Goal: Task Accomplishment & Management: Manage account settings

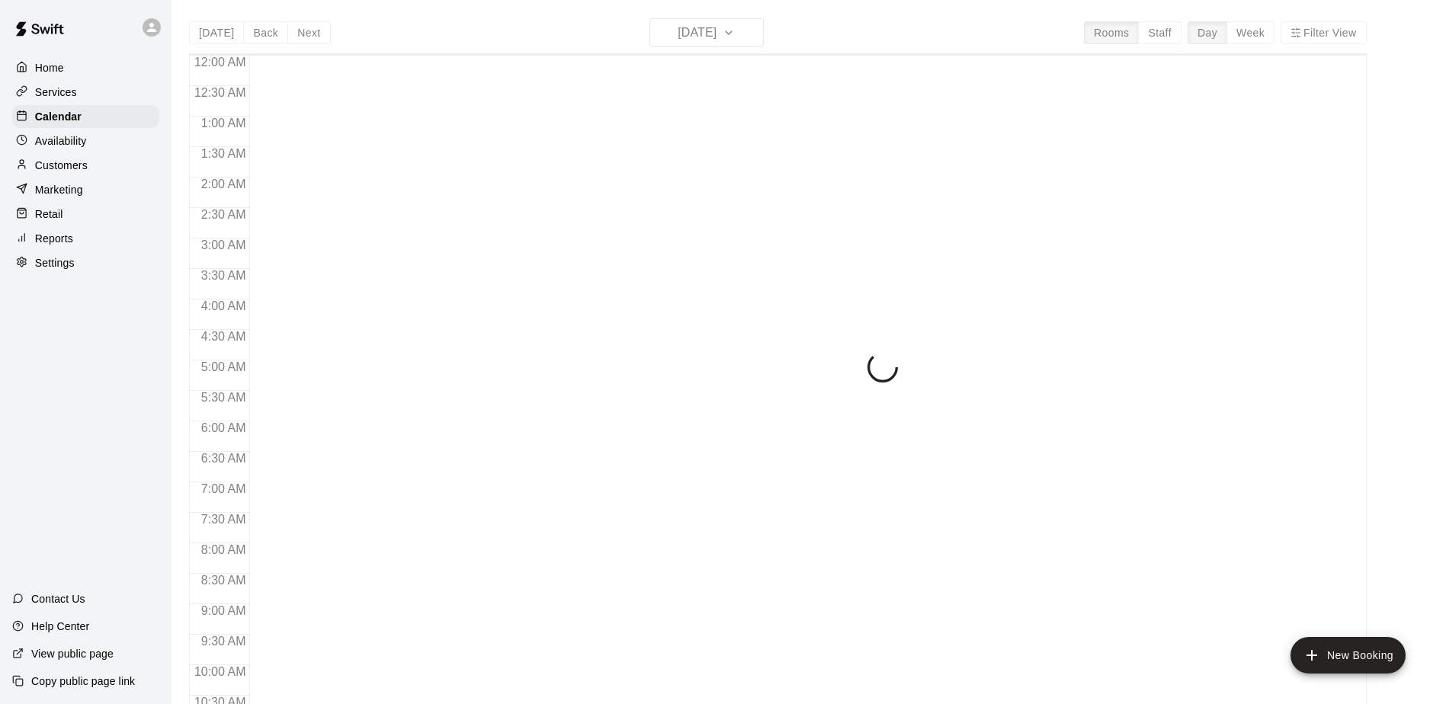
scroll to position [524, 0]
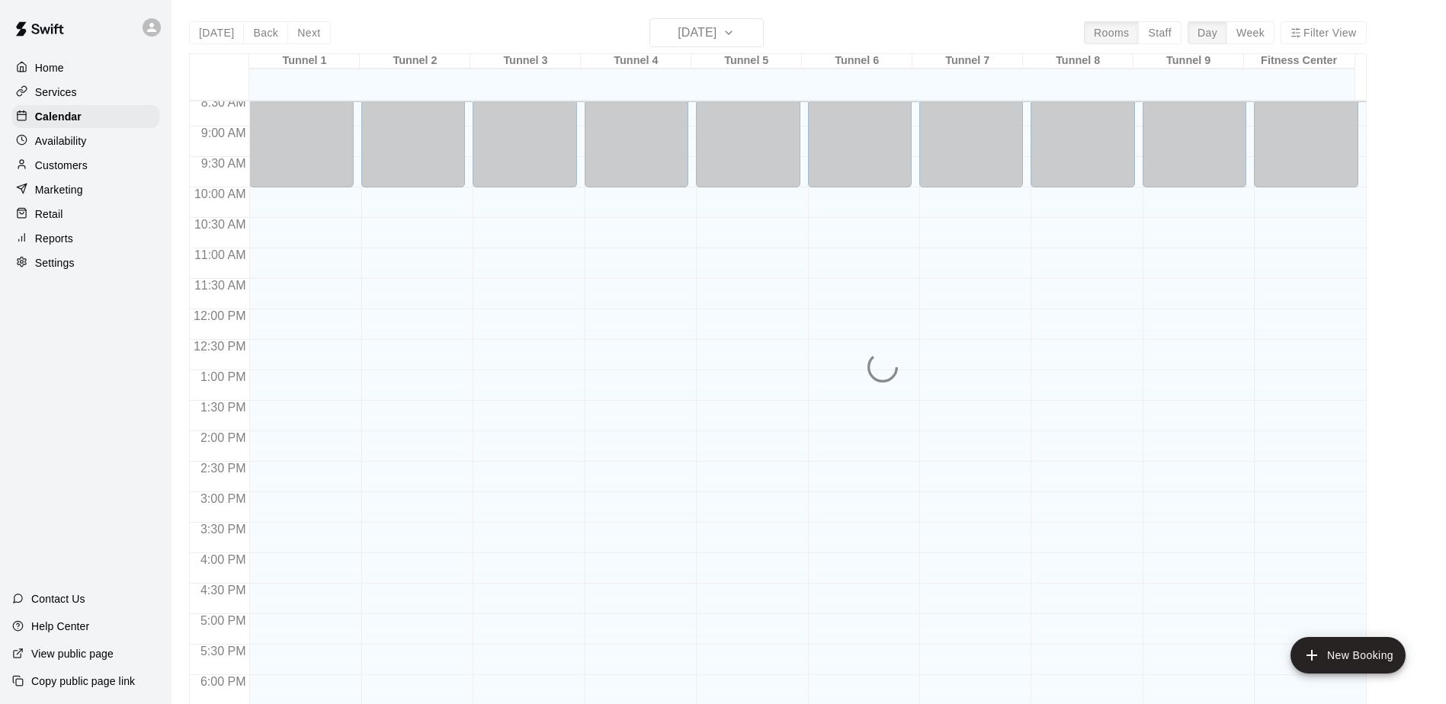
click at [65, 246] on p "Reports" at bounding box center [54, 238] width 38 height 15
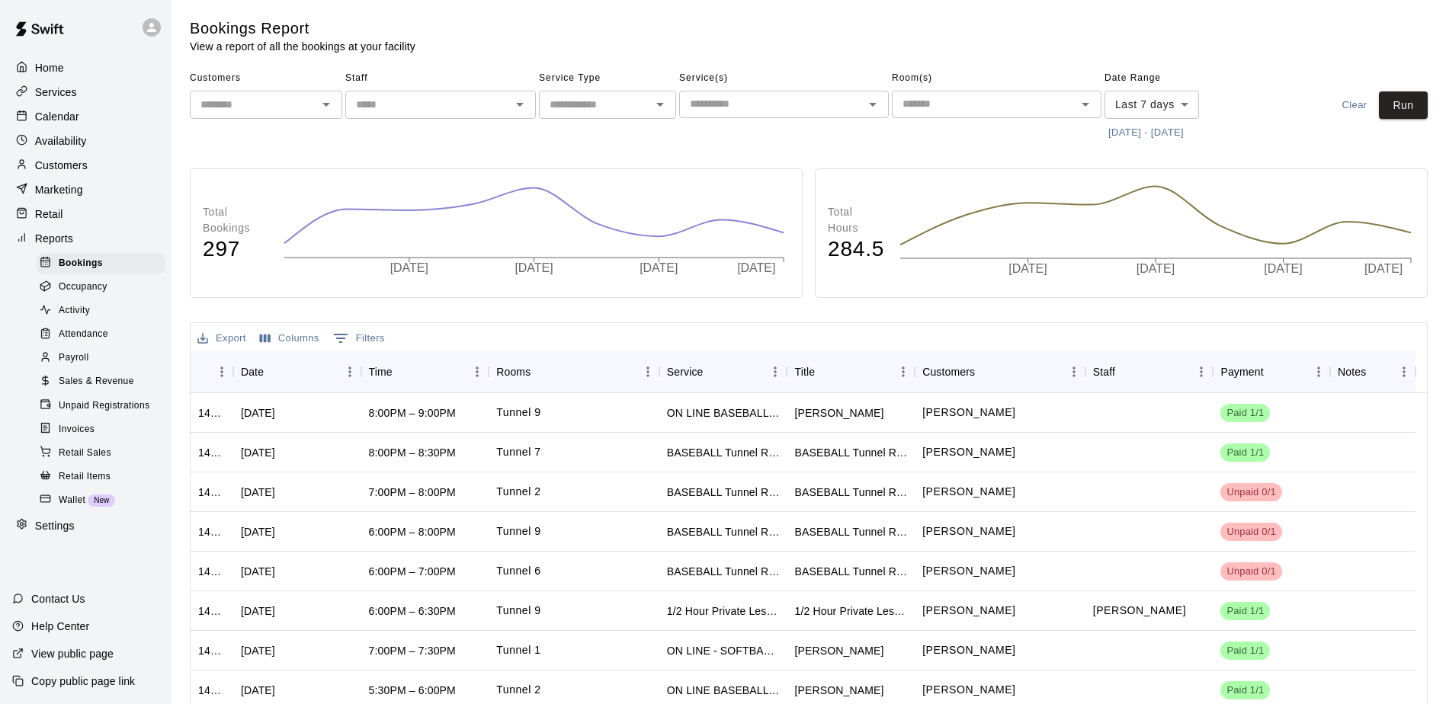
click at [79, 364] on span "Payroll" at bounding box center [74, 358] width 30 height 15
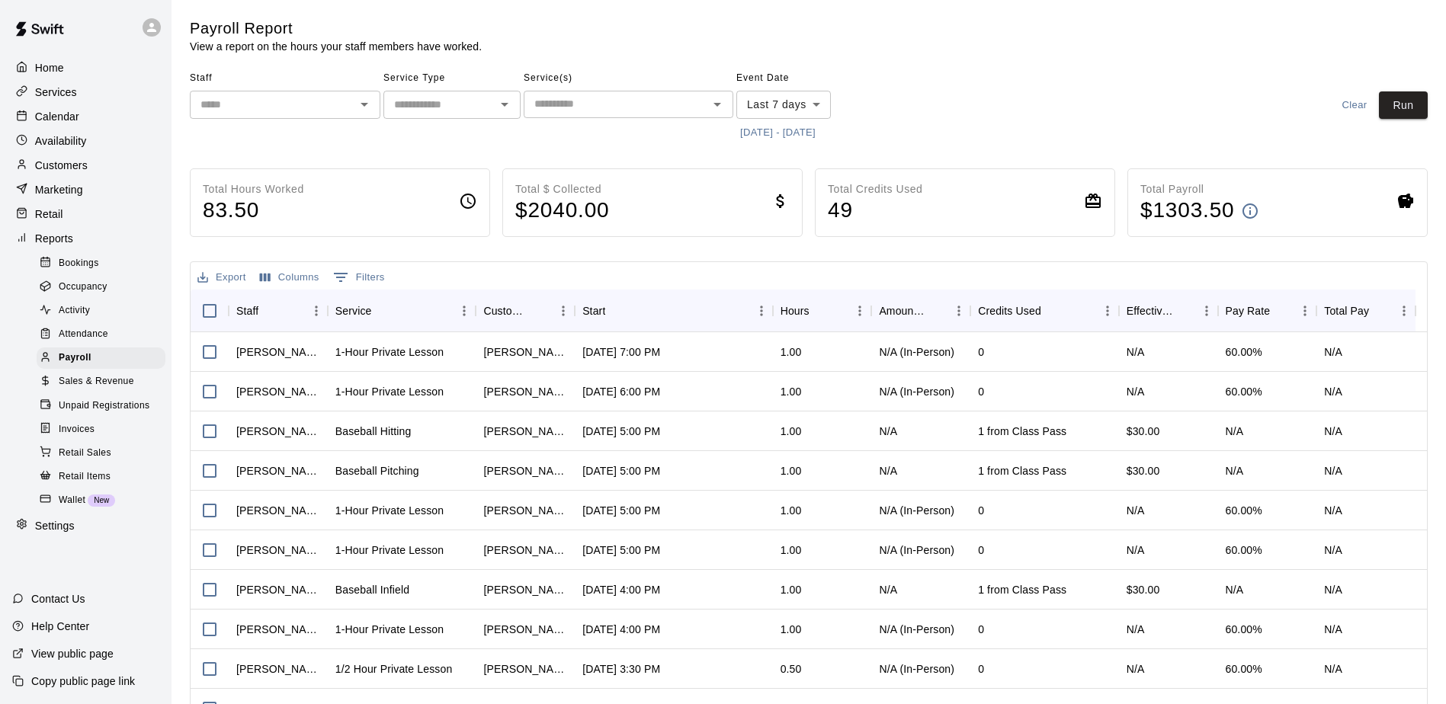
click at [810, 130] on button "[DATE] - [DATE]" at bounding box center [777, 133] width 83 height 24
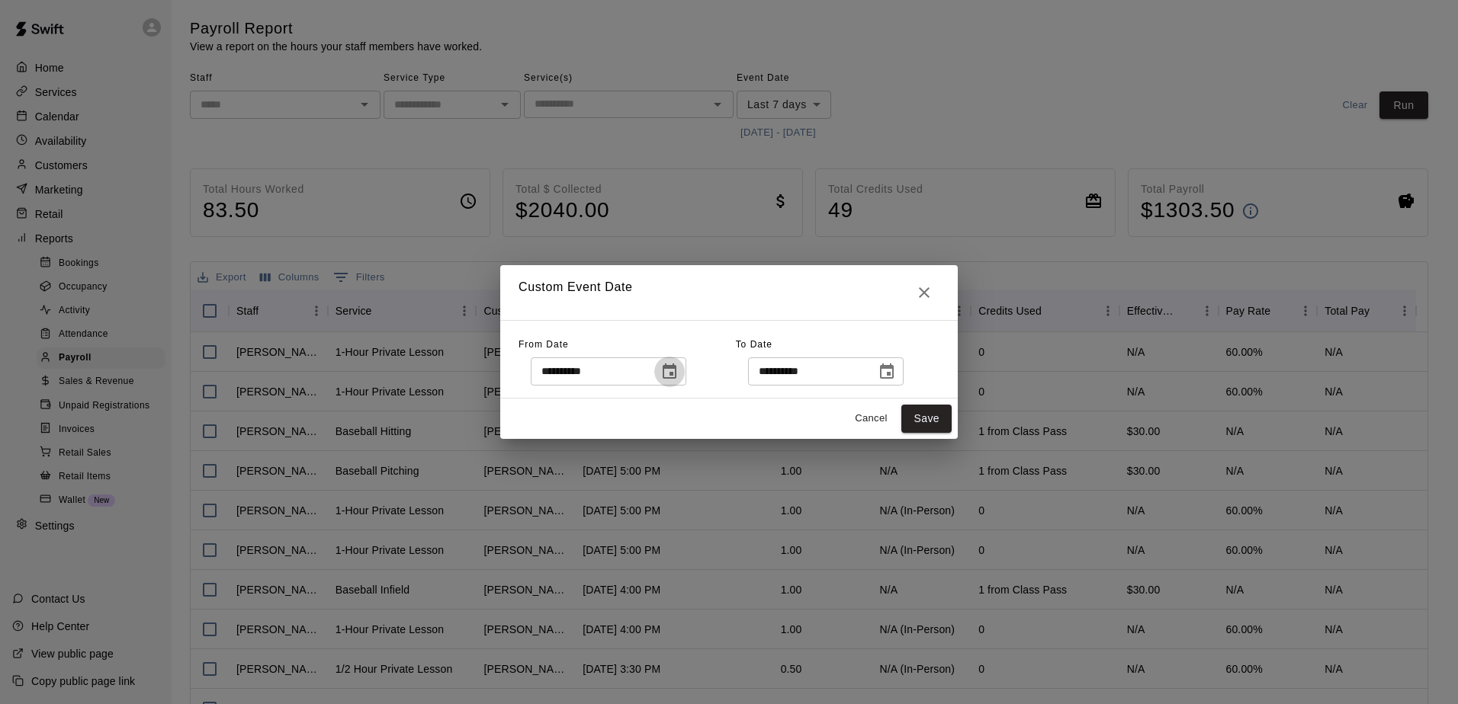
click at [678, 371] on icon "Choose date, selected date is Sep 9, 2025" at bounding box center [669, 372] width 18 height 18
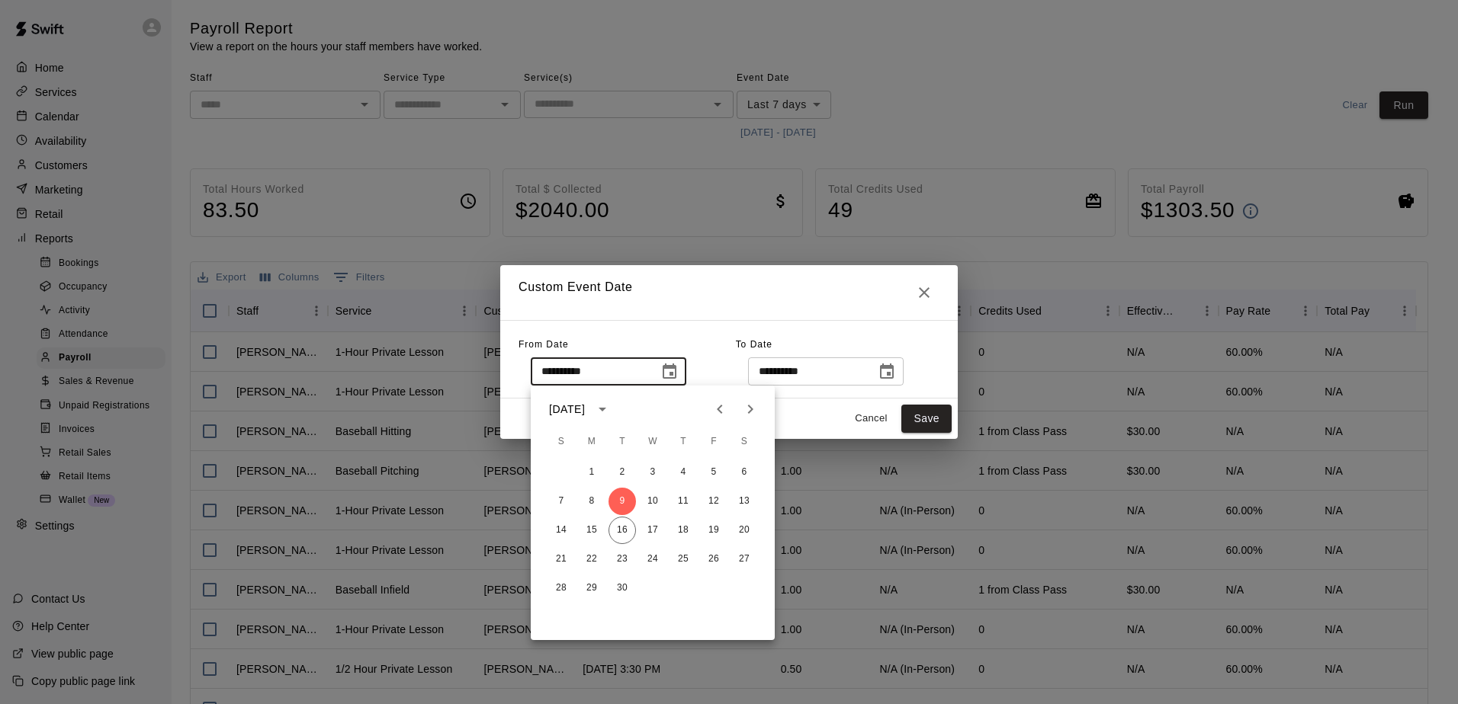
click at [729, 409] on button "Previous month" at bounding box center [719, 409] width 30 height 30
click at [560, 619] on button "31" at bounding box center [560, 617] width 27 height 27
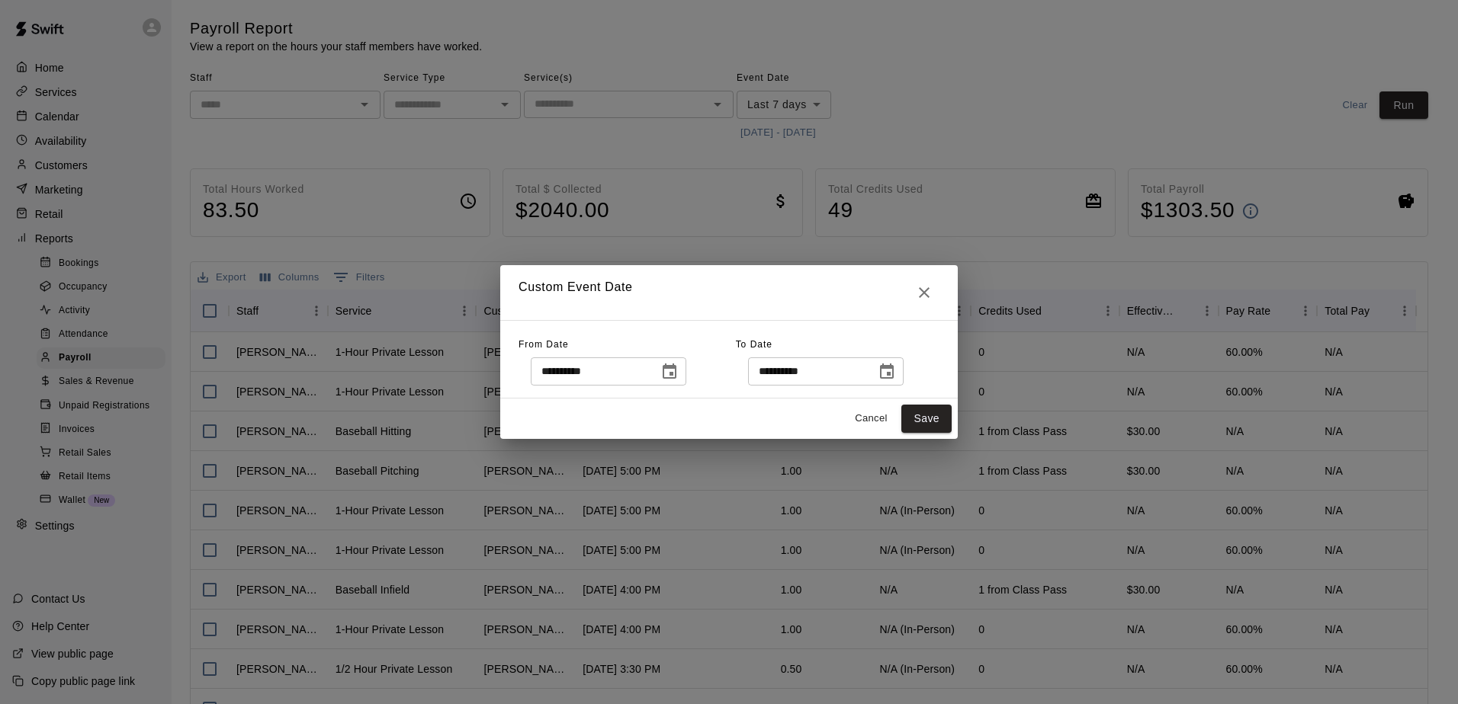
type input "**********"
click at [896, 371] on icon "Choose date, selected date is Sep 16, 2025" at bounding box center [886, 372] width 18 height 18
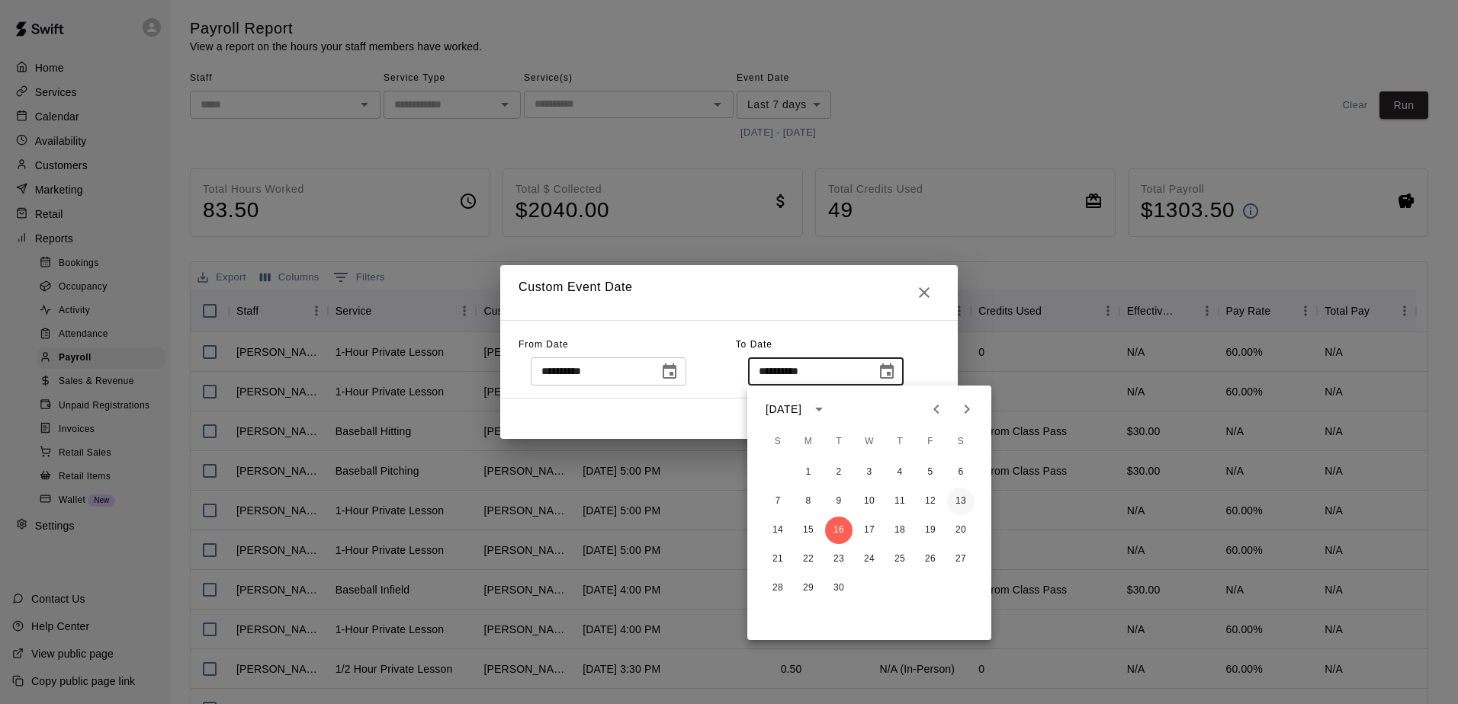
click at [959, 492] on button "13" at bounding box center [960, 501] width 27 height 27
type input "**********"
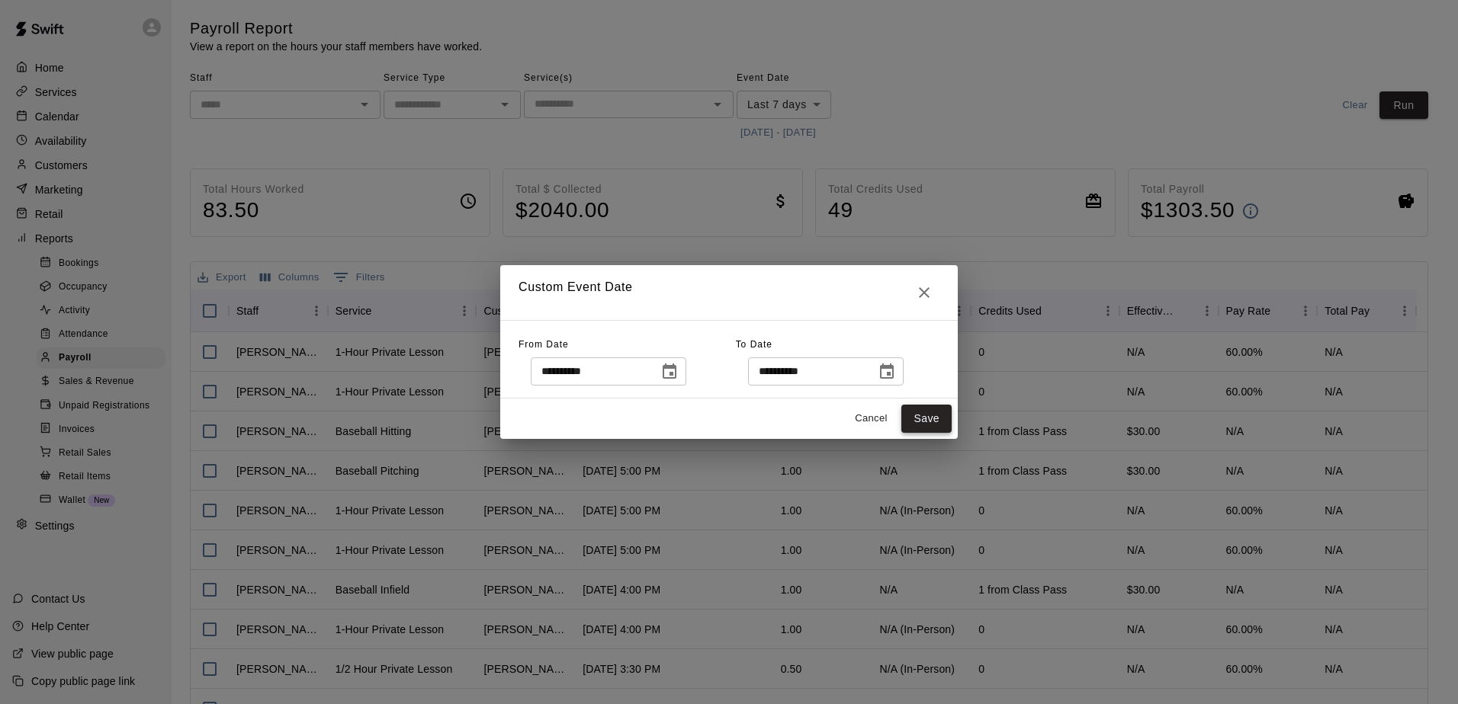
click at [932, 411] on button "Save" at bounding box center [926, 419] width 50 height 28
type input "******"
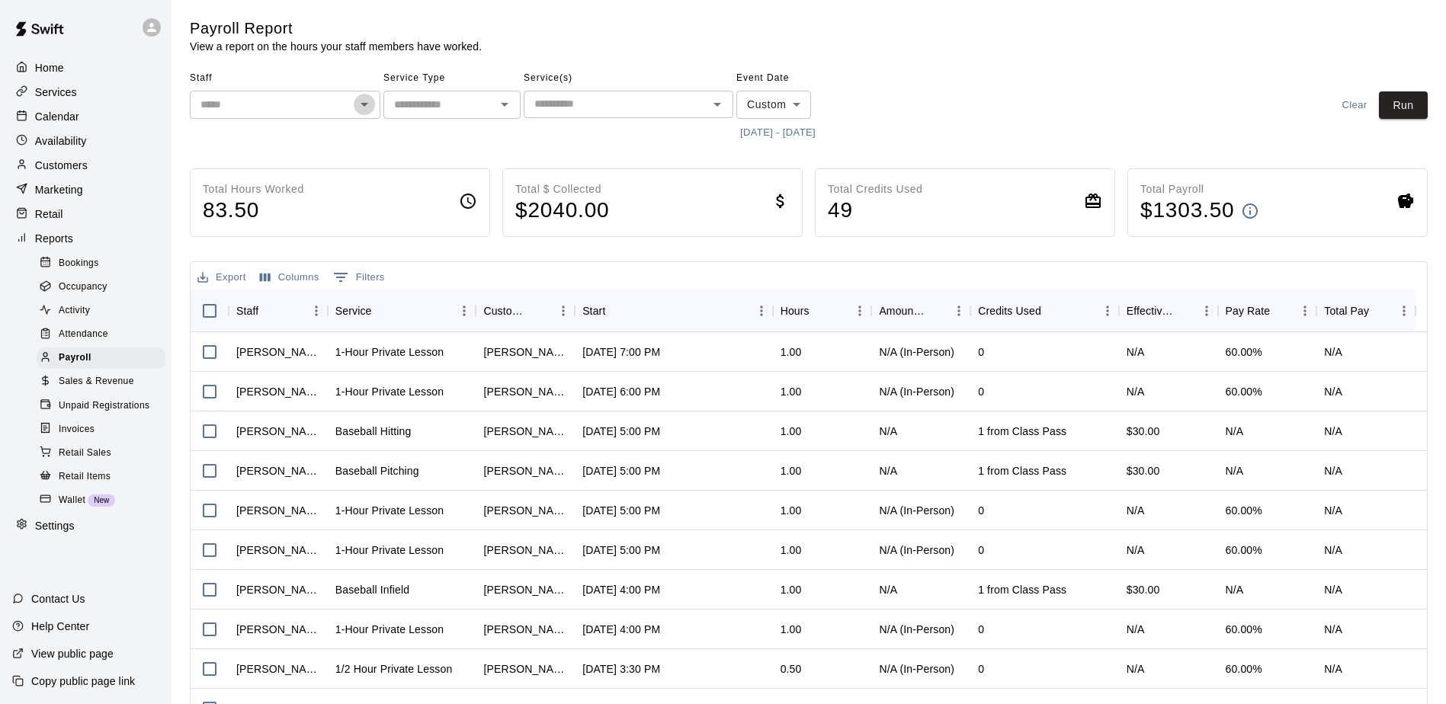
click at [367, 102] on icon "Open" at bounding box center [364, 104] width 18 height 18
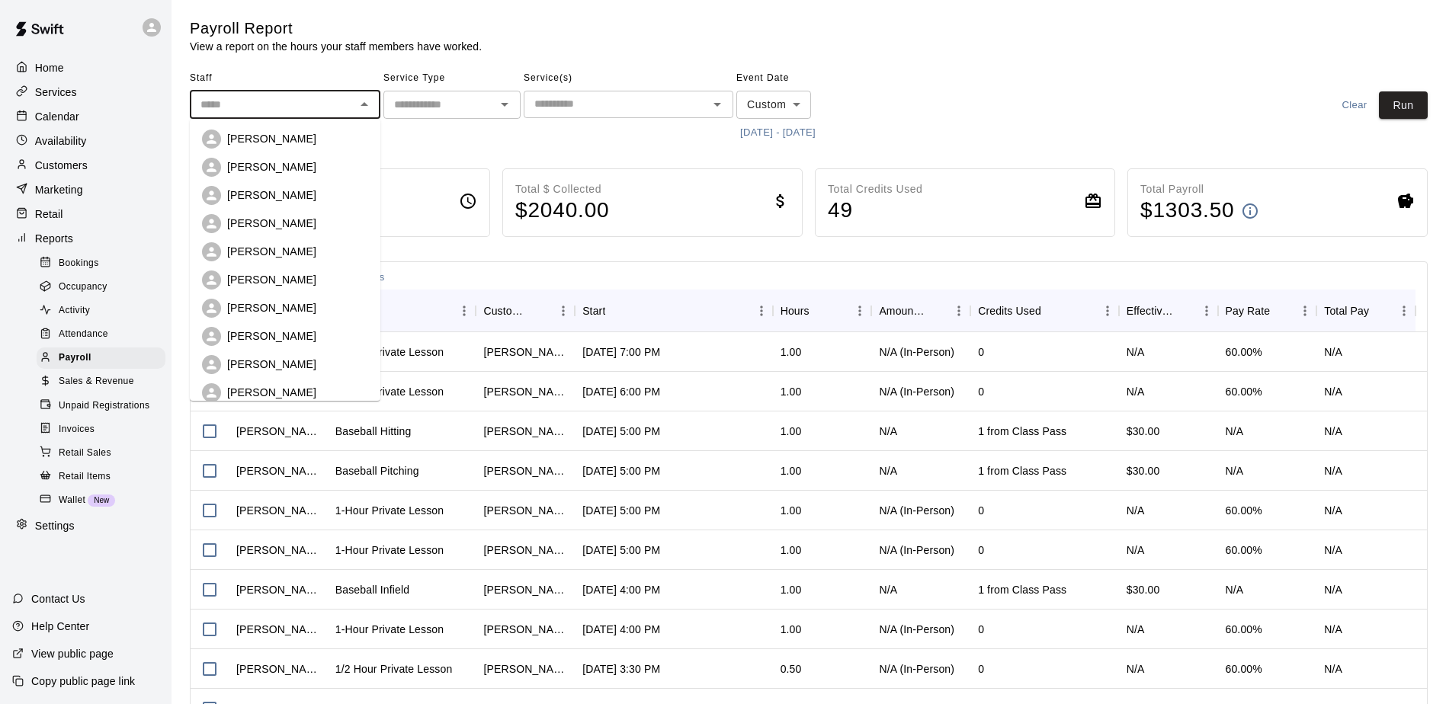
click at [316, 128] on li "[PERSON_NAME]" at bounding box center [285, 139] width 191 height 28
type input "**********"
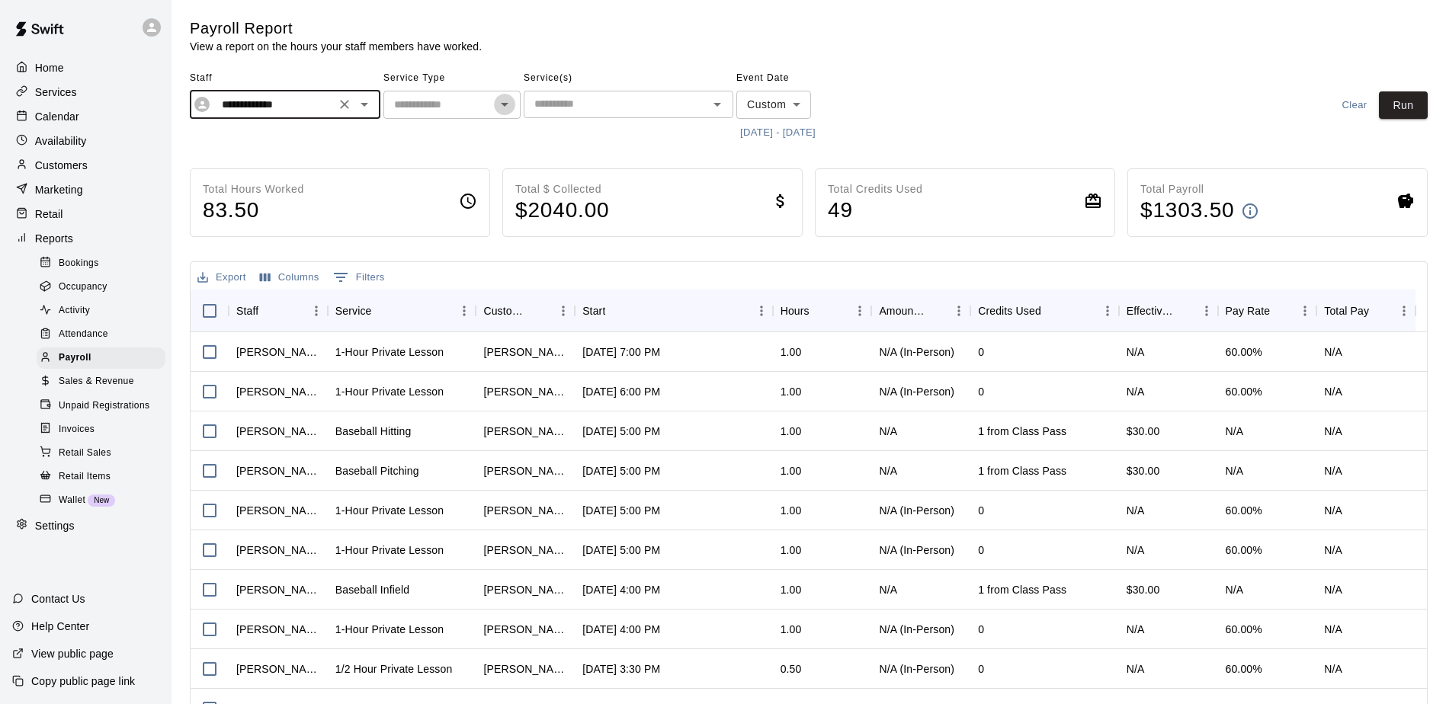
click at [507, 102] on icon "Open" at bounding box center [505, 104] width 18 height 18
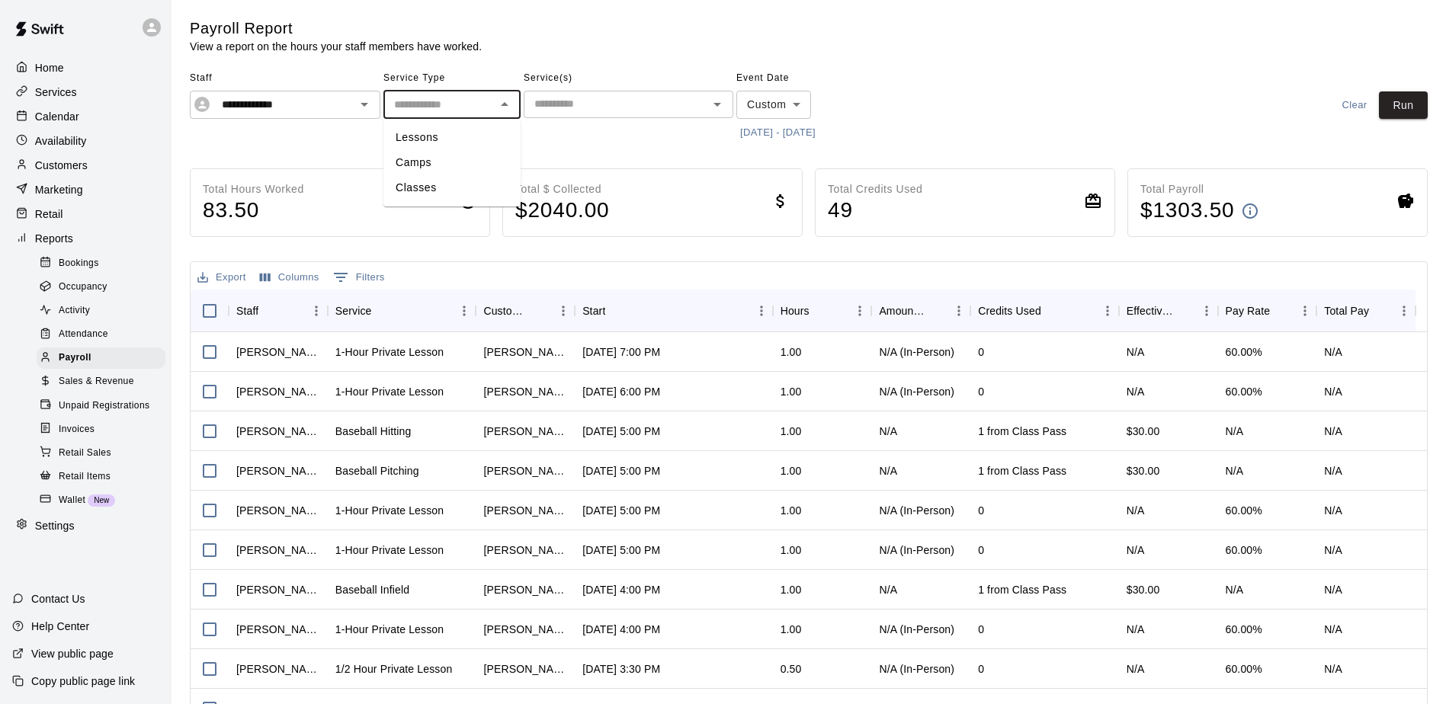
click at [484, 133] on li "Lessons" at bounding box center [451, 137] width 137 height 25
type input "*******"
click at [1397, 104] on button "Run" at bounding box center [1403, 105] width 49 height 28
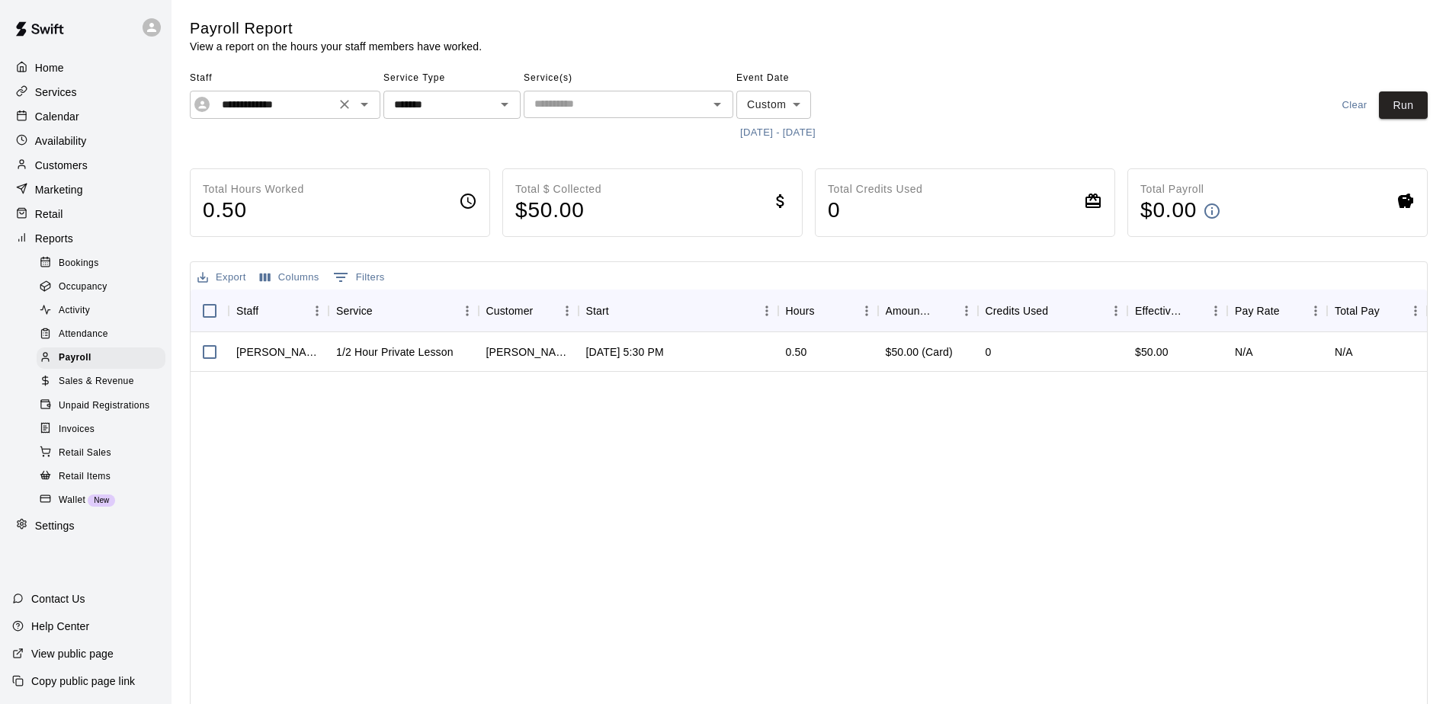
click at [371, 107] on icon "Open" at bounding box center [364, 104] width 18 height 18
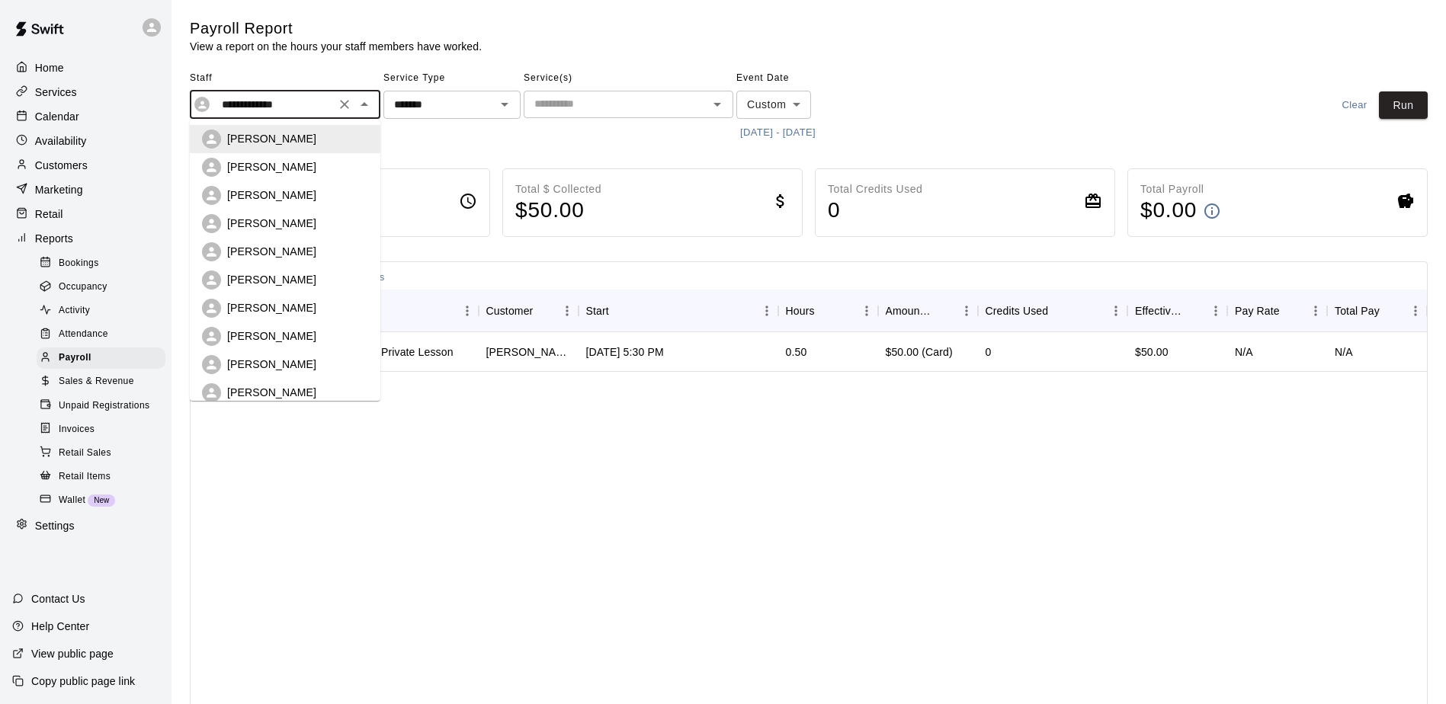
click at [315, 242] on div "[PERSON_NAME]" at bounding box center [285, 251] width 166 height 19
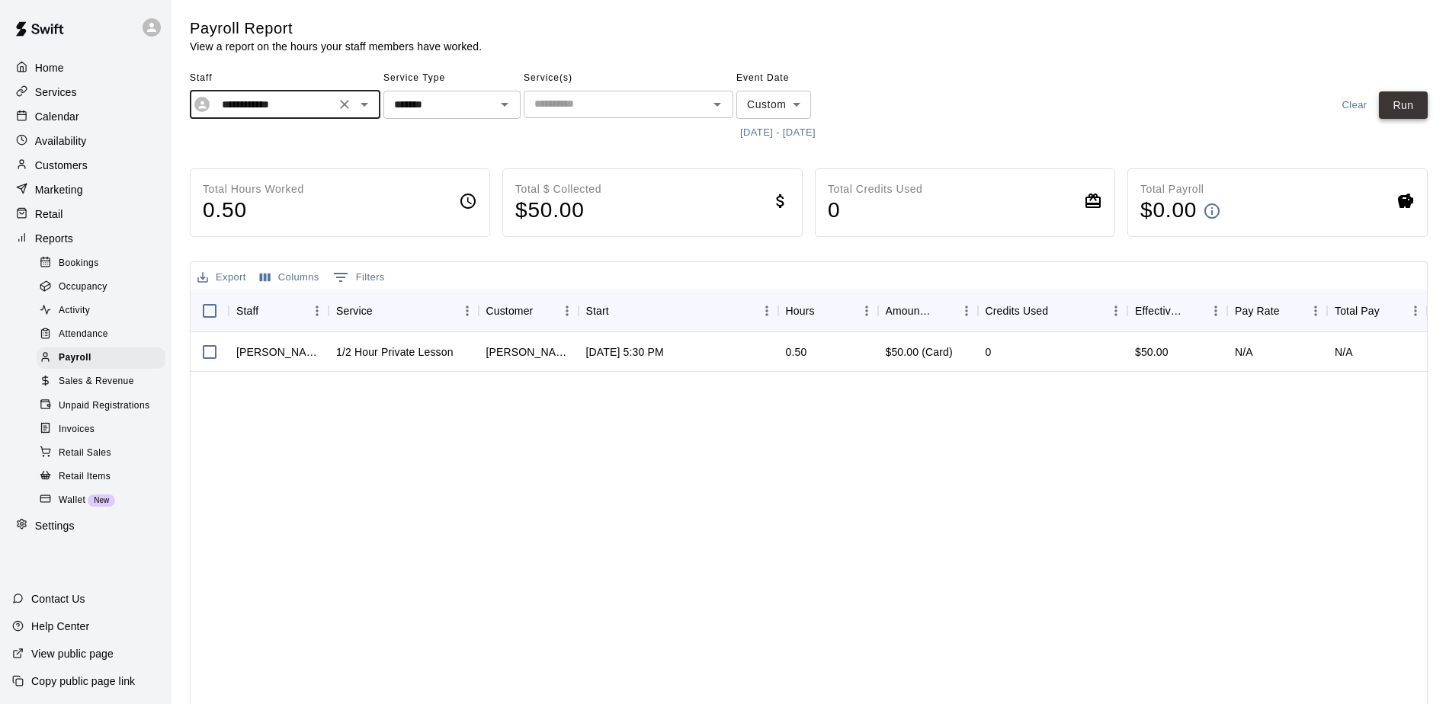
click at [1410, 104] on button "Run" at bounding box center [1403, 105] width 49 height 28
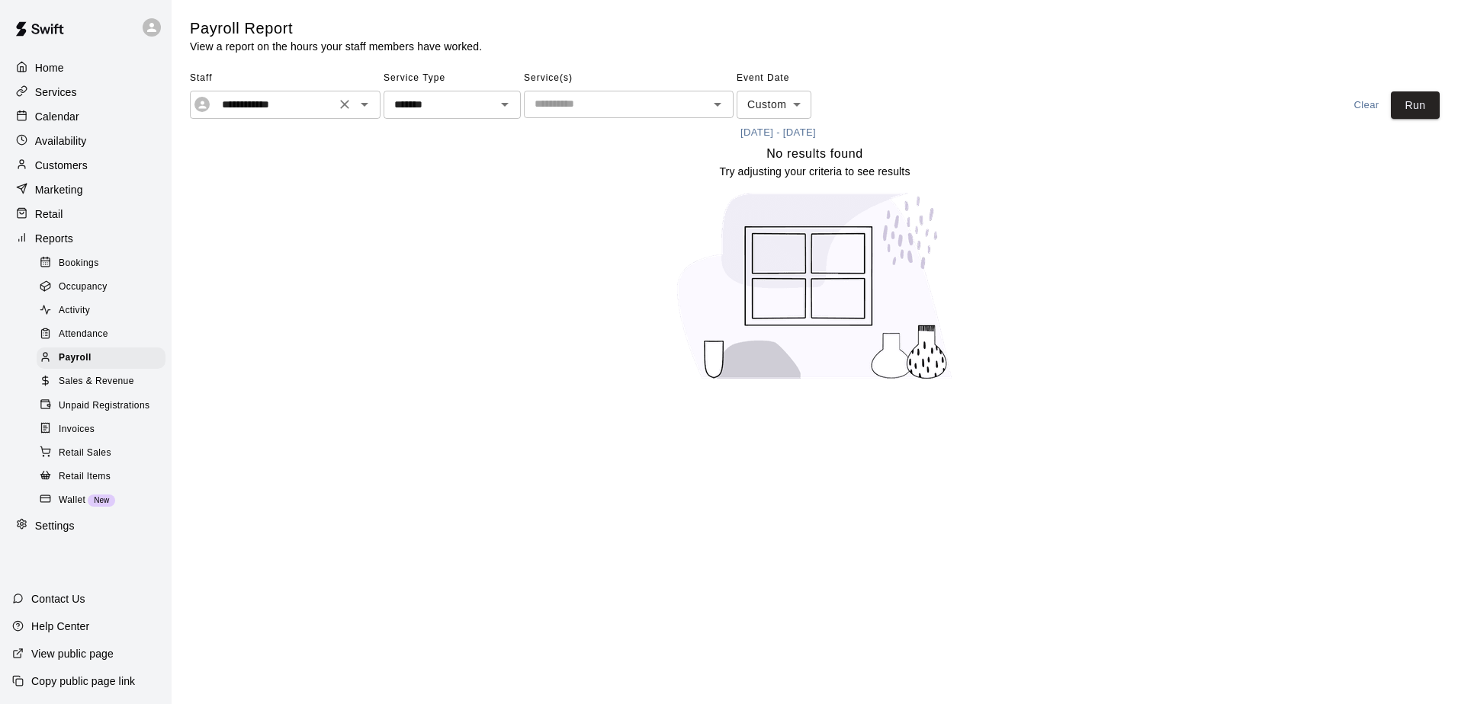
click at [365, 107] on icon "Open" at bounding box center [364, 104] width 18 height 18
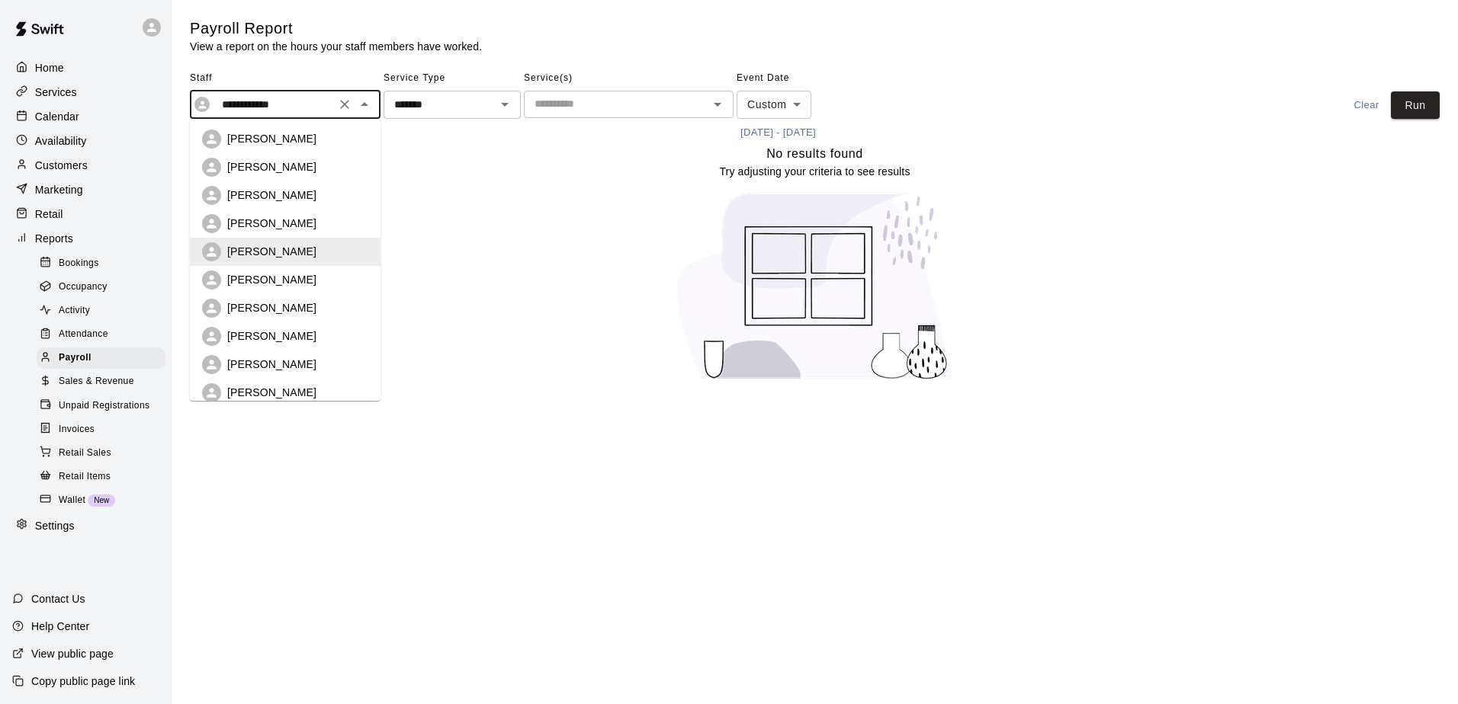
click at [284, 330] on p "[PERSON_NAME]" at bounding box center [271, 336] width 89 height 15
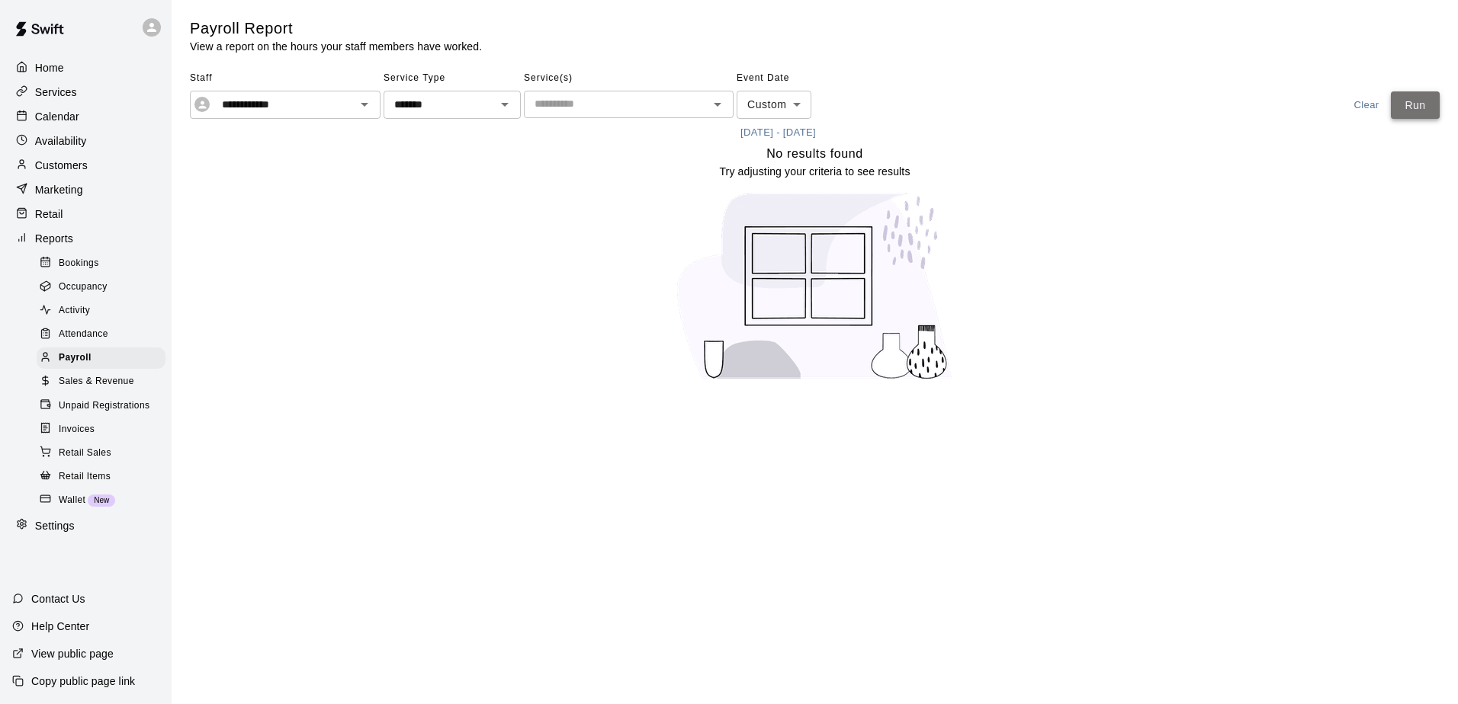
click at [1418, 111] on button "Run" at bounding box center [1414, 105] width 49 height 28
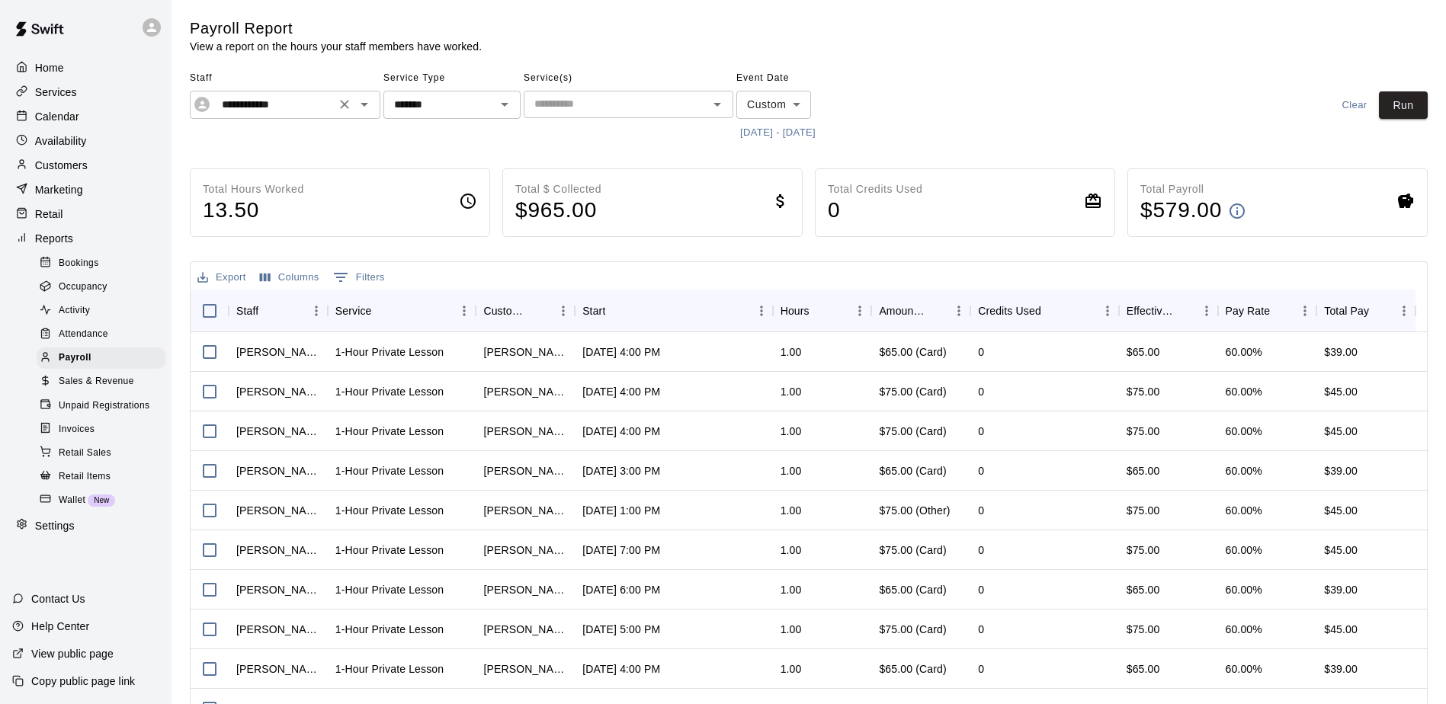
click at [370, 103] on icon "Open" at bounding box center [364, 104] width 18 height 18
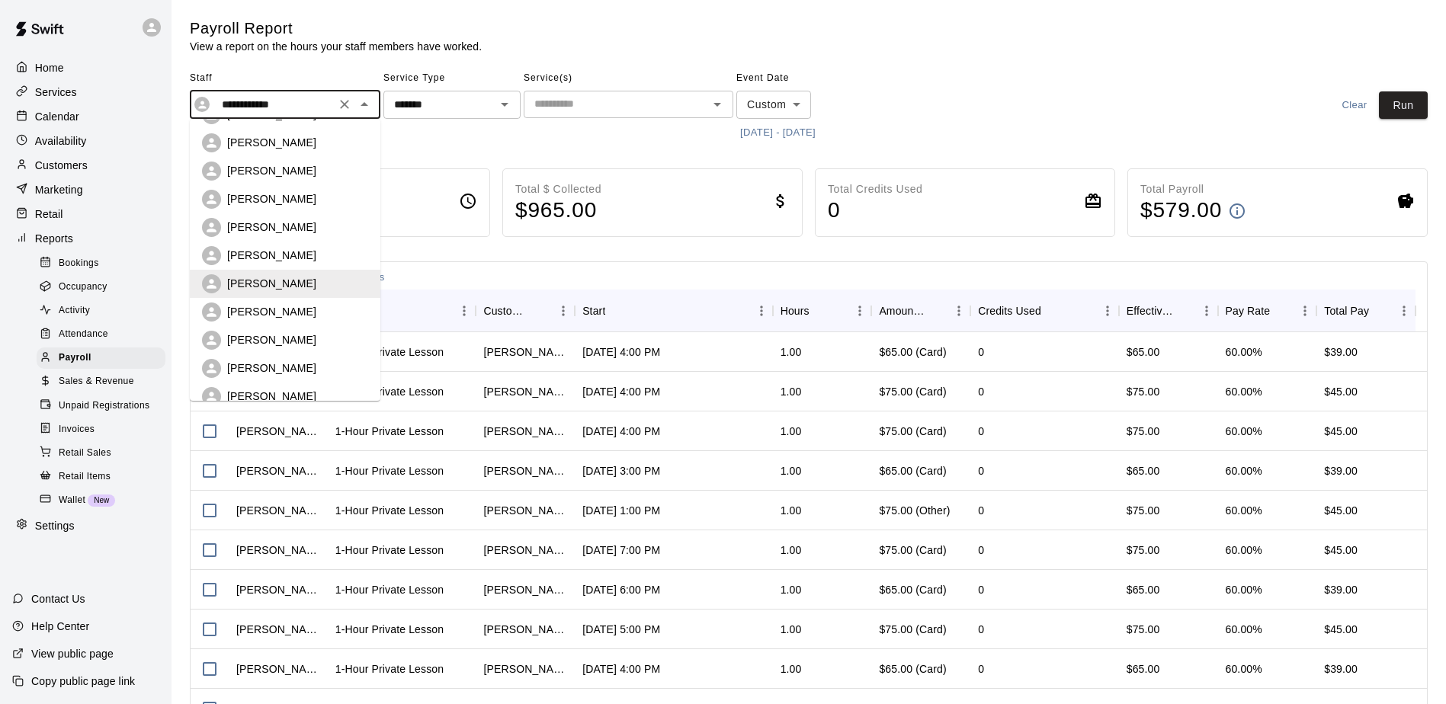
scroll to position [76, 0]
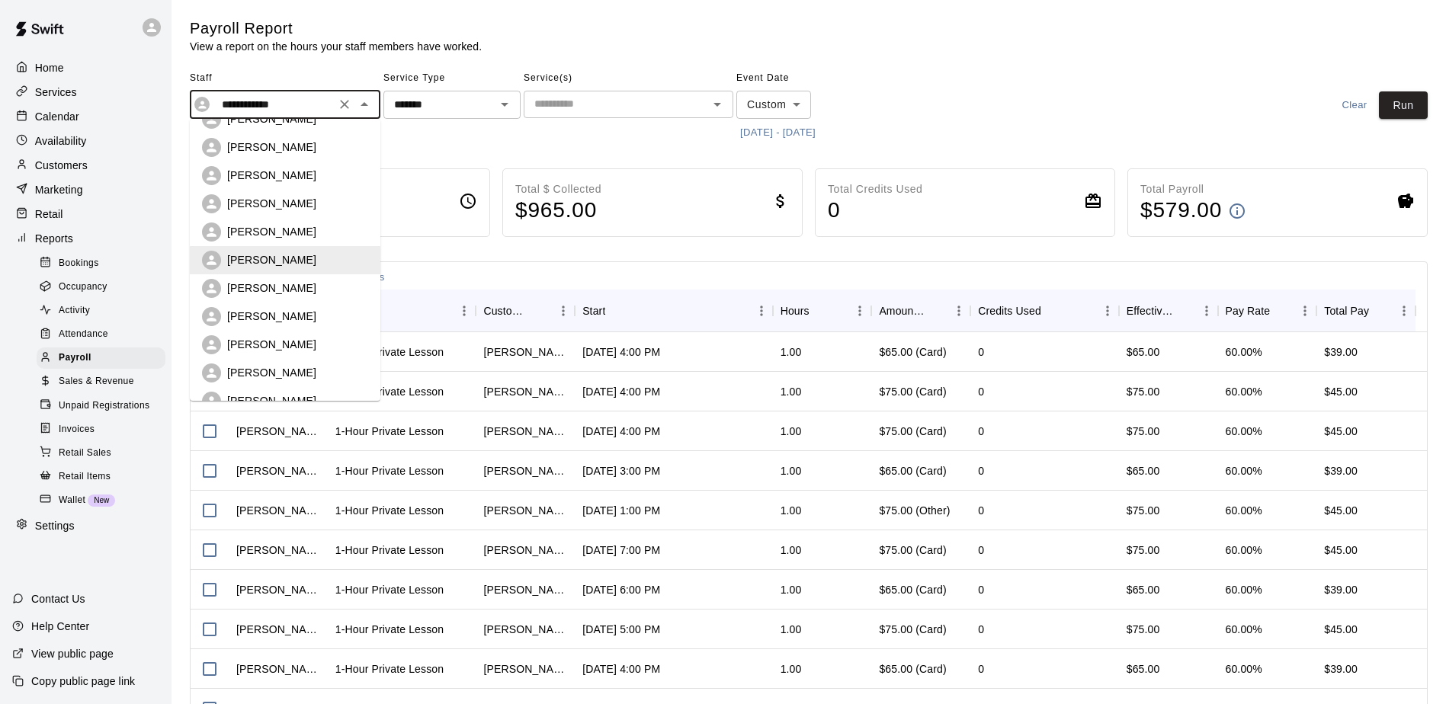
click at [303, 283] on div "[PERSON_NAME]" at bounding box center [297, 288] width 141 height 15
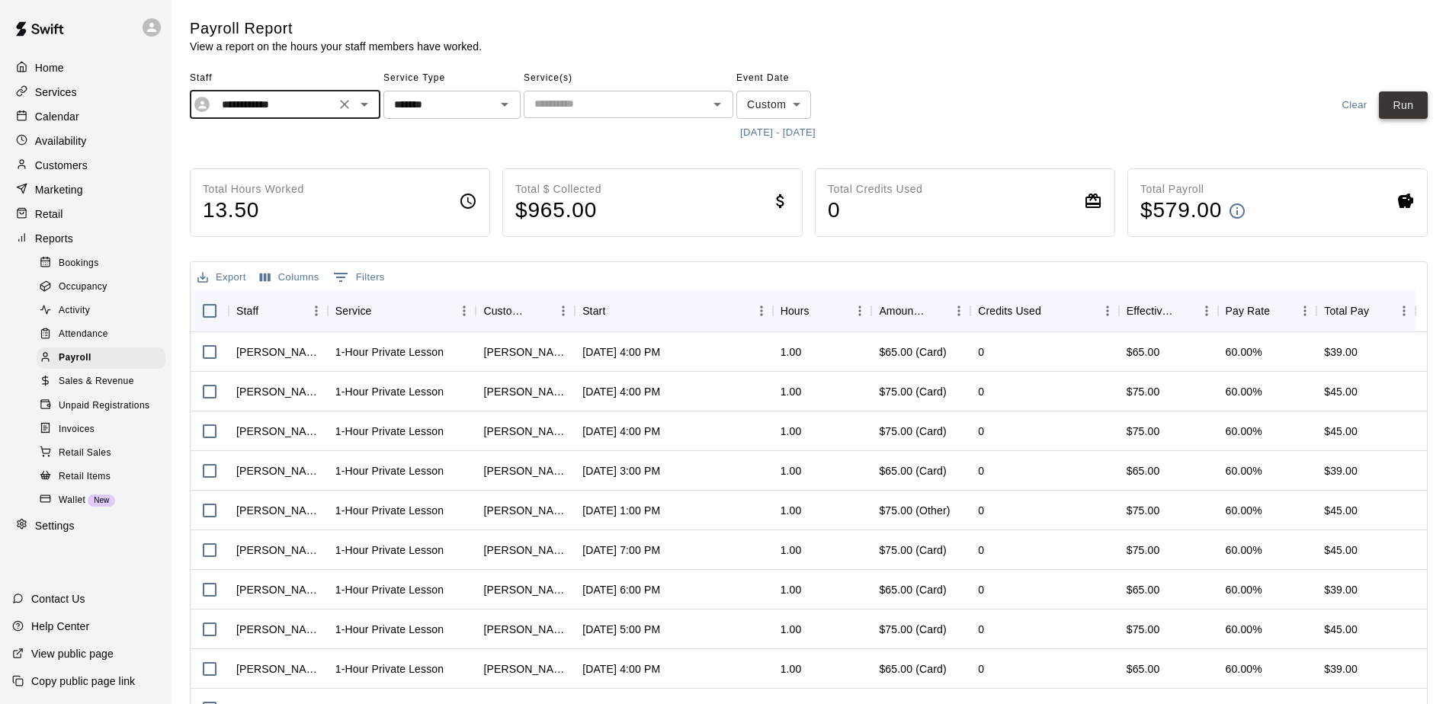
click at [1397, 107] on button "Run" at bounding box center [1403, 105] width 49 height 28
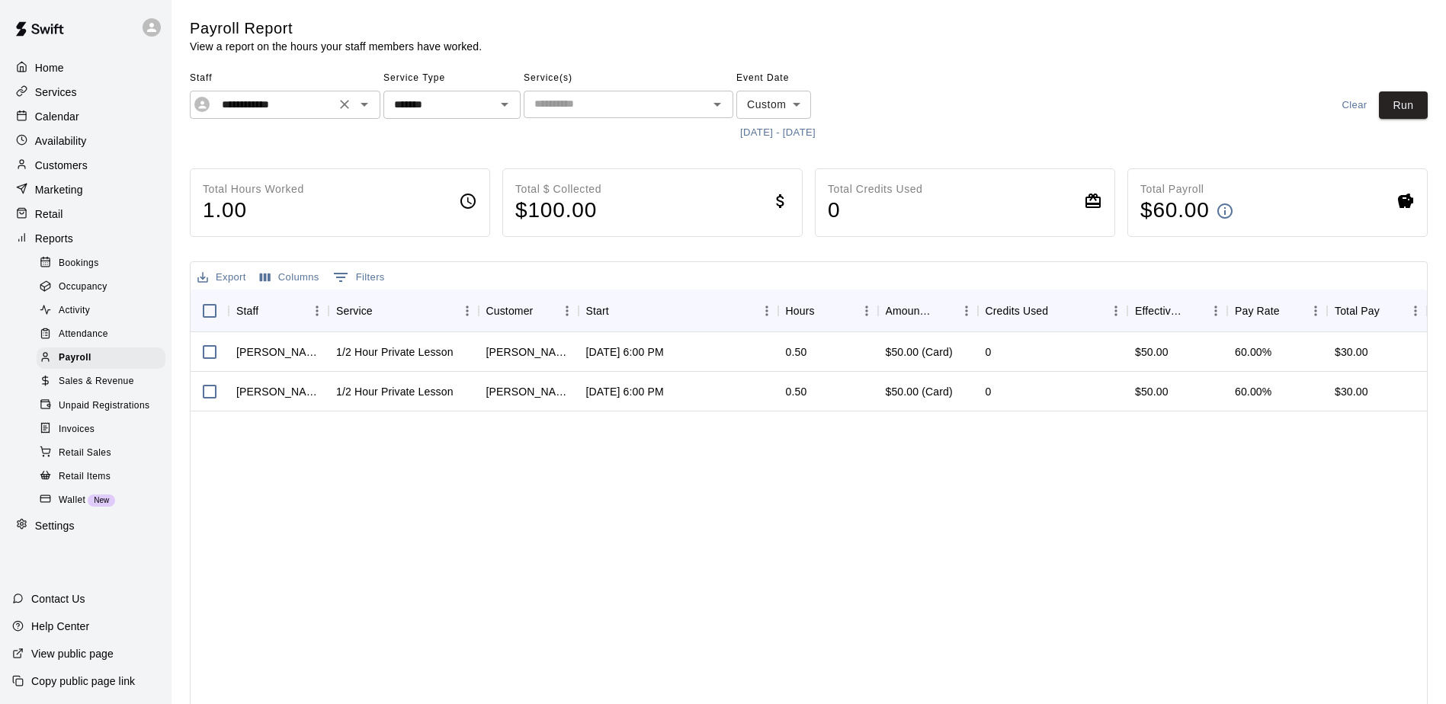
click at [365, 107] on icon "Open" at bounding box center [364, 104] width 18 height 18
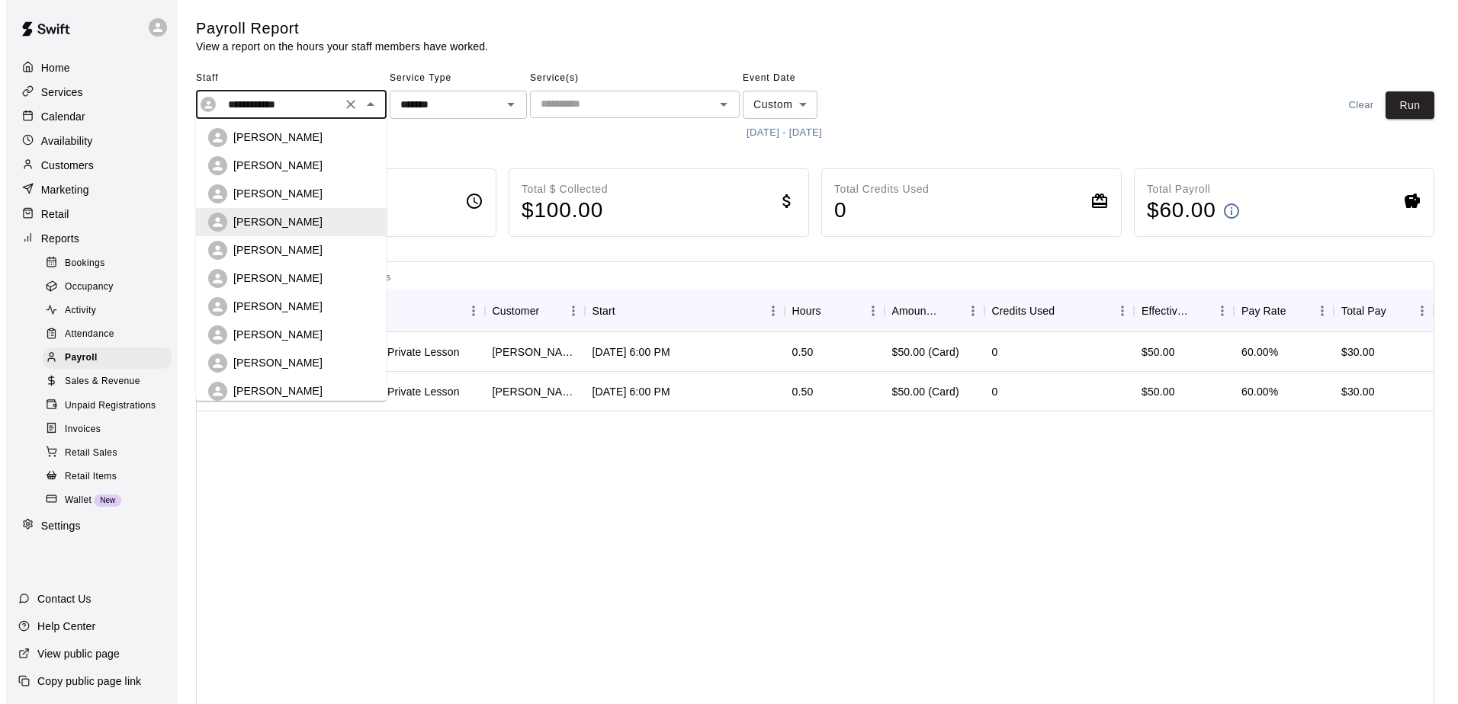
scroll to position [152, 0]
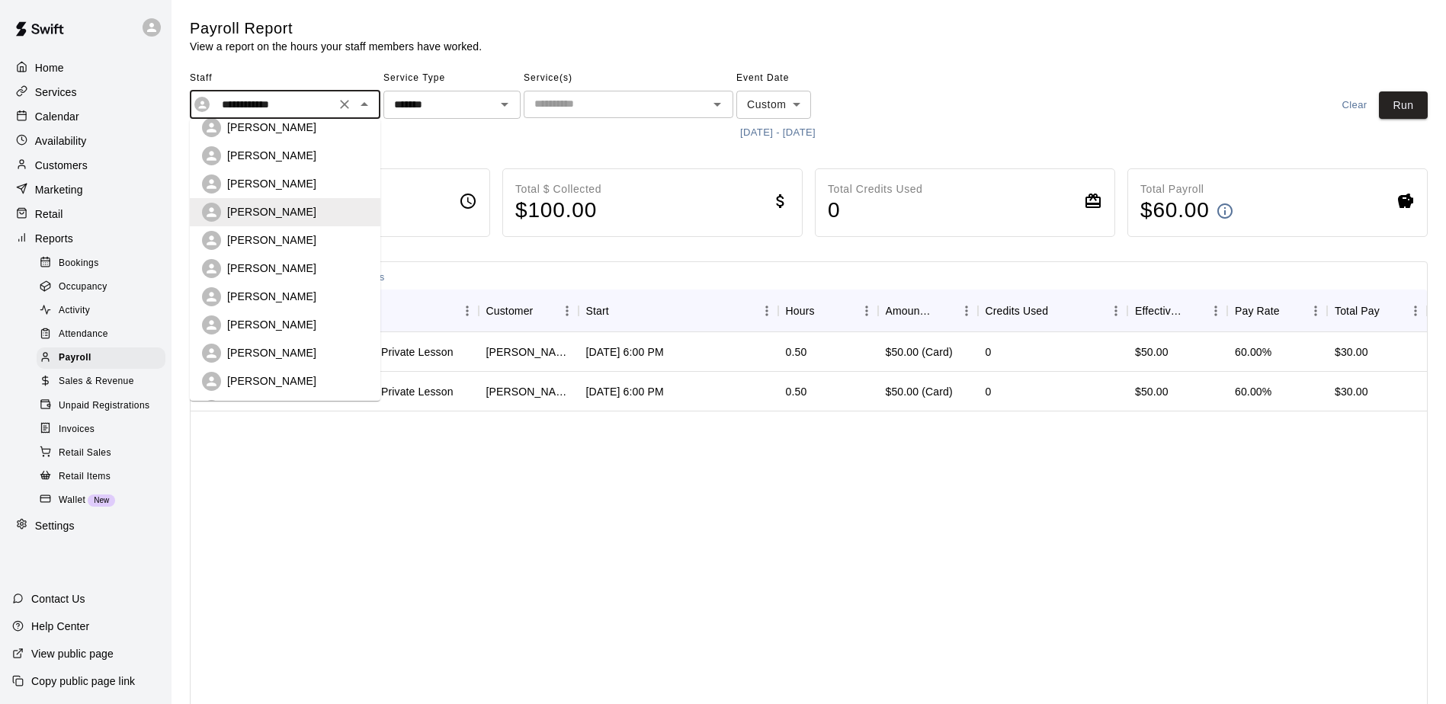
click at [275, 293] on p "[PERSON_NAME]" at bounding box center [271, 296] width 89 height 15
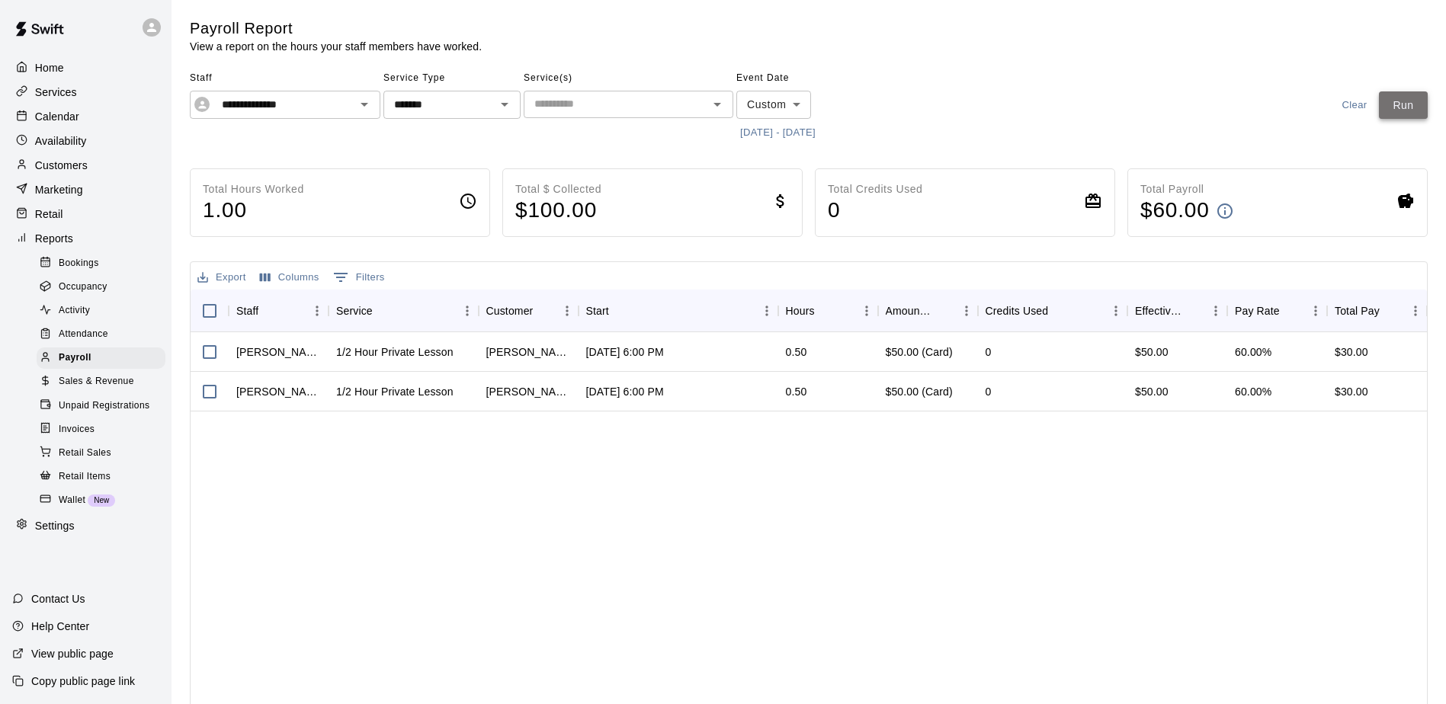
click at [1392, 104] on button "Run" at bounding box center [1403, 105] width 49 height 28
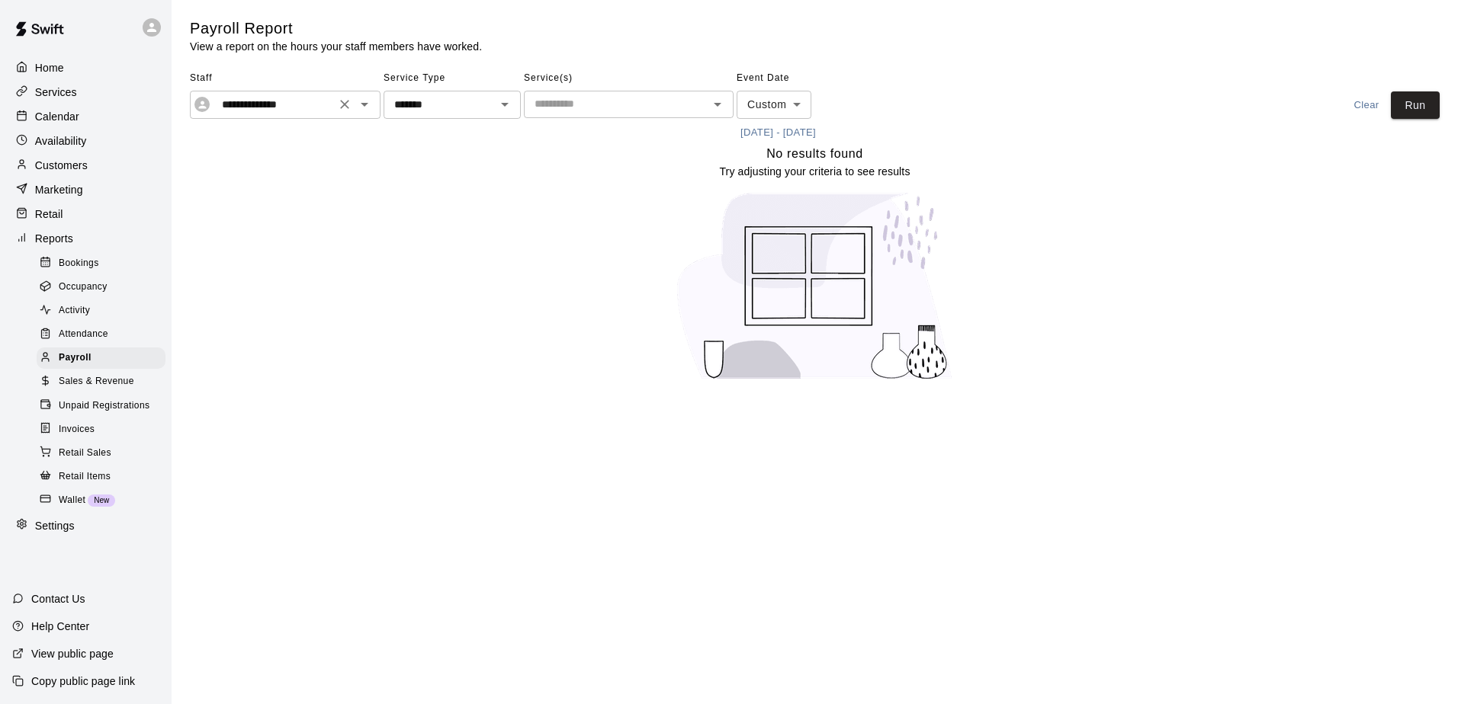
click at [363, 110] on icon "Open" at bounding box center [364, 104] width 18 height 18
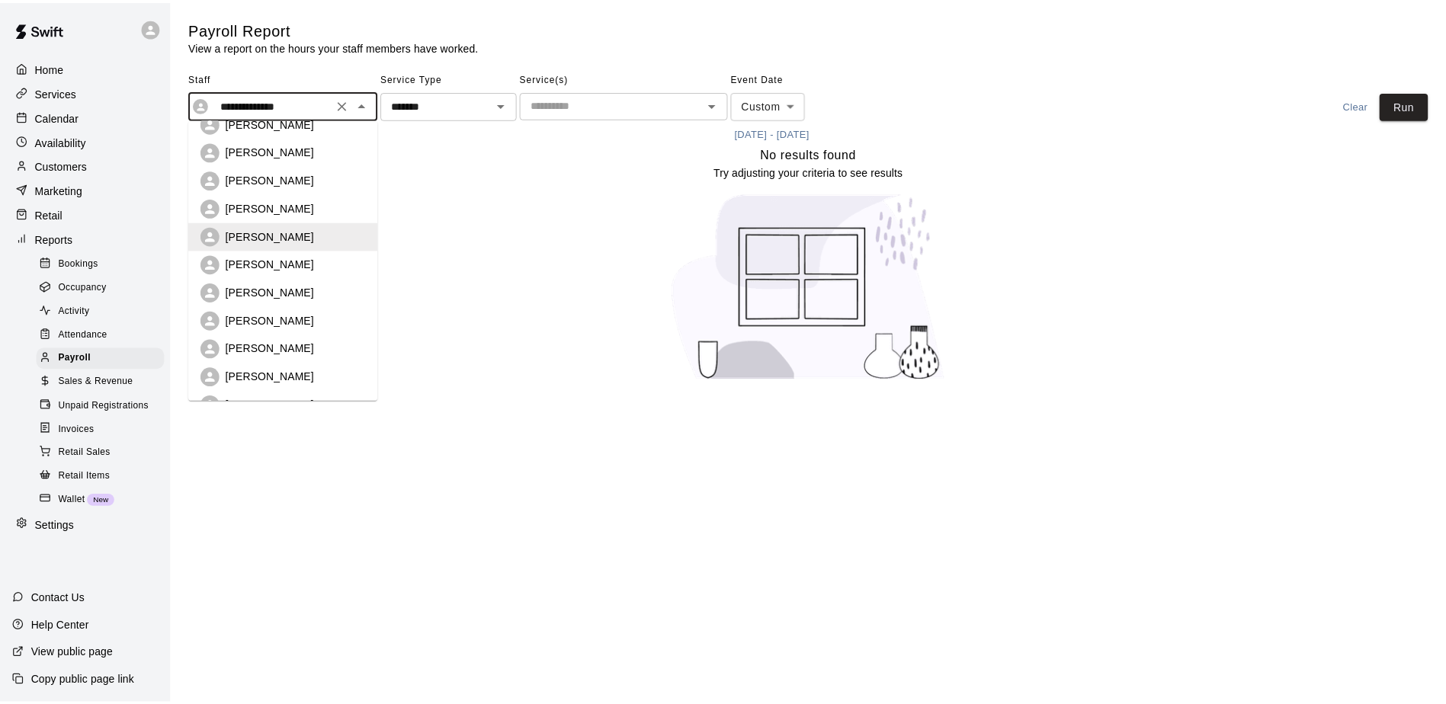
scroll to position [215, 0]
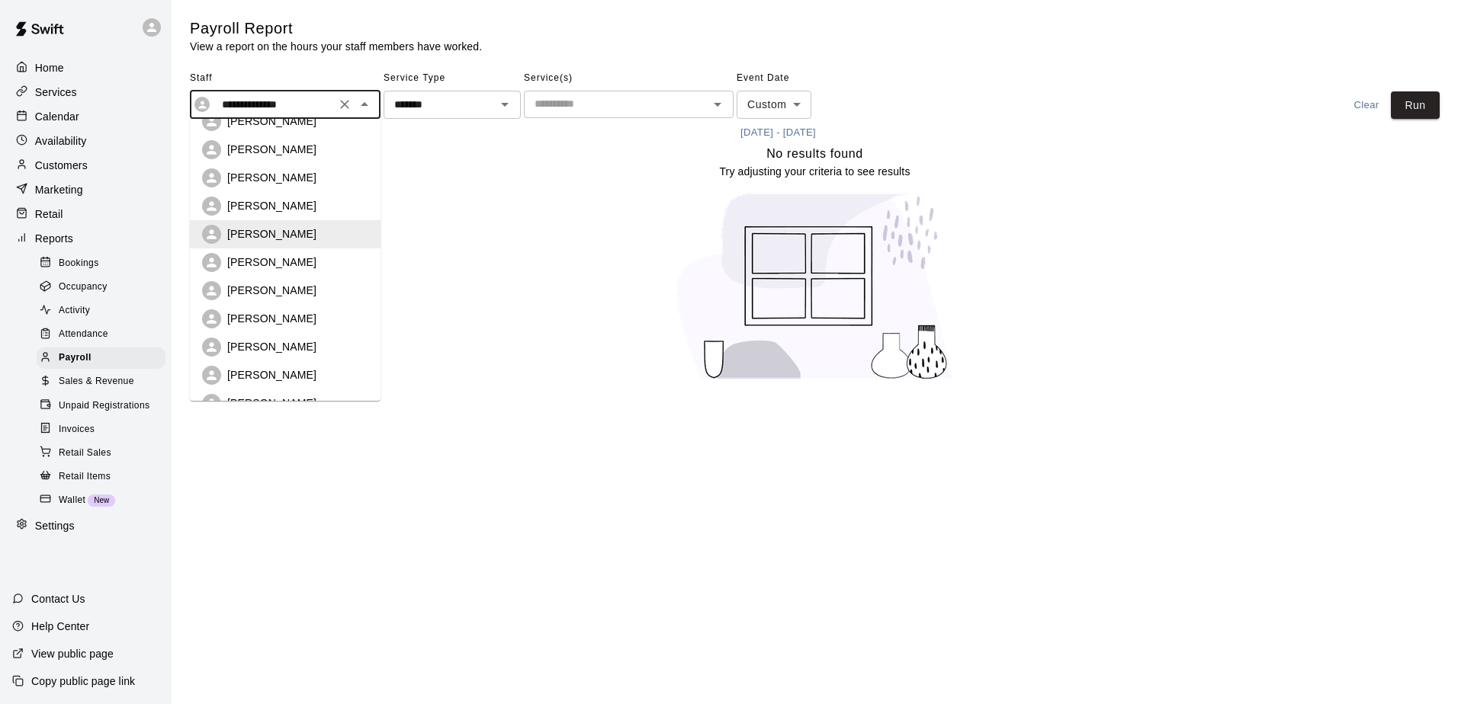
click at [291, 313] on p "[PERSON_NAME]" at bounding box center [271, 318] width 89 height 15
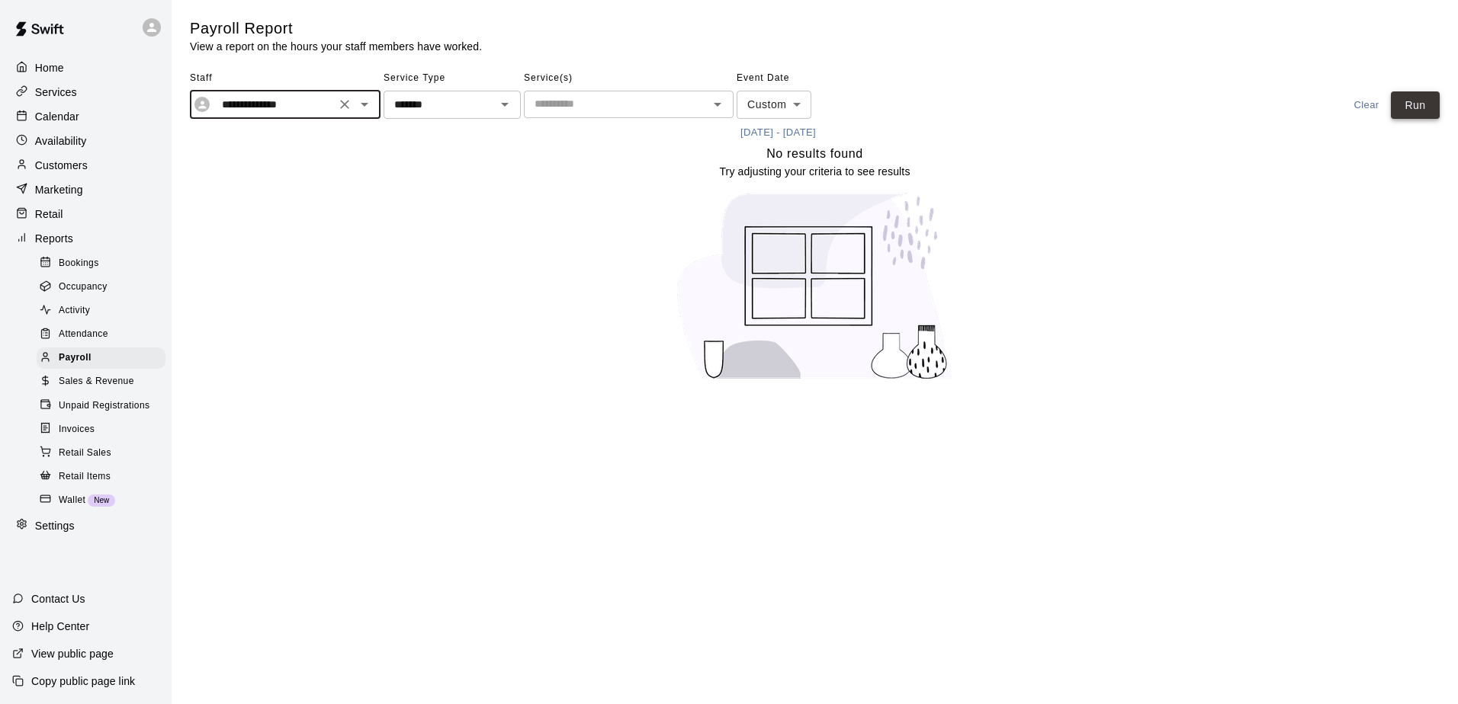
click at [1401, 107] on button "Run" at bounding box center [1414, 105] width 49 height 28
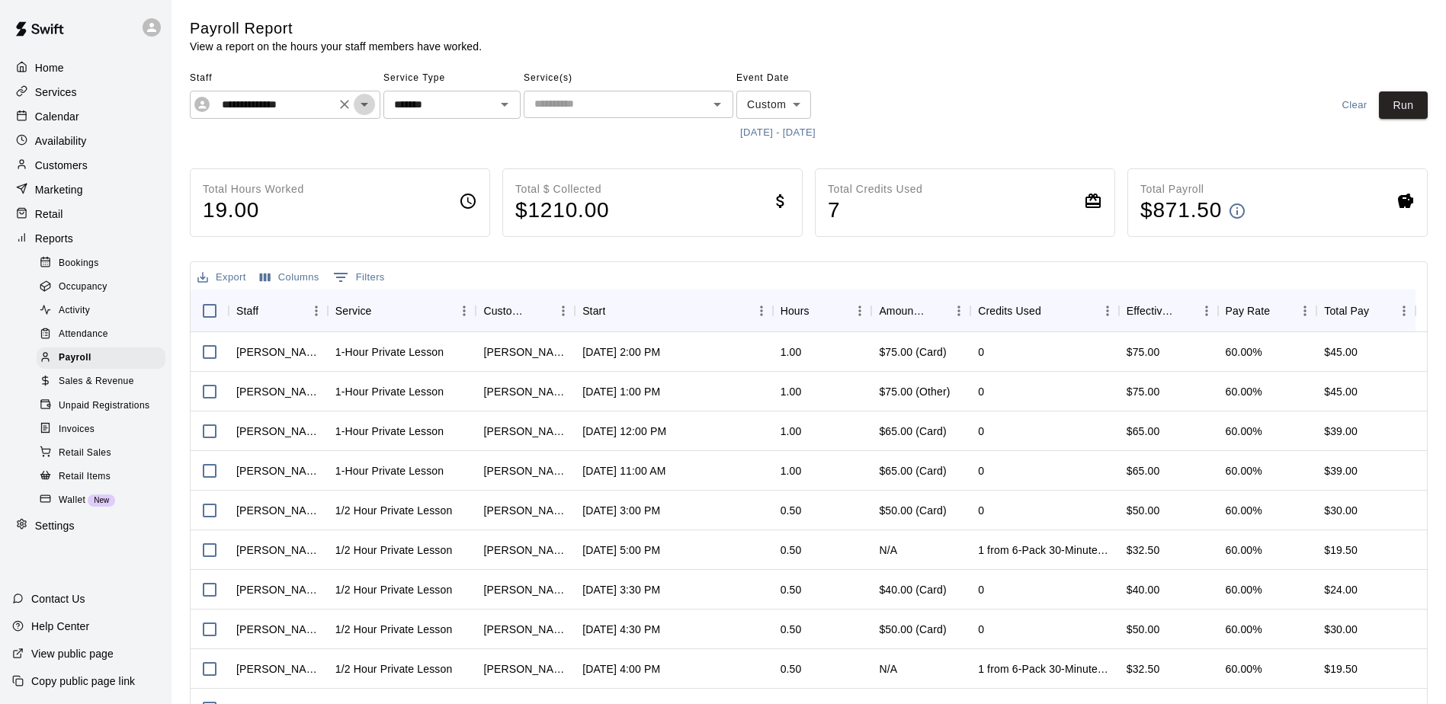
click at [374, 103] on button "Open" at bounding box center [364, 104] width 21 height 21
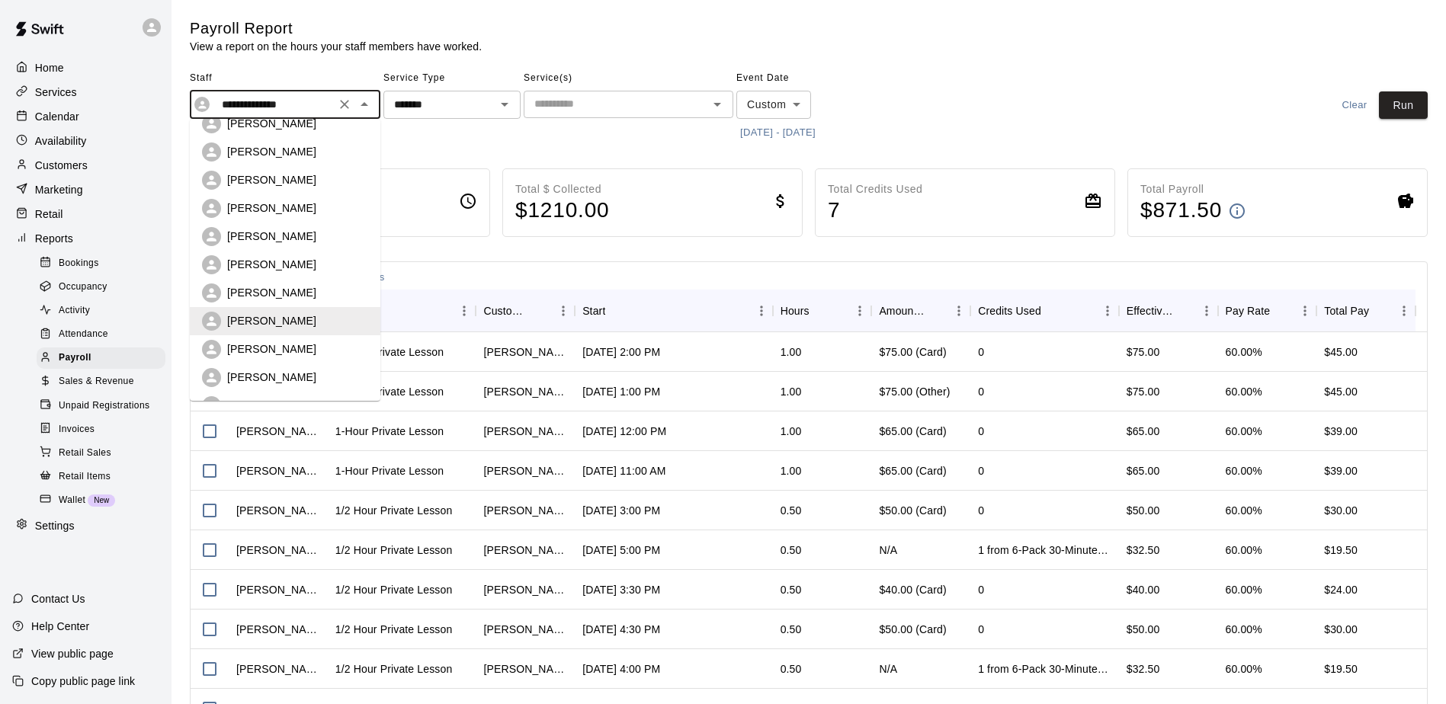
scroll to position [322, 0]
click at [281, 242] on p "[PERSON_NAME]" at bounding box center [271, 239] width 89 height 15
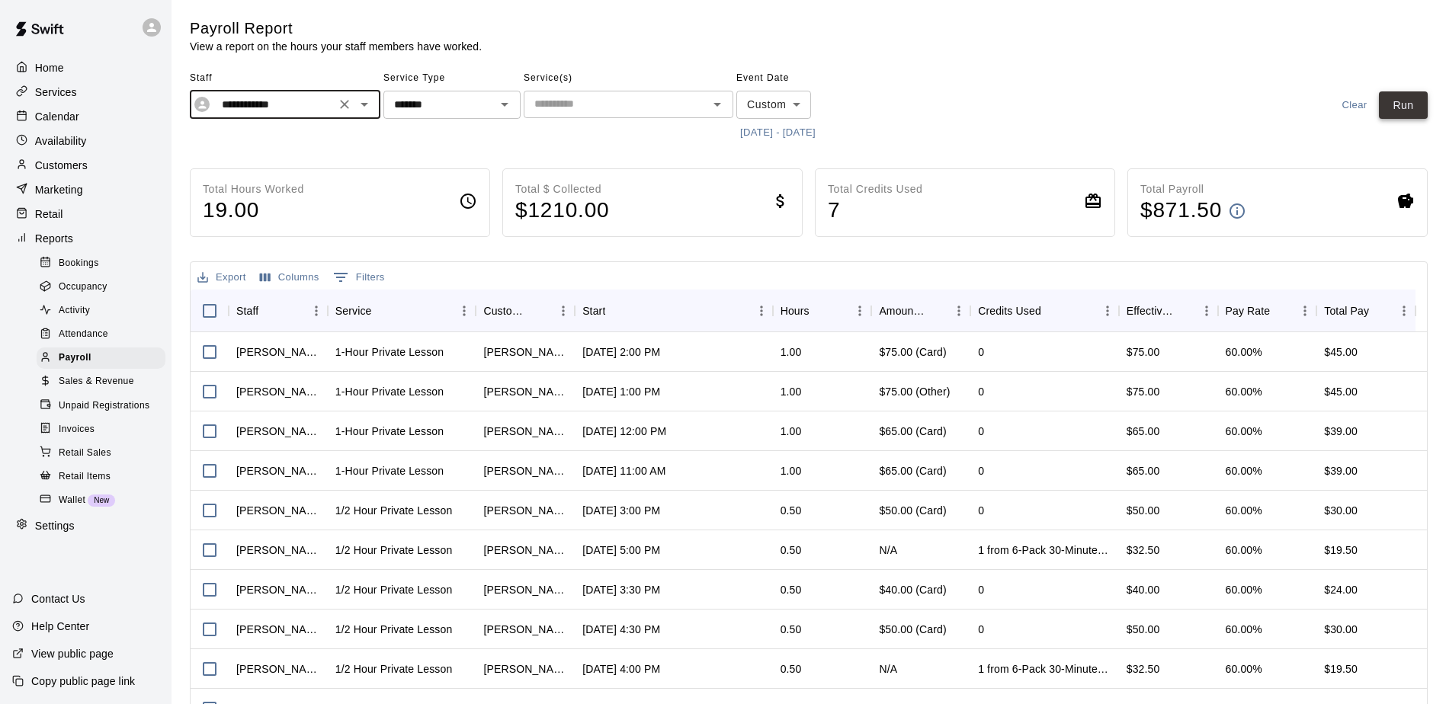
click at [1414, 100] on button "Run" at bounding box center [1403, 105] width 49 height 28
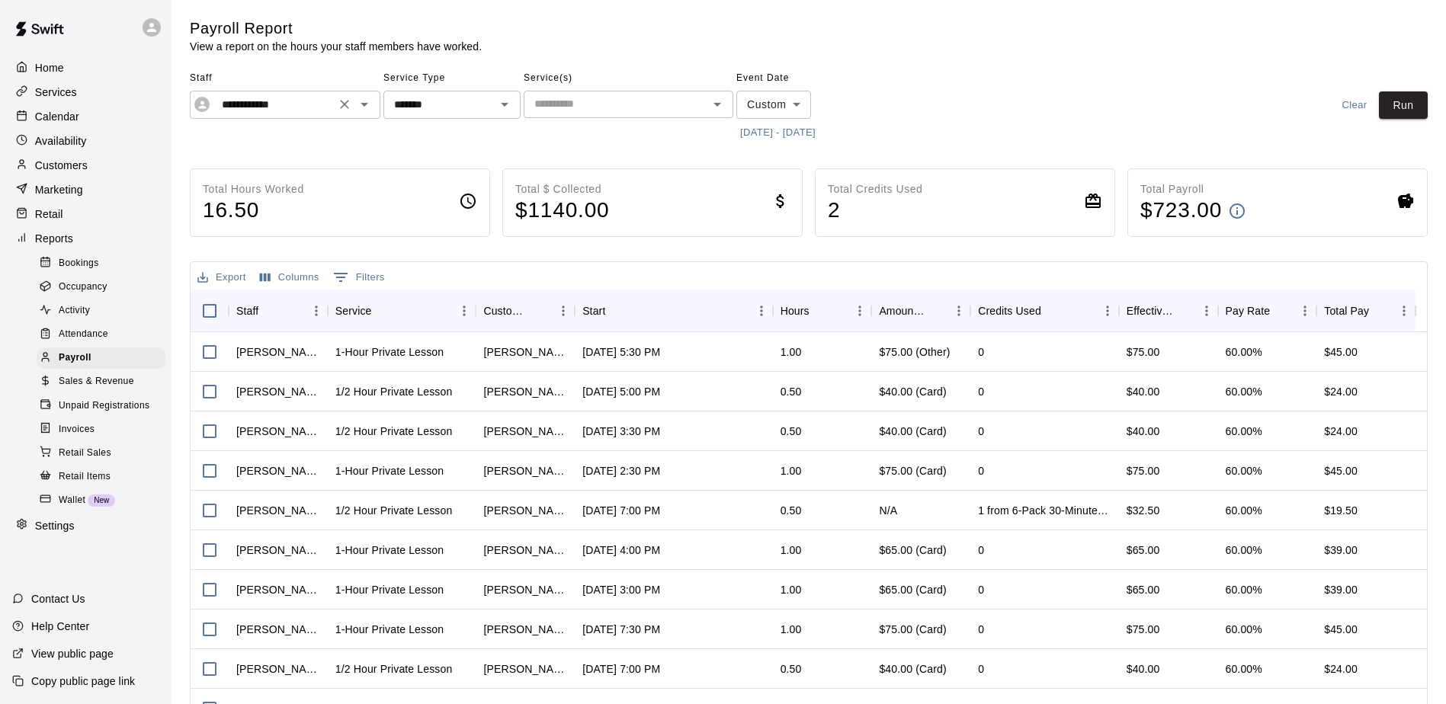
click at [366, 112] on icon "Open" at bounding box center [364, 104] width 18 height 18
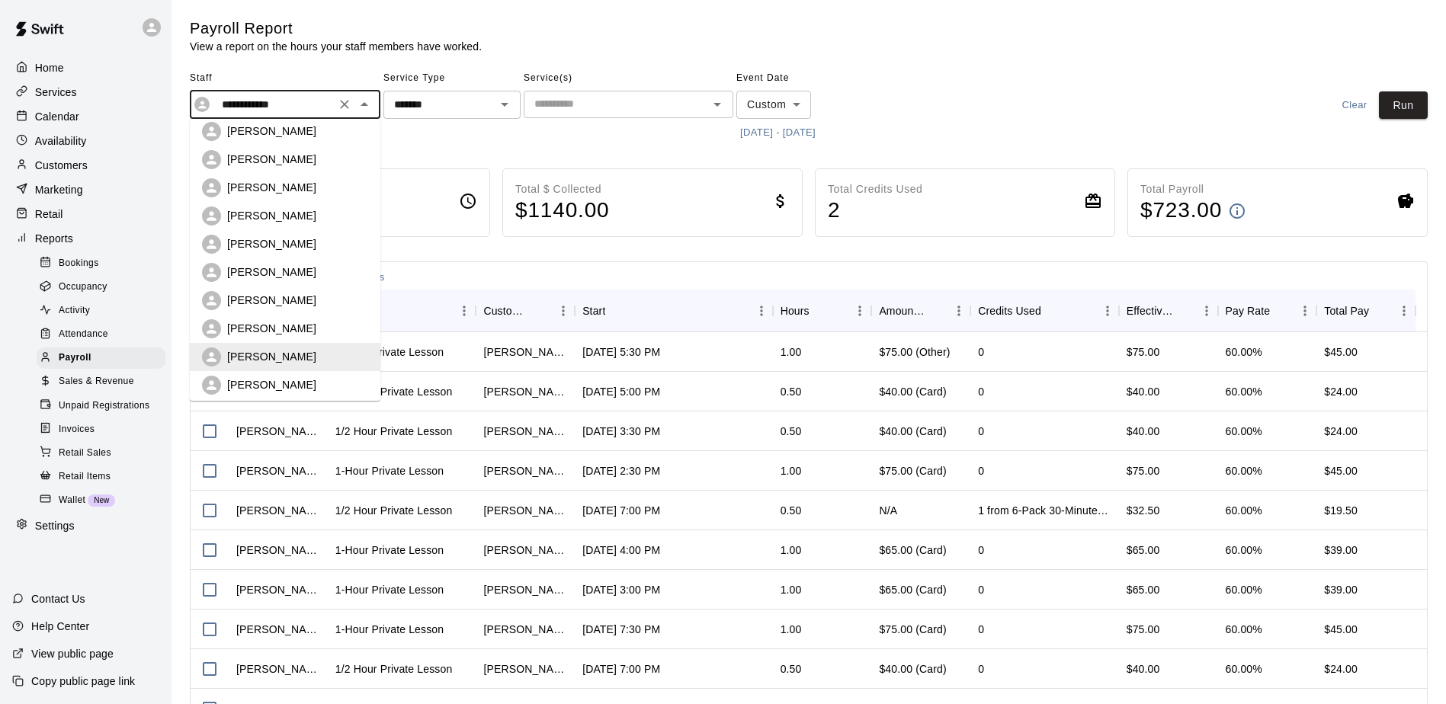
scroll to position [252, 0]
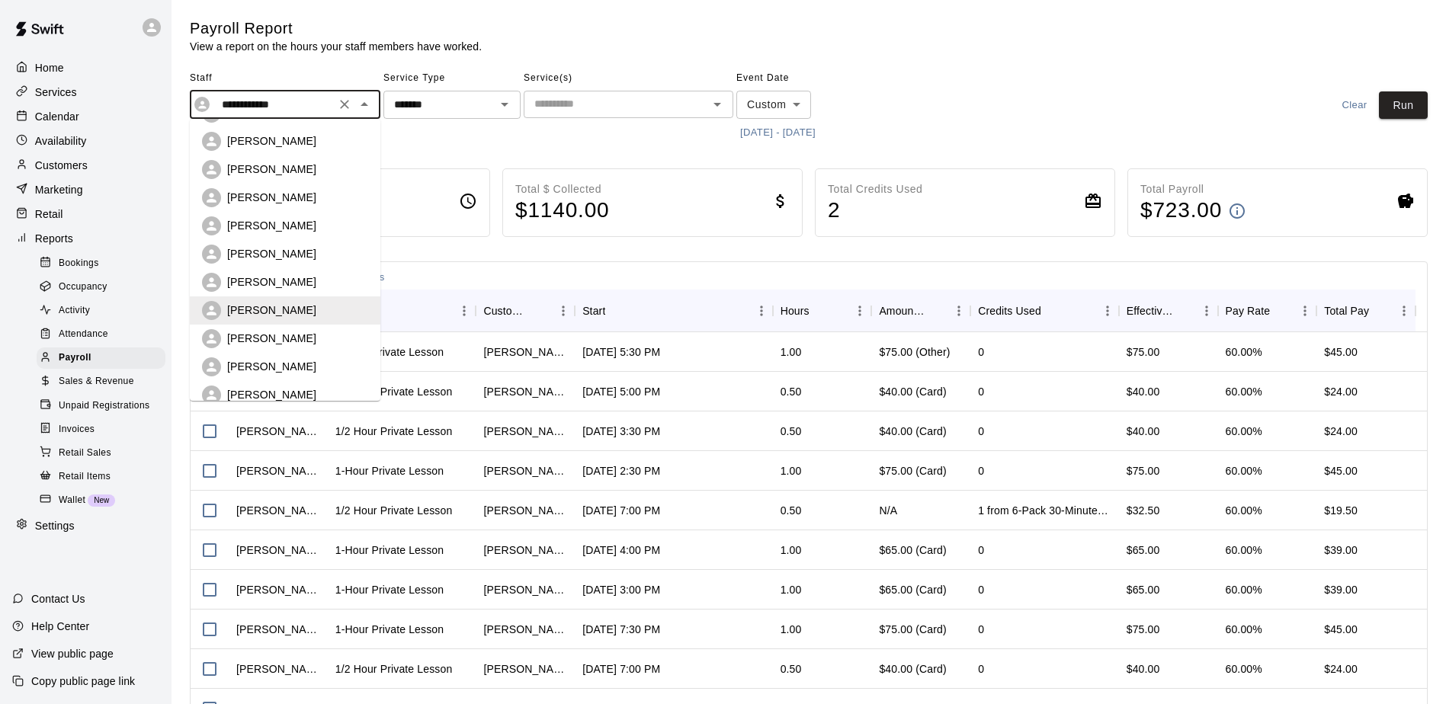
click at [299, 335] on div "[PERSON_NAME]" at bounding box center [297, 338] width 141 height 15
type input "**********"
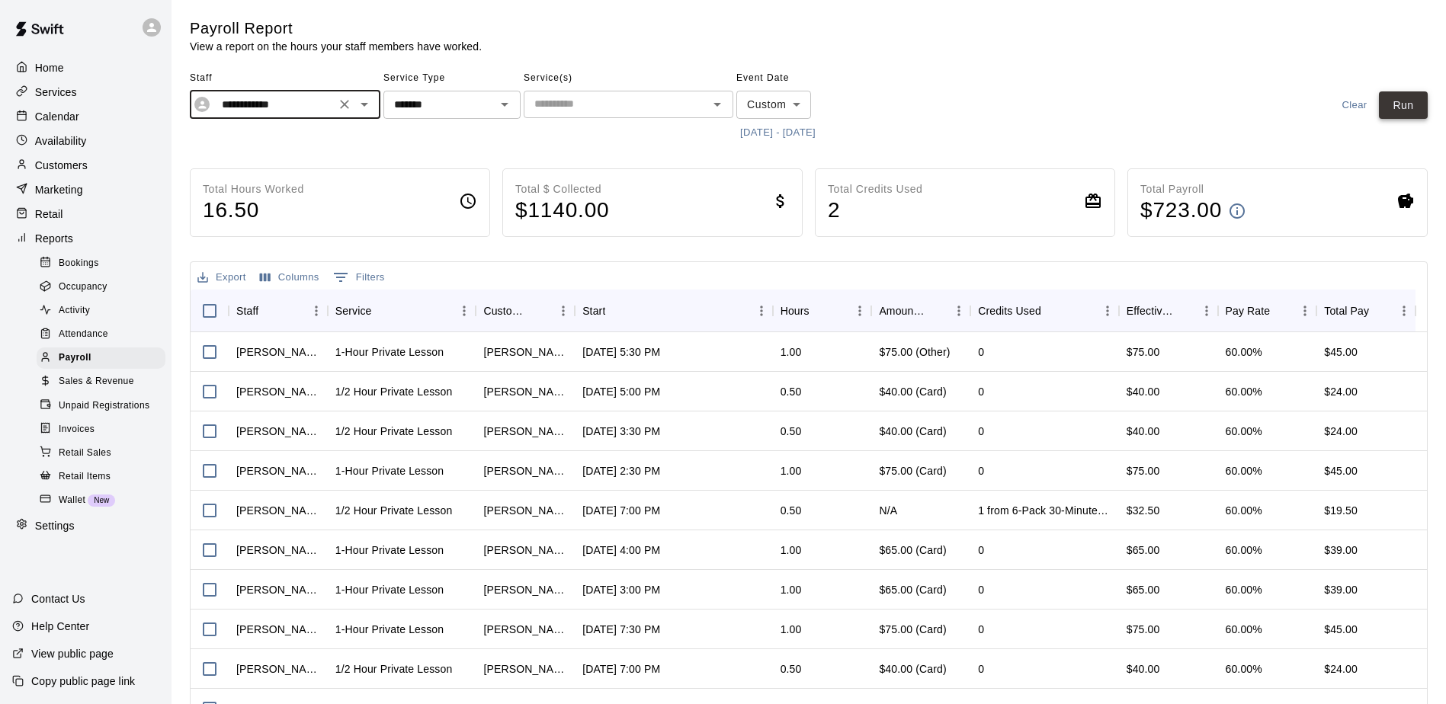
click at [1419, 108] on button "Run" at bounding box center [1403, 105] width 49 height 28
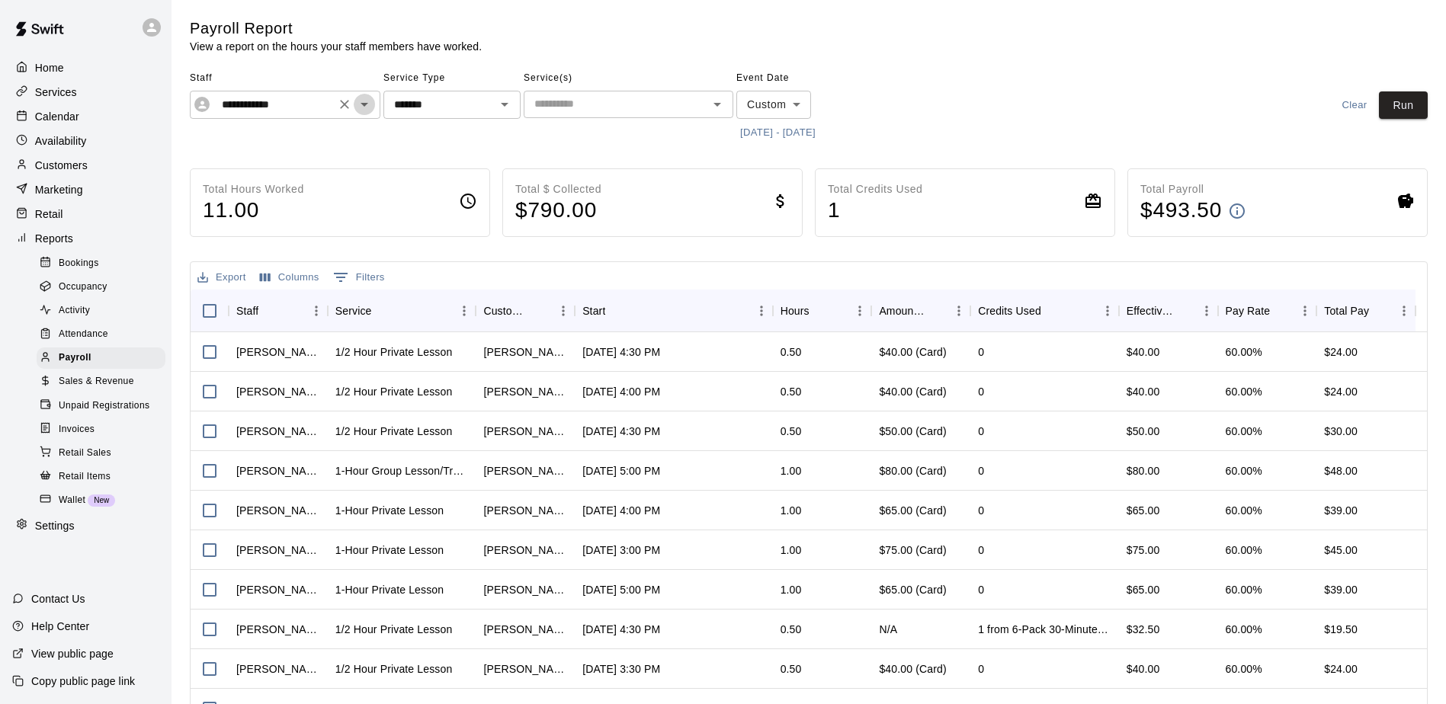
click at [366, 101] on icon "Open" at bounding box center [364, 104] width 18 height 18
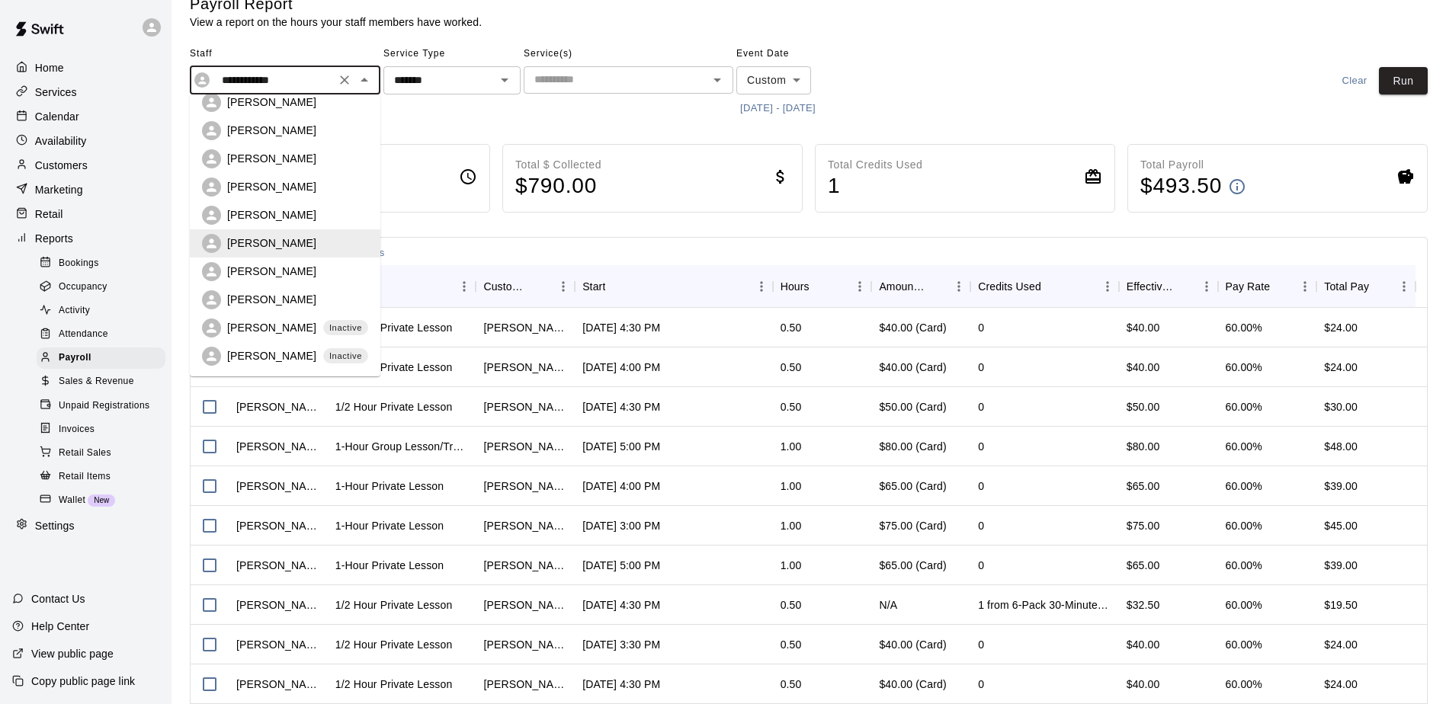
scroll to position [0, 0]
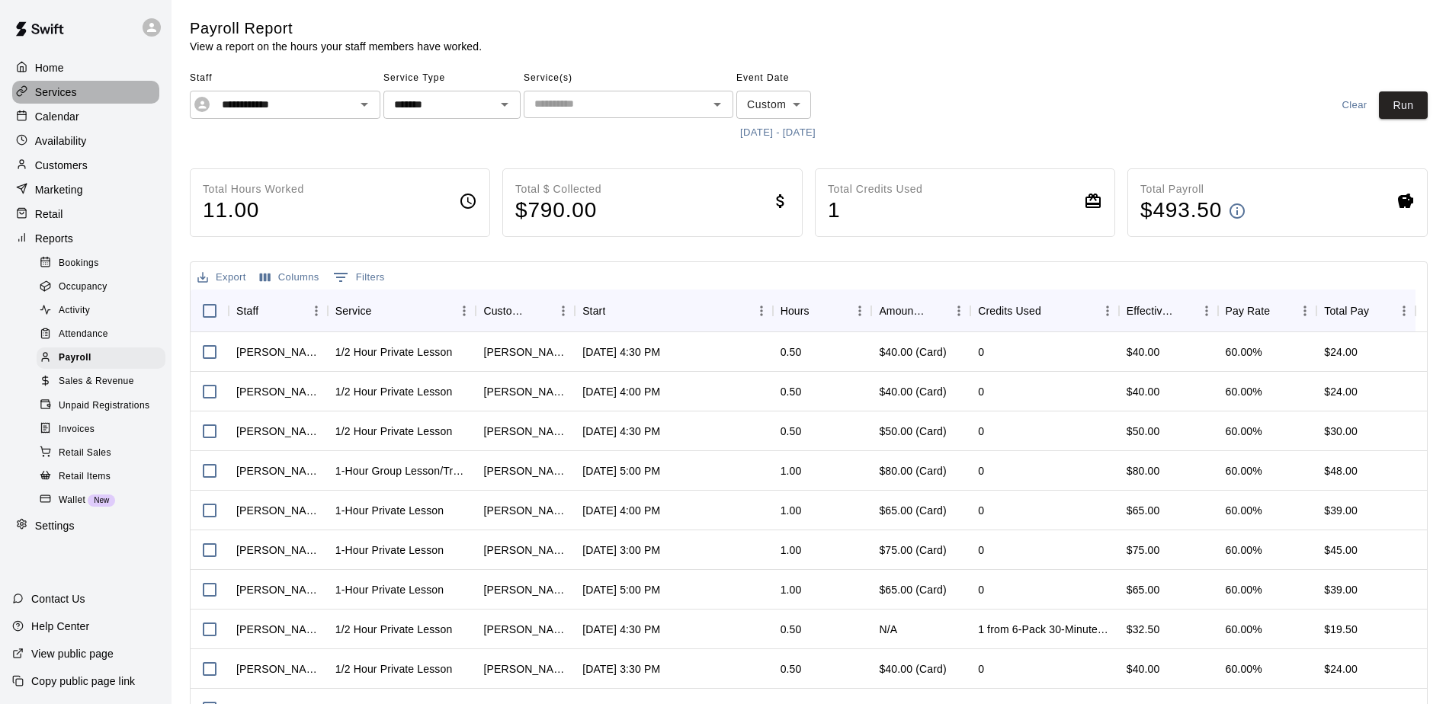
click at [74, 95] on p "Services" at bounding box center [56, 92] width 42 height 15
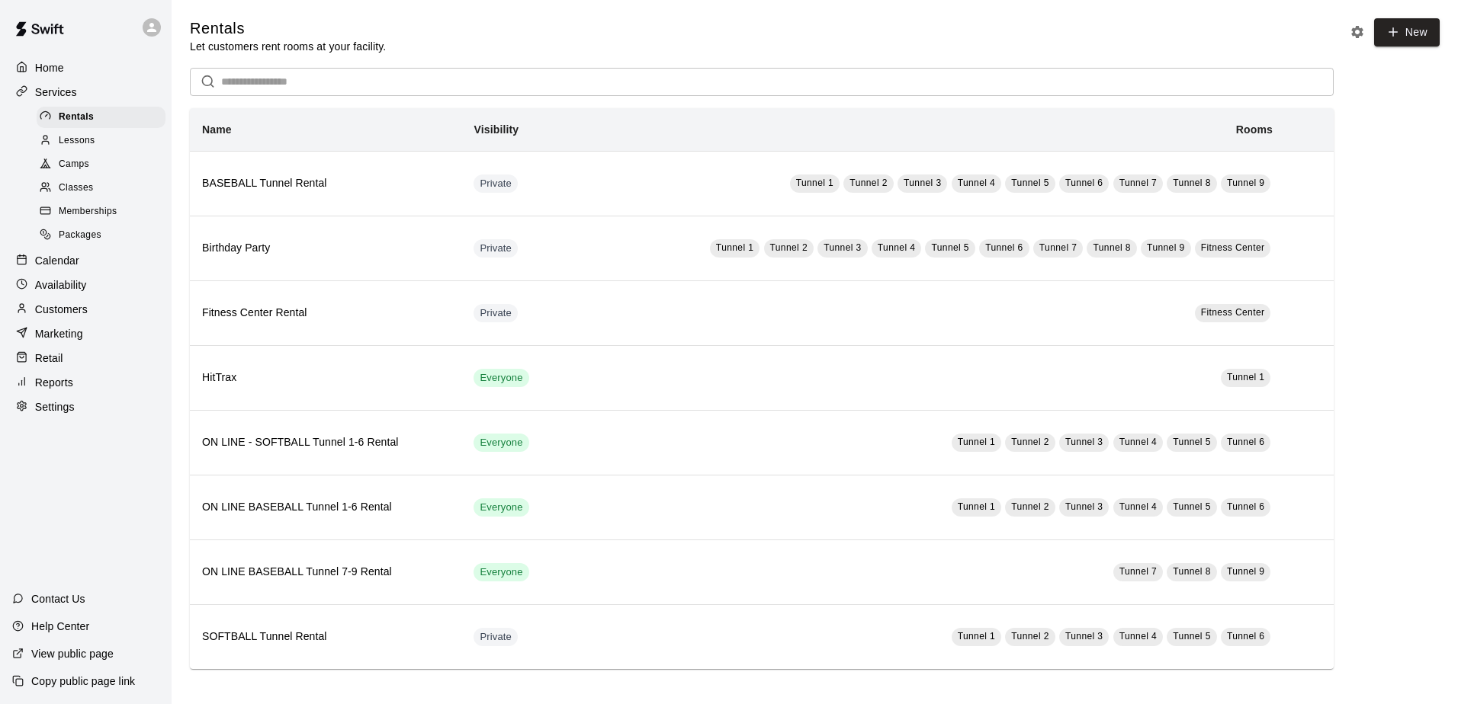
click at [69, 412] on p "Settings" at bounding box center [55, 406] width 40 height 15
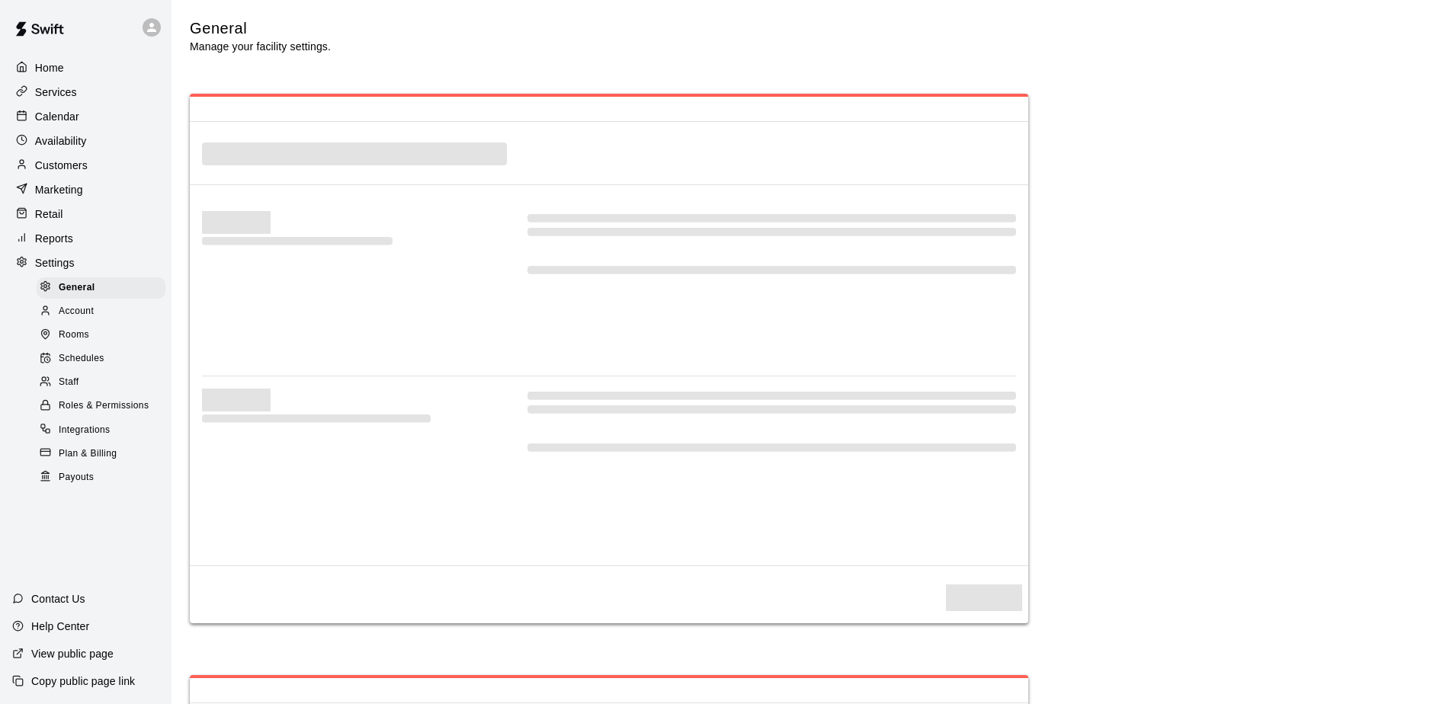
select select "**"
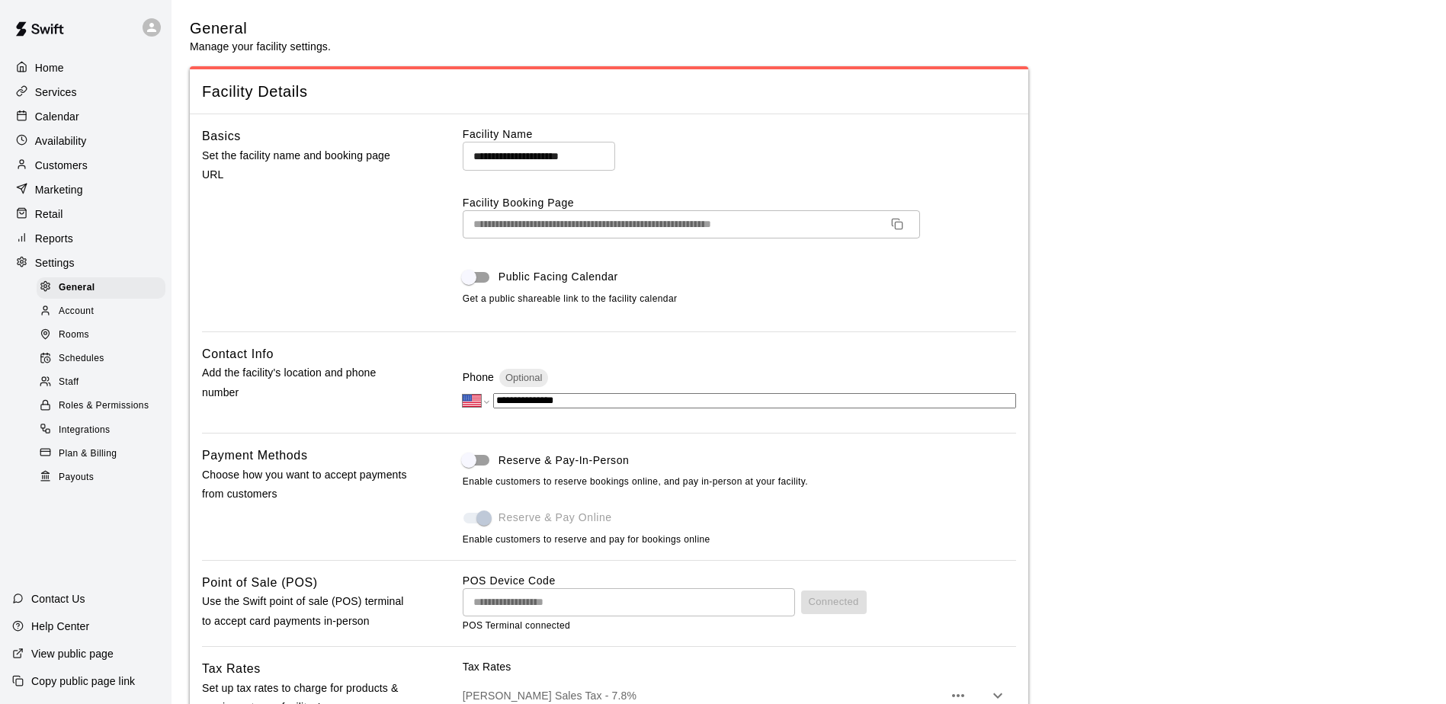
click at [83, 383] on div "Staff" at bounding box center [101, 382] width 129 height 21
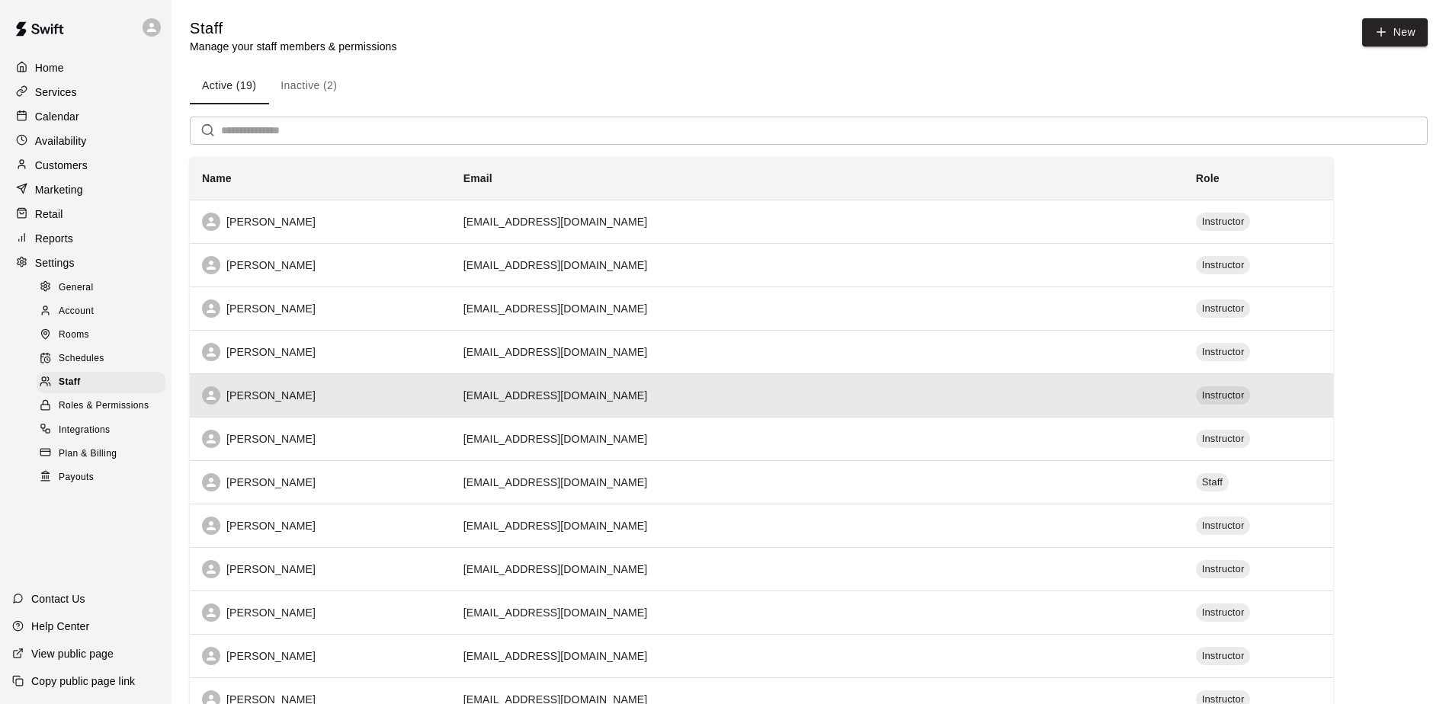
click at [451, 387] on th "[PERSON_NAME]" at bounding box center [320, 395] width 261 height 43
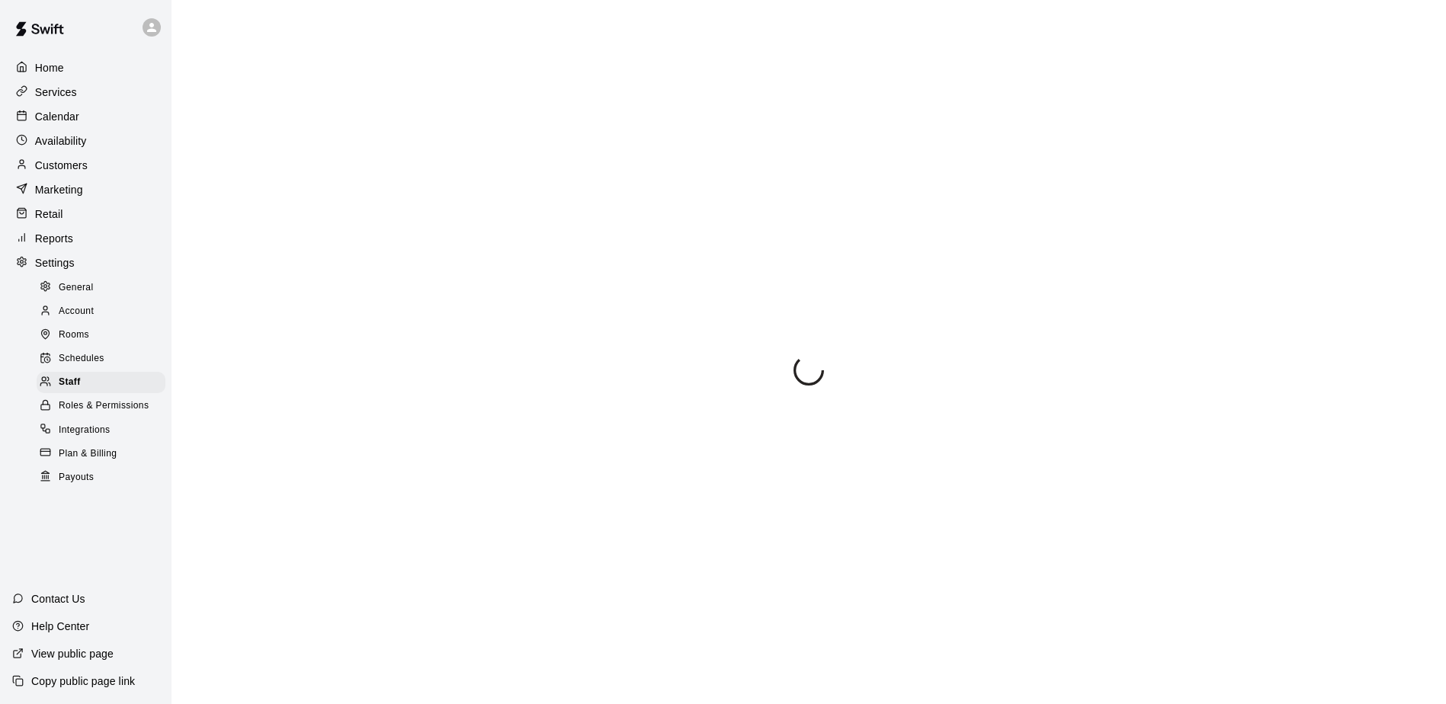
select select "**"
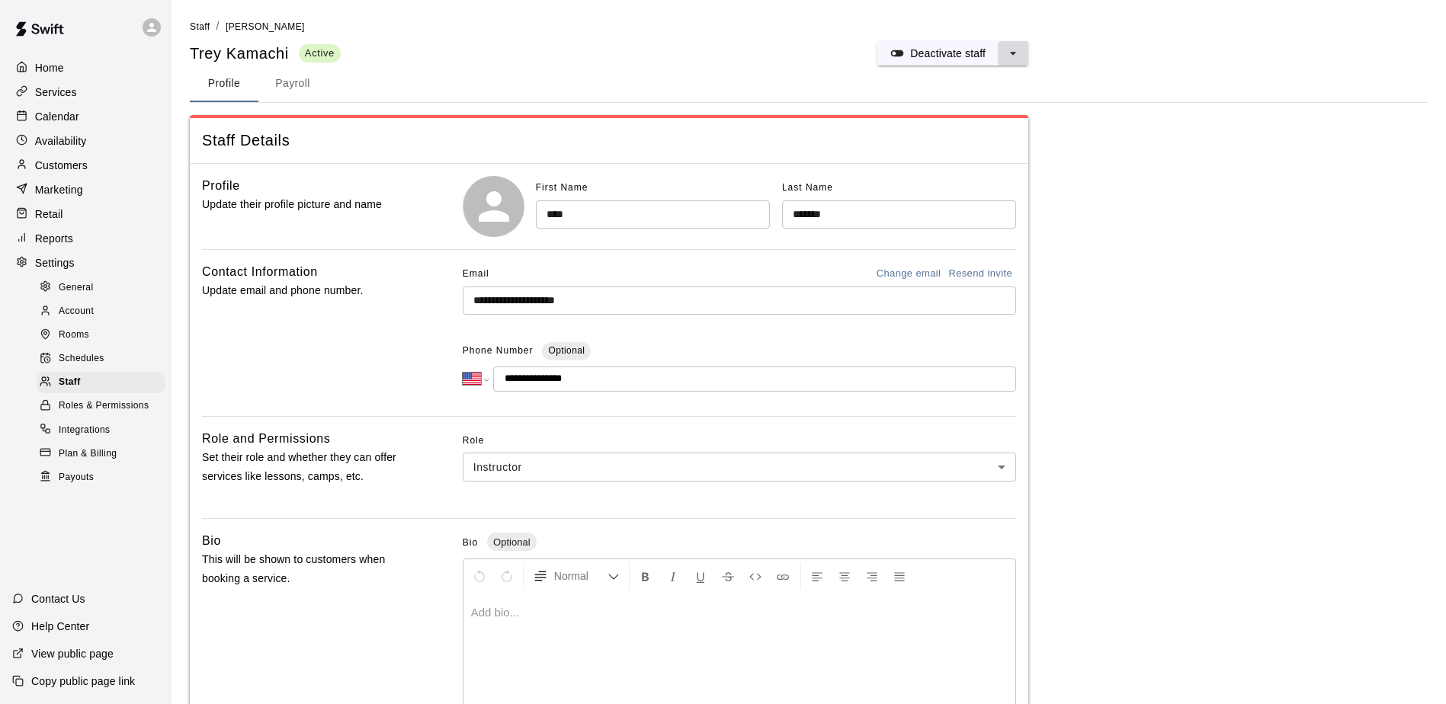
click at [1017, 59] on icon "select merge strategy" at bounding box center [1012, 53] width 15 height 15
click at [979, 85] on h6 "Deactivate staff" at bounding box center [962, 84] width 75 height 17
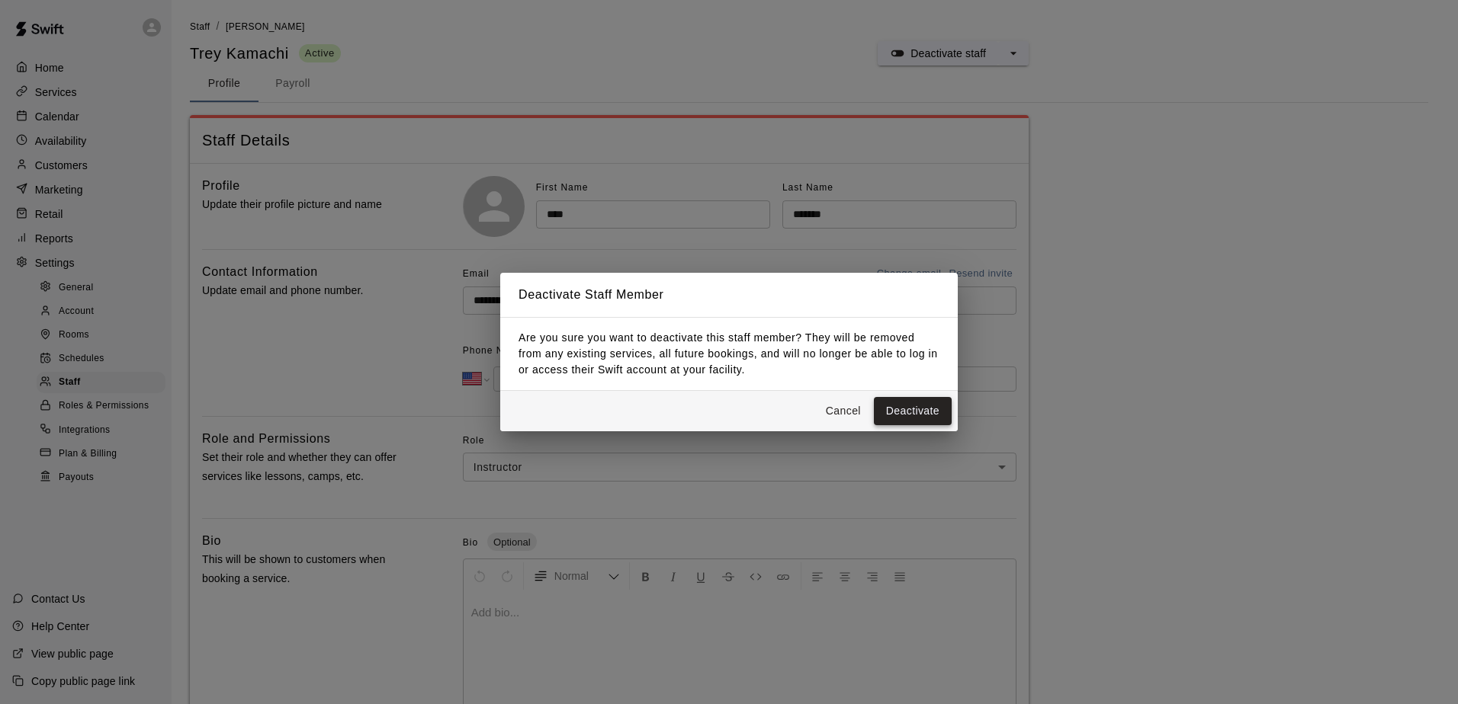
click at [912, 406] on button "Deactivate" at bounding box center [913, 411] width 78 height 28
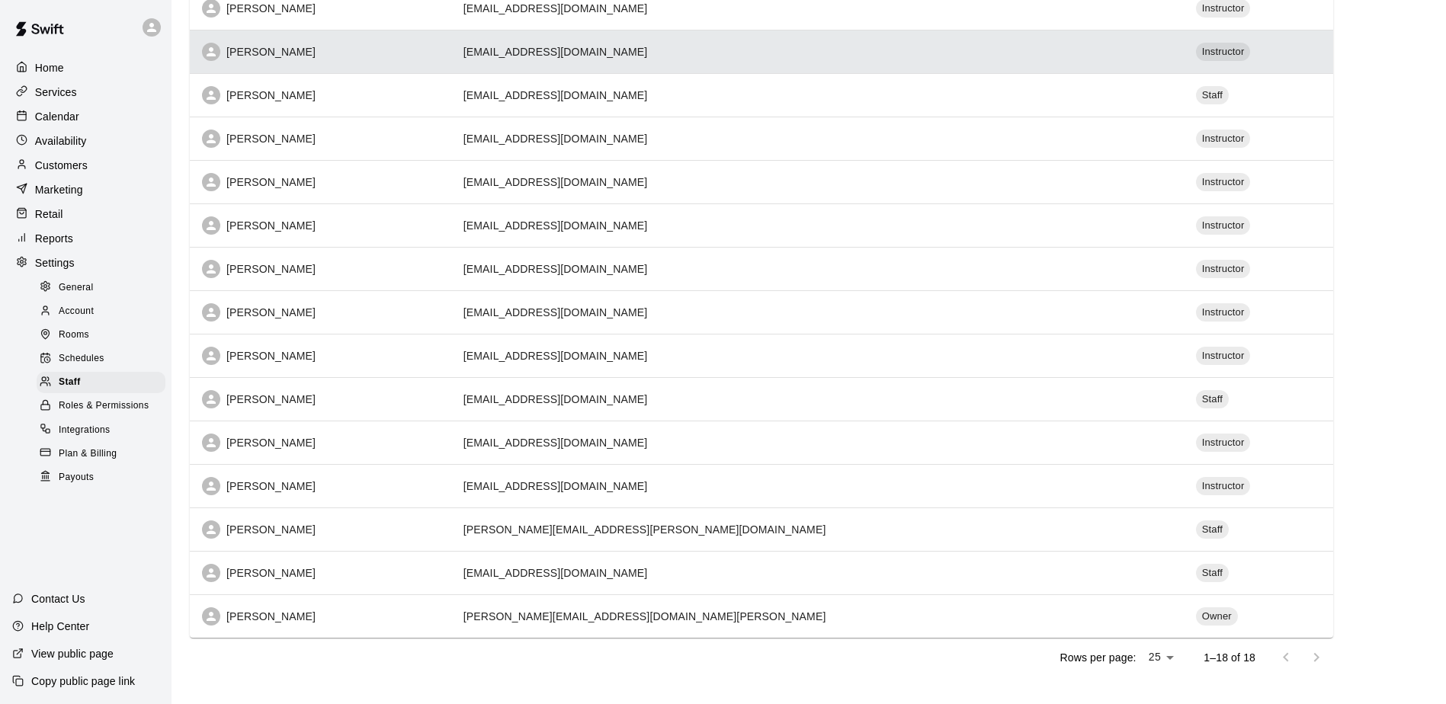
scroll to position [362, 0]
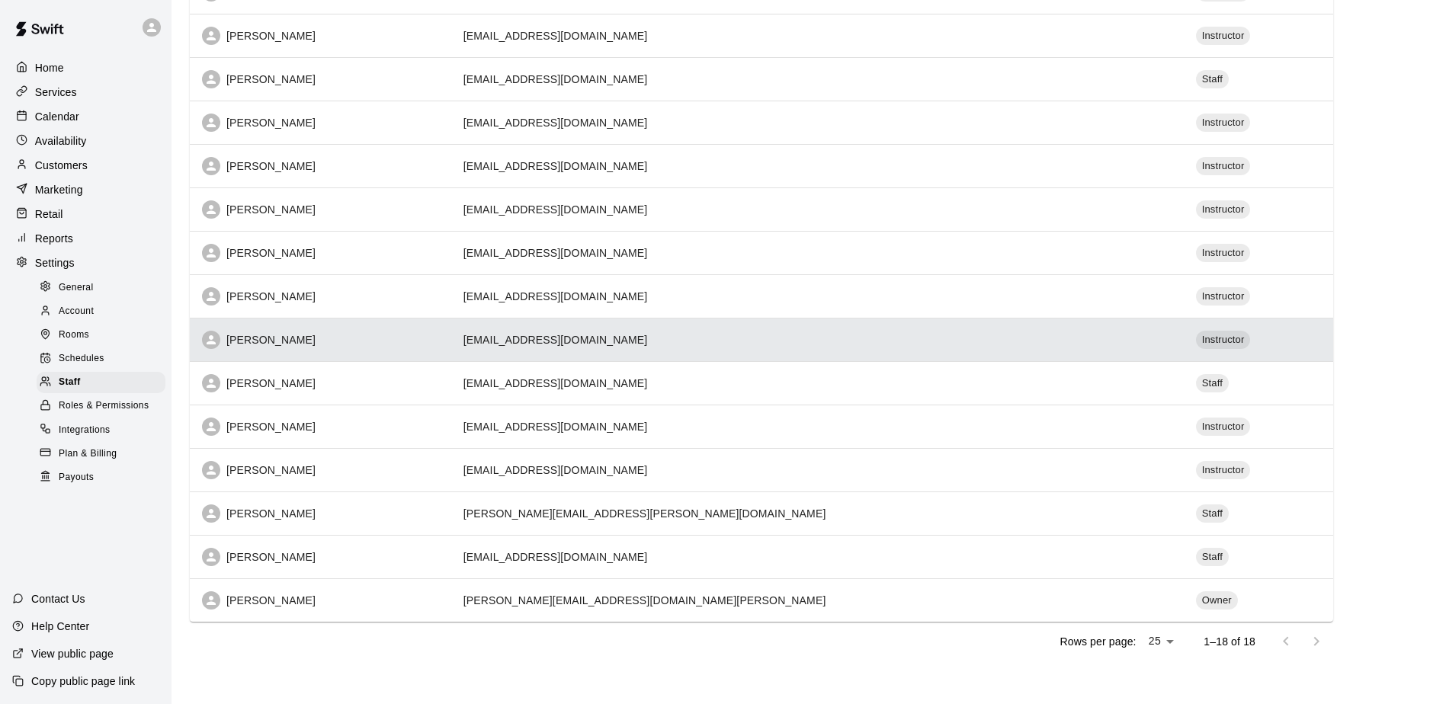
click at [1025, 335] on td "[EMAIL_ADDRESS][DOMAIN_NAME]" at bounding box center [817, 339] width 733 height 43
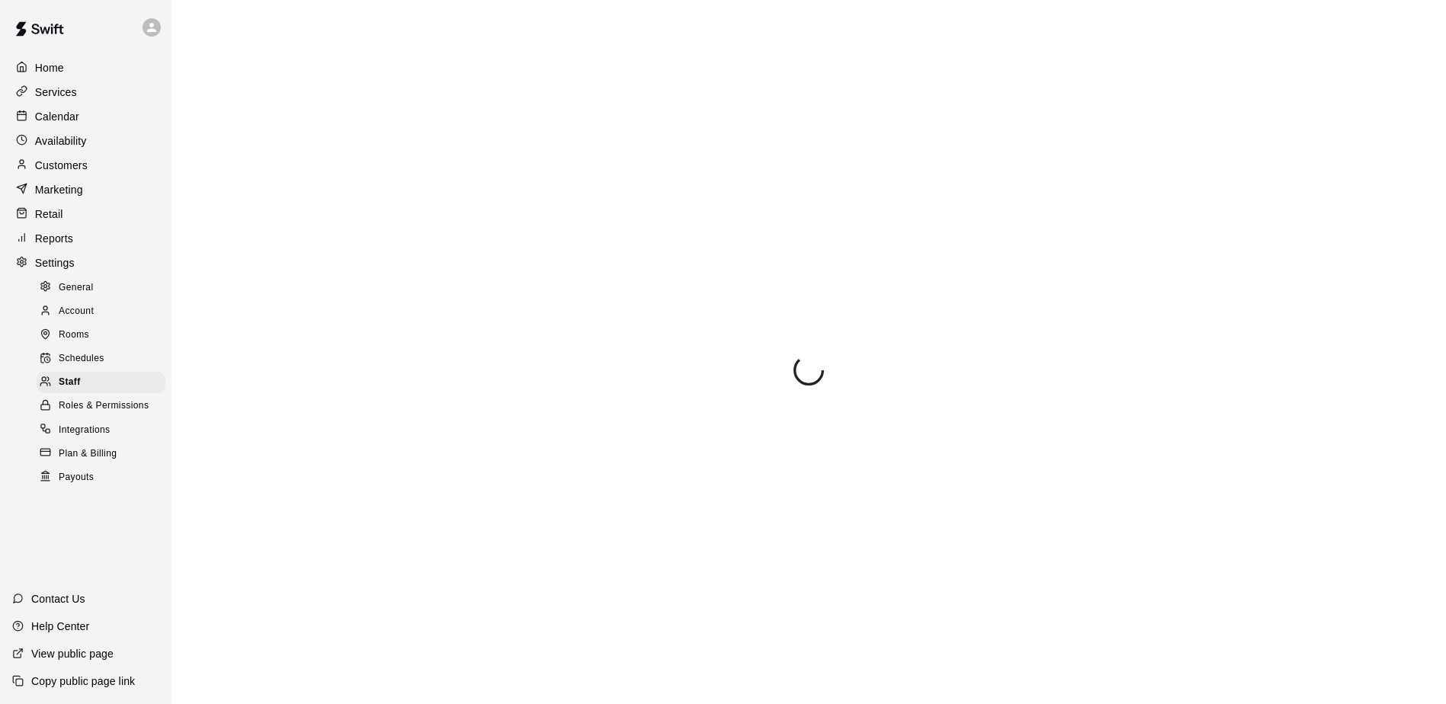
select select "**"
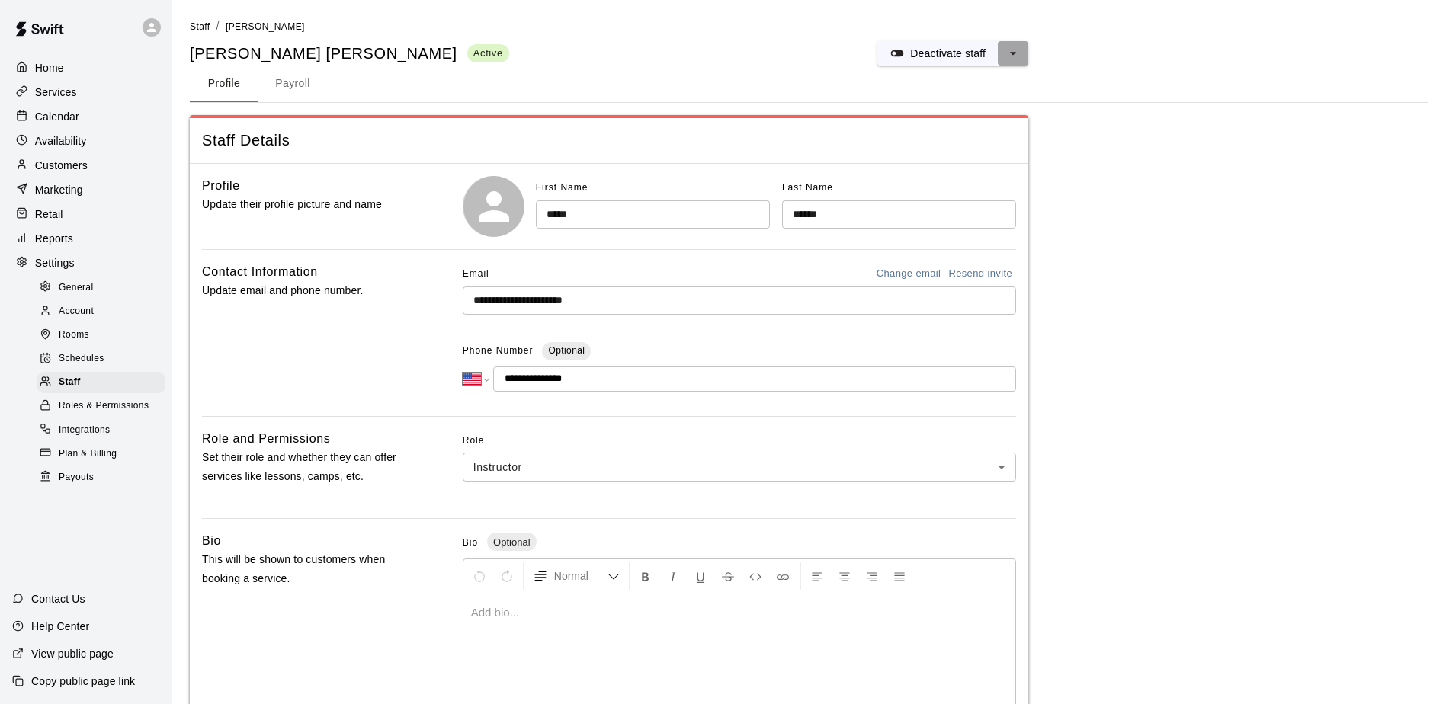
click at [1018, 50] on icon "select merge strategy" at bounding box center [1012, 53] width 15 height 15
click at [978, 82] on h6 "Deactivate staff" at bounding box center [962, 84] width 75 height 17
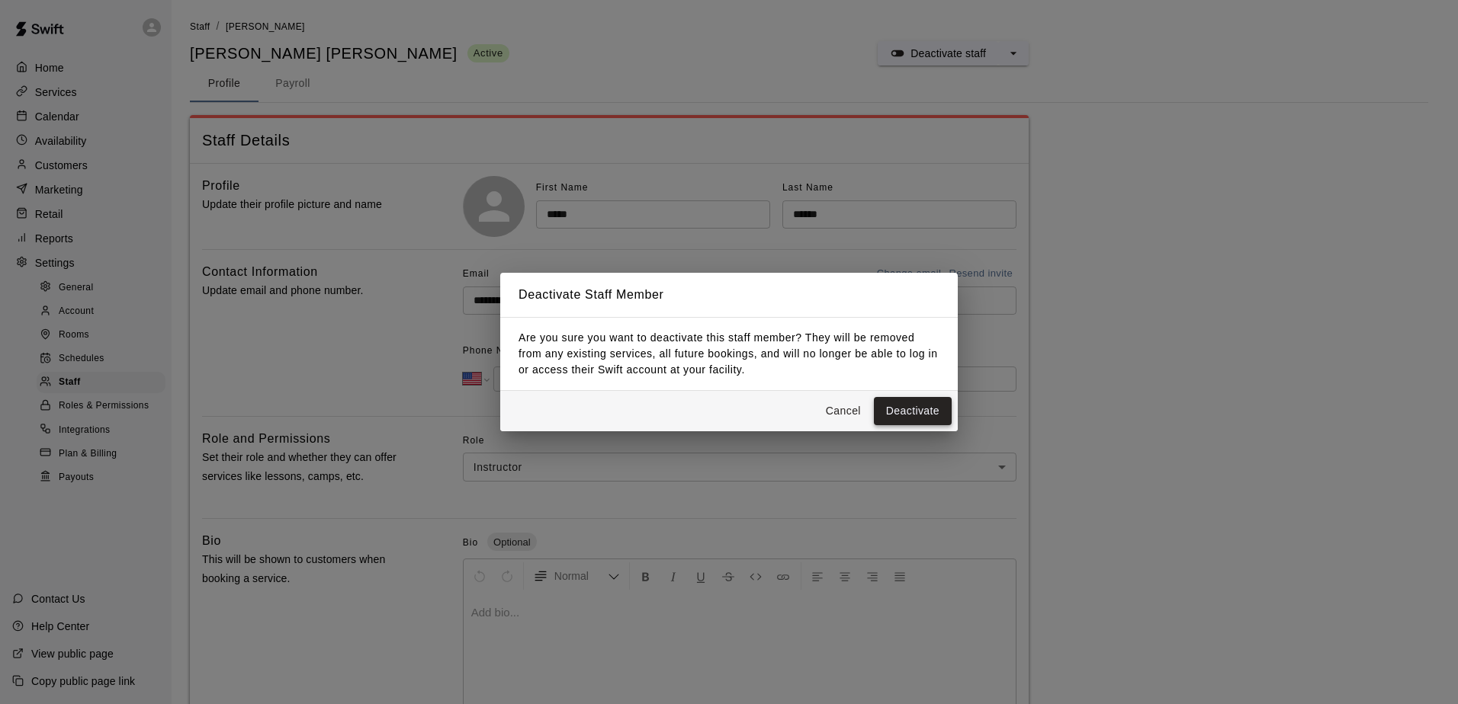
click at [913, 412] on button "Deactivate" at bounding box center [913, 411] width 78 height 28
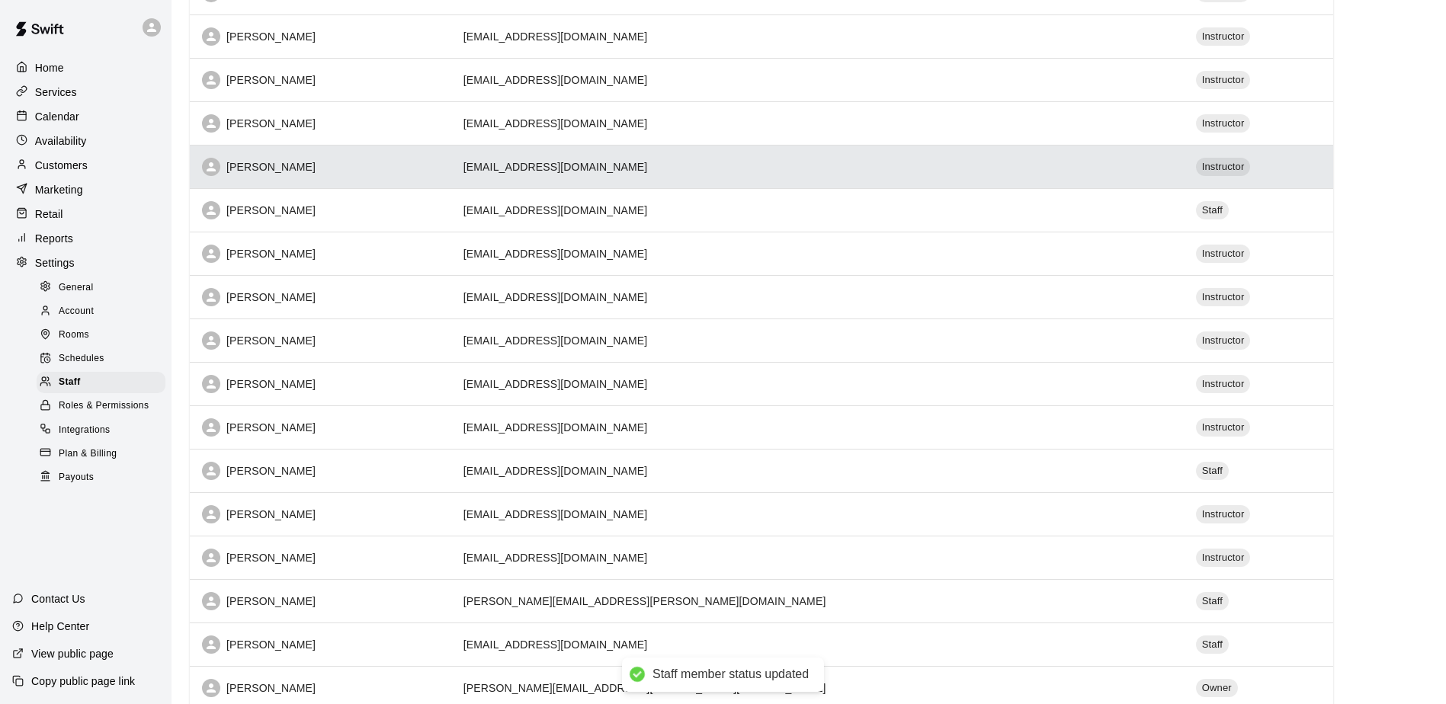
scroll to position [305, 0]
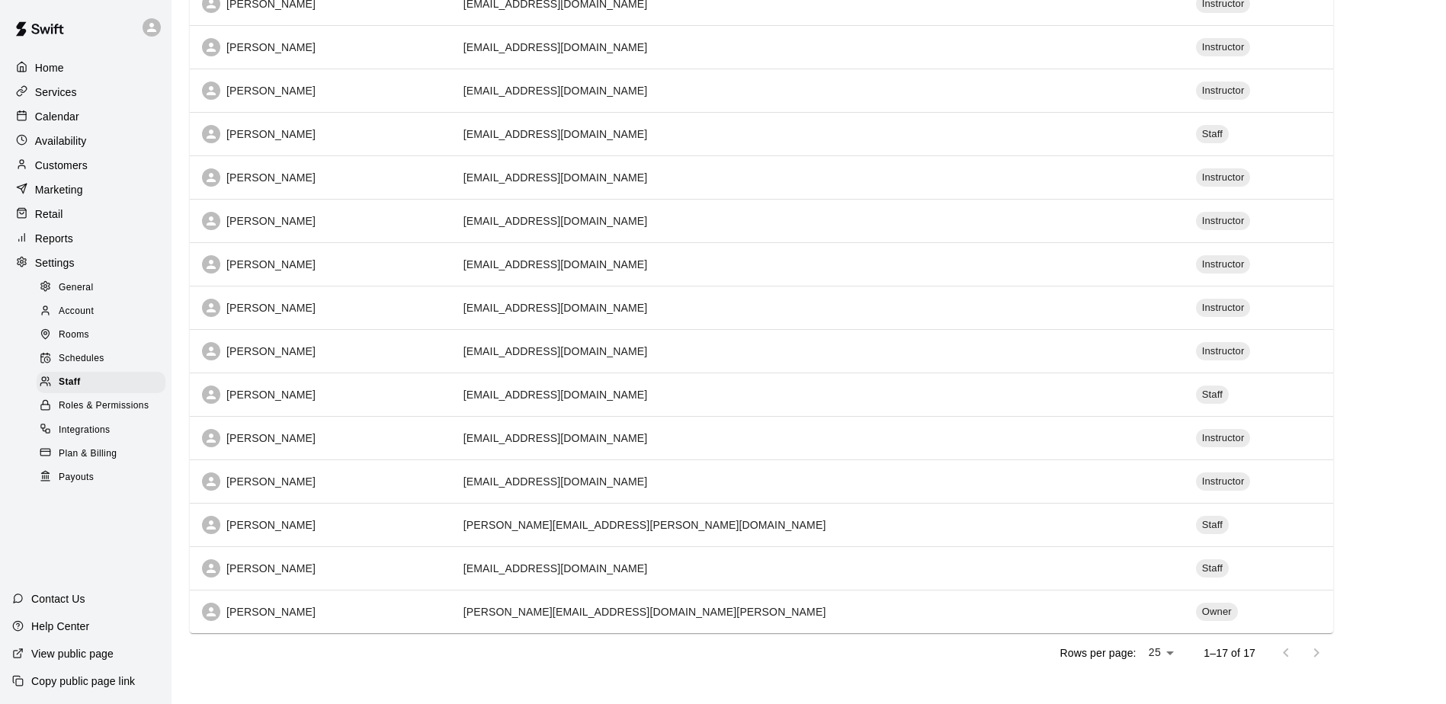
click at [78, 247] on div "Reports" at bounding box center [85, 238] width 147 height 23
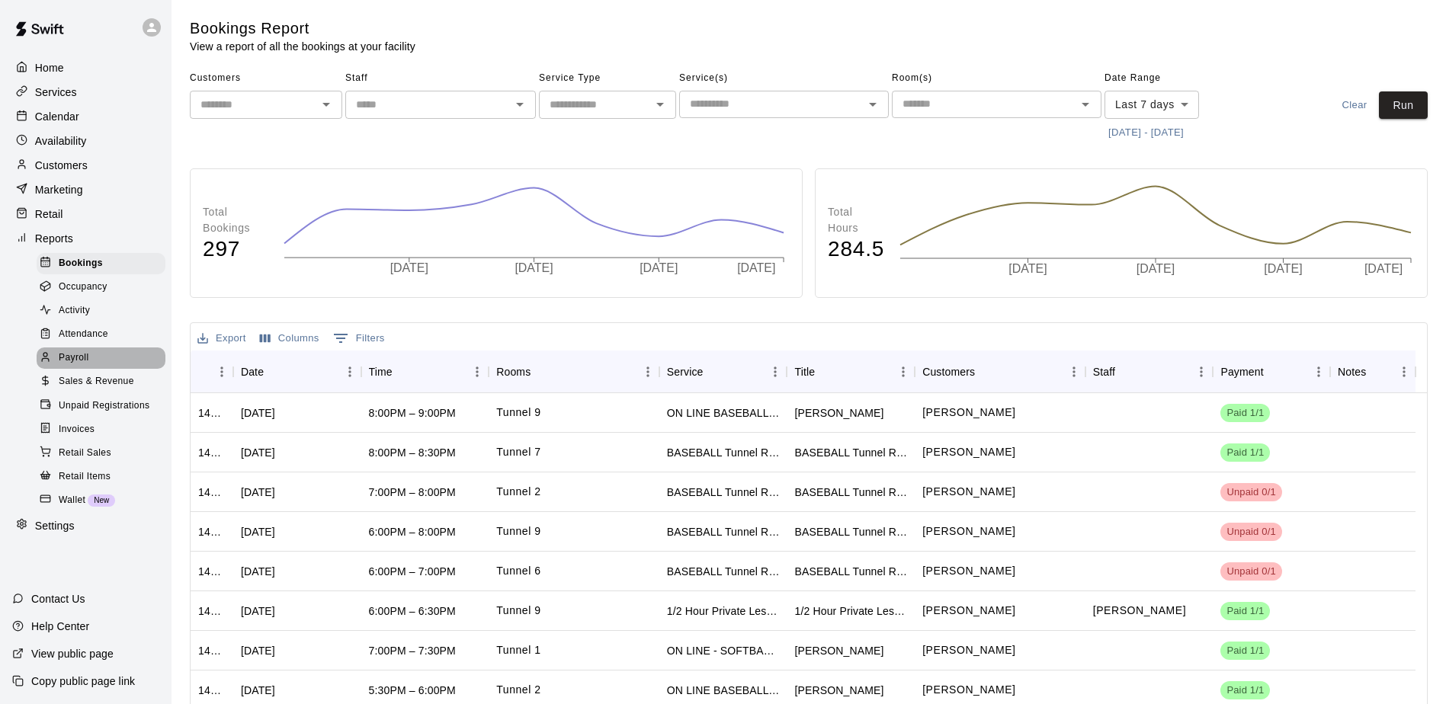
click at [95, 364] on div "Payroll" at bounding box center [101, 358] width 129 height 21
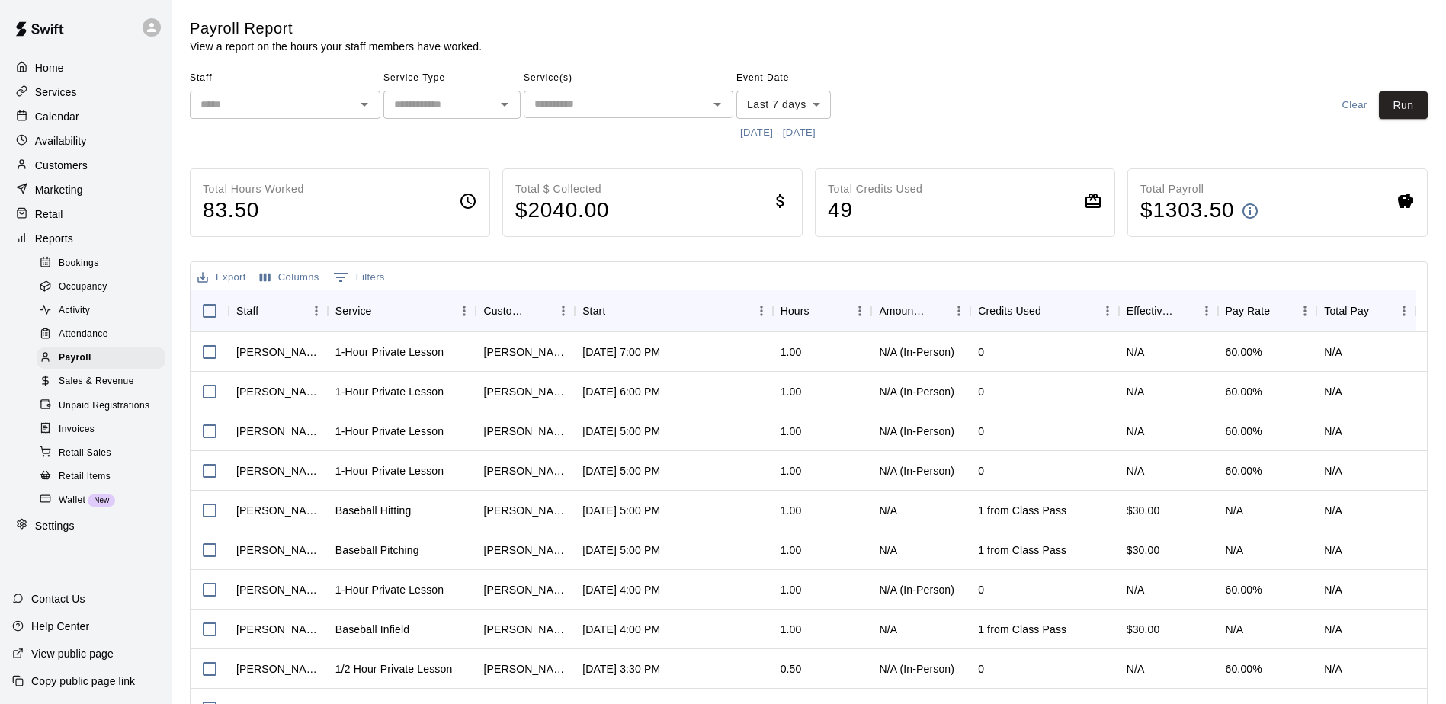
click at [819, 130] on button "[DATE] - [DATE]" at bounding box center [777, 133] width 83 height 24
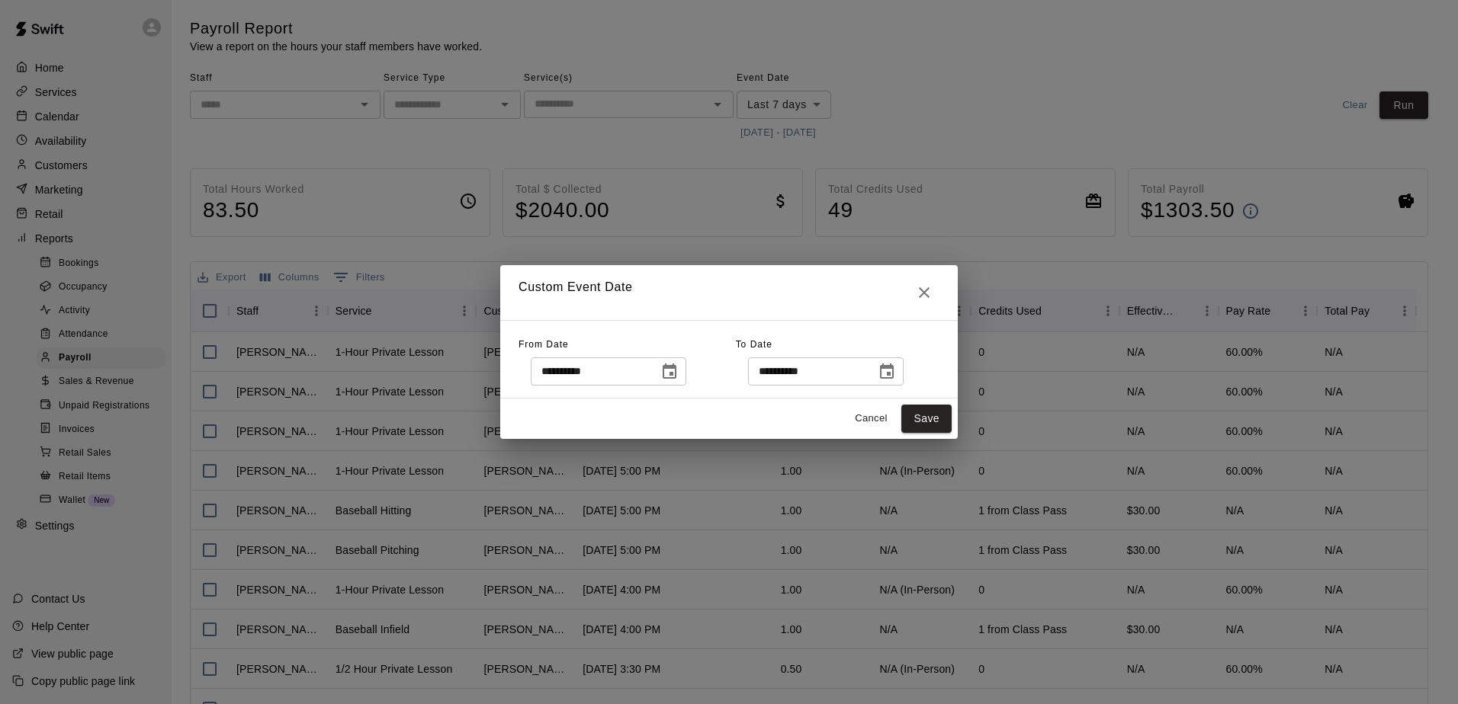
click at [678, 375] on icon "Choose date, selected date is Sep 9, 2025" at bounding box center [669, 372] width 18 height 18
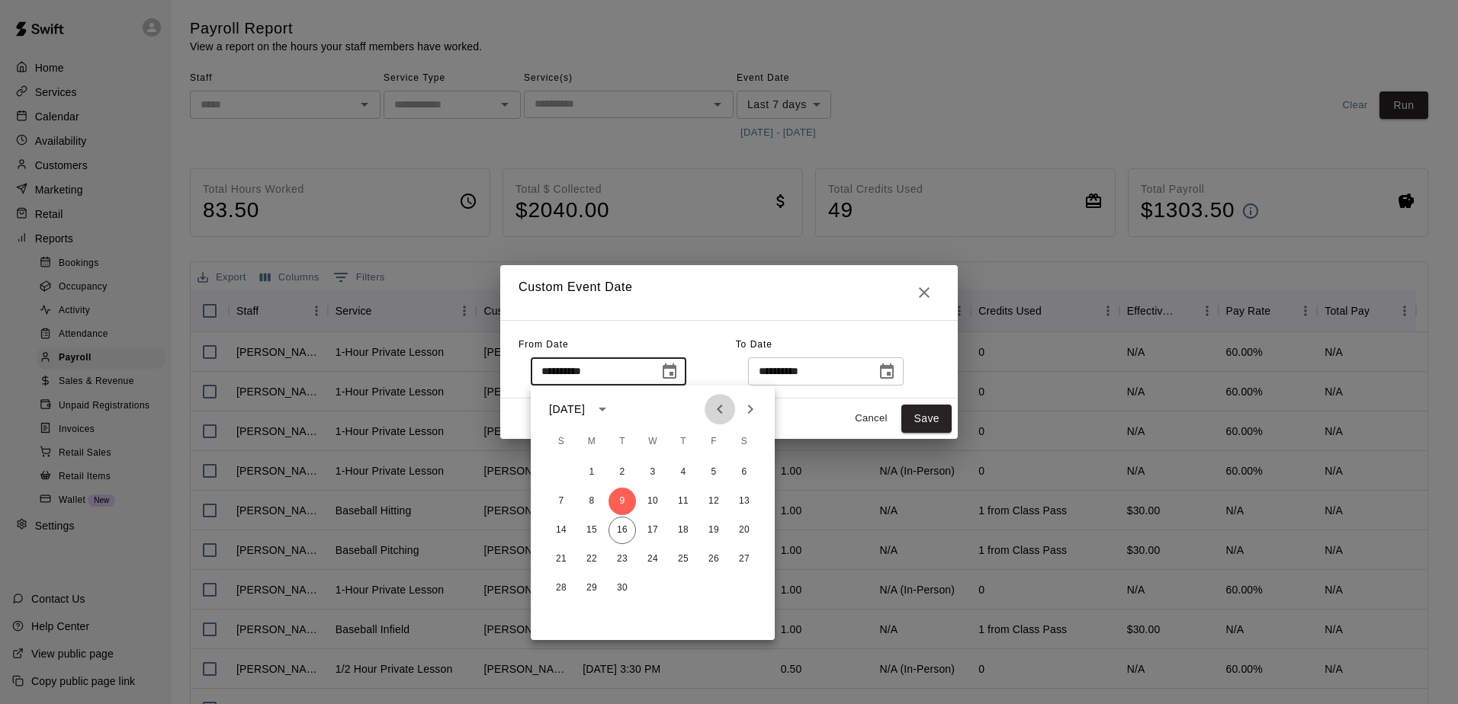
click at [720, 411] on icon "Previous month" at bounding box center [719, 409] width 18 height 18
click at [564, 609] on button "31" at bounding box center [560, 617] width 27 height 27
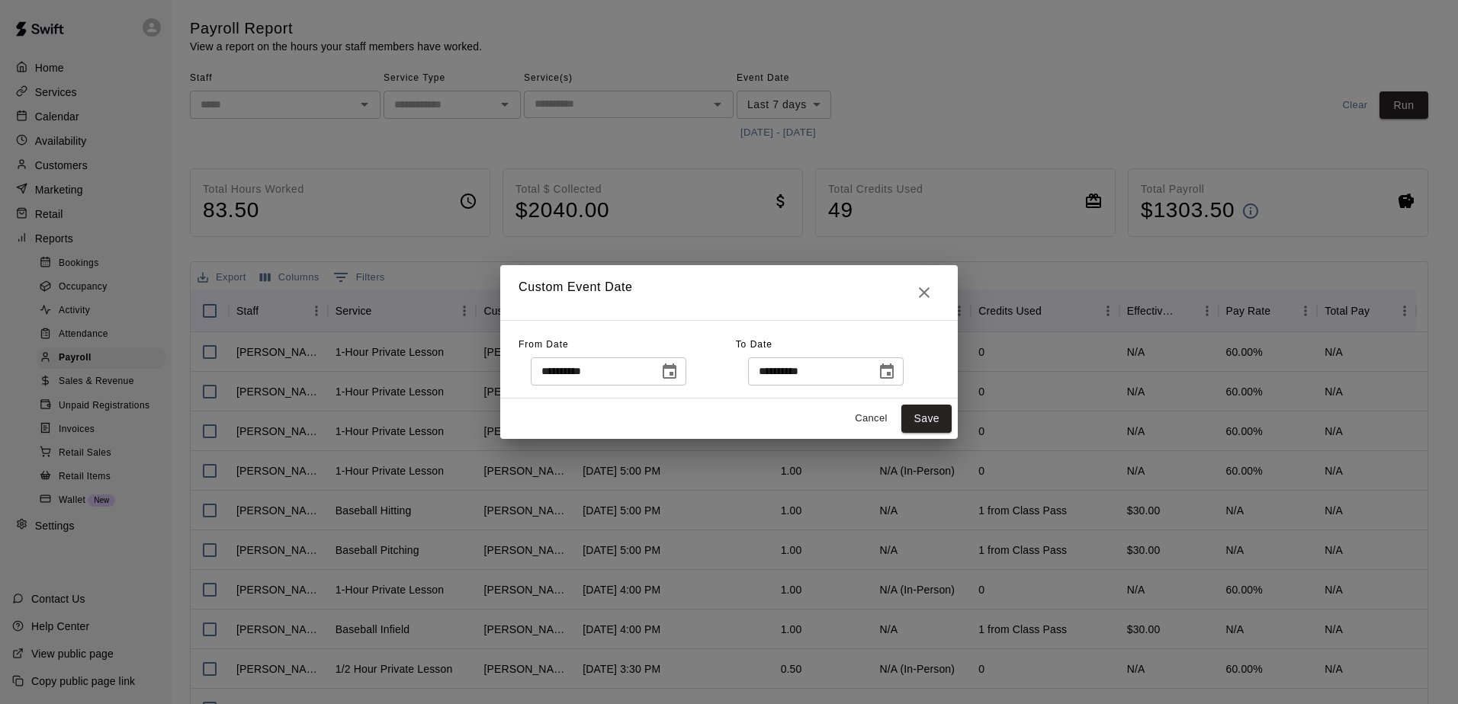
type input "**********"
click at [893, 376] on icon "Choose date, selected date is Sep 16, 2025" at bounding box center [887, 371] width 14 height 15
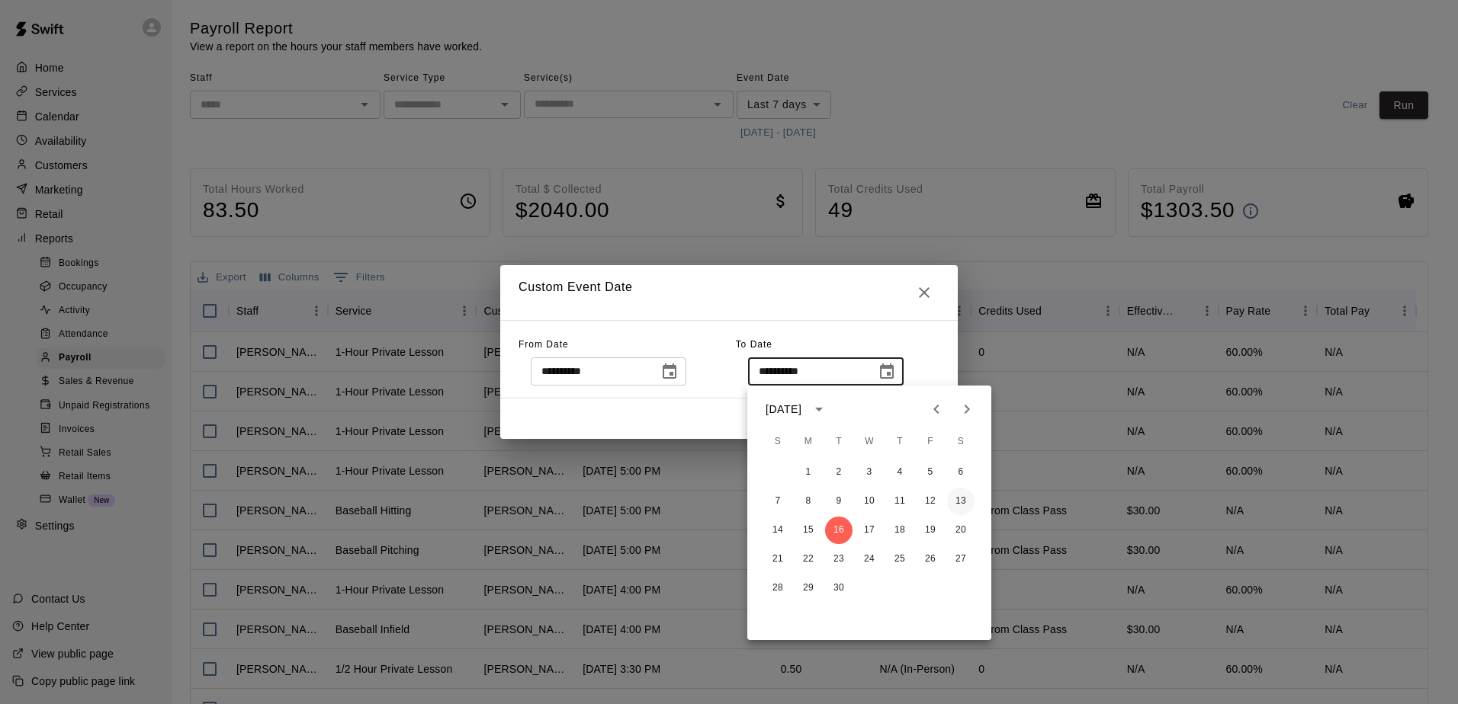
click at [951, 499] on button "13" at bounding box center [960, 501] width 27 height 27
type input "**********"
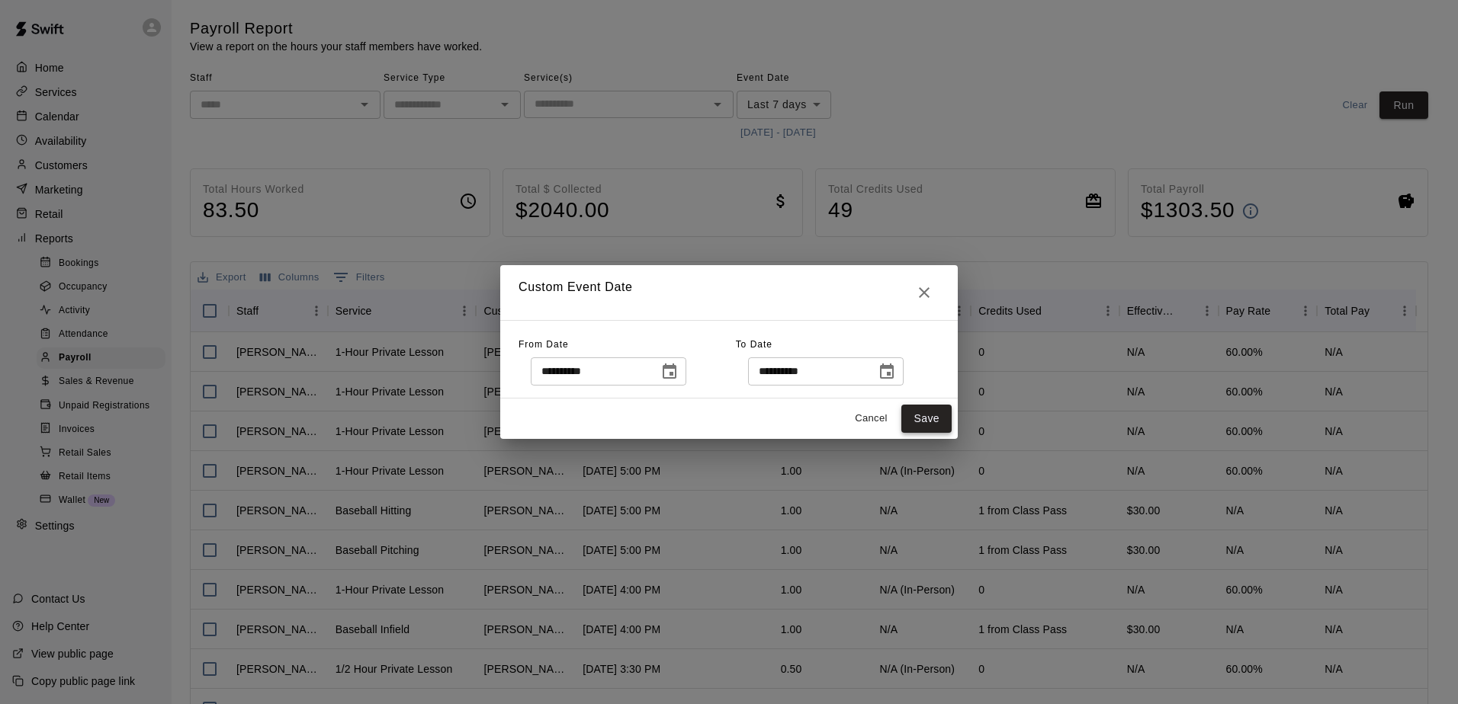
click at [936, 408] on button "Save" at bounding box center [926, 419] width 50 height 28
type input "******"
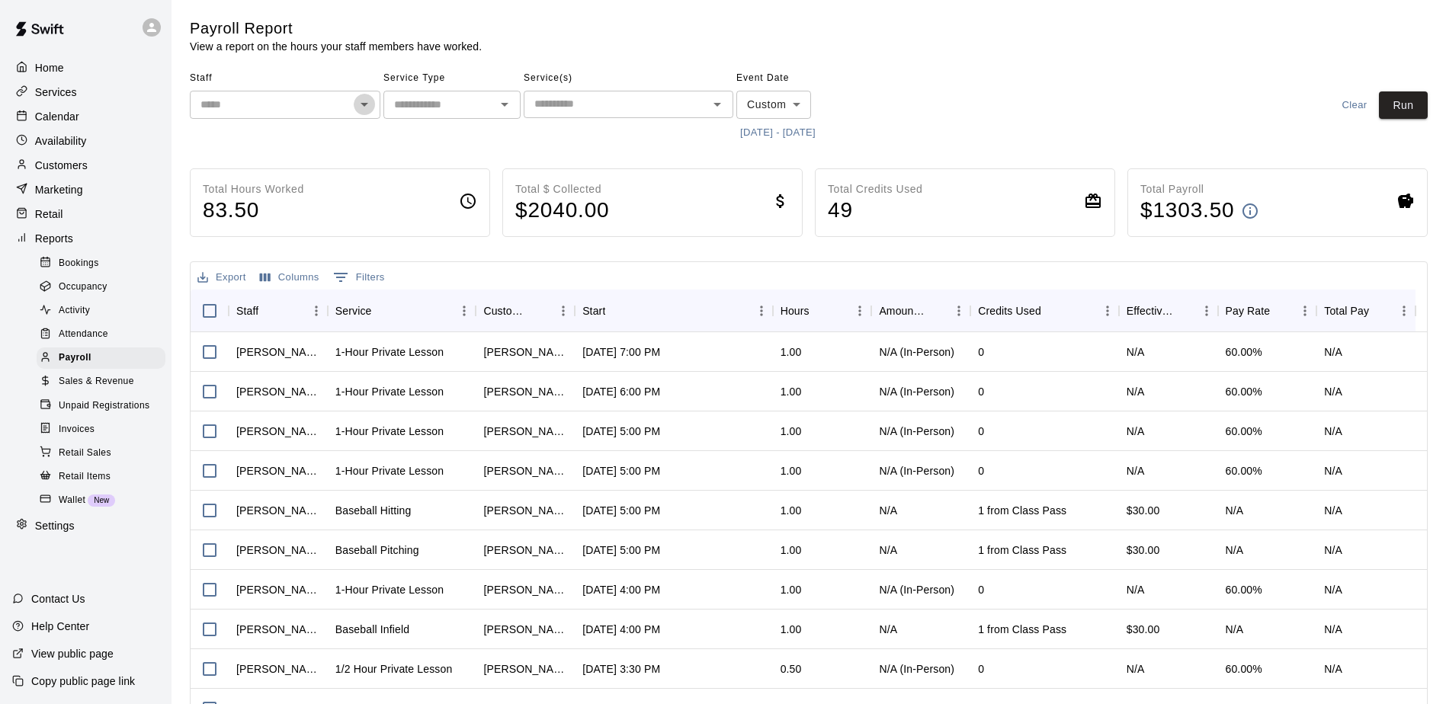
click at [361, 107] on icon "Open" at bounding box center [364, 104] width 18 height 18
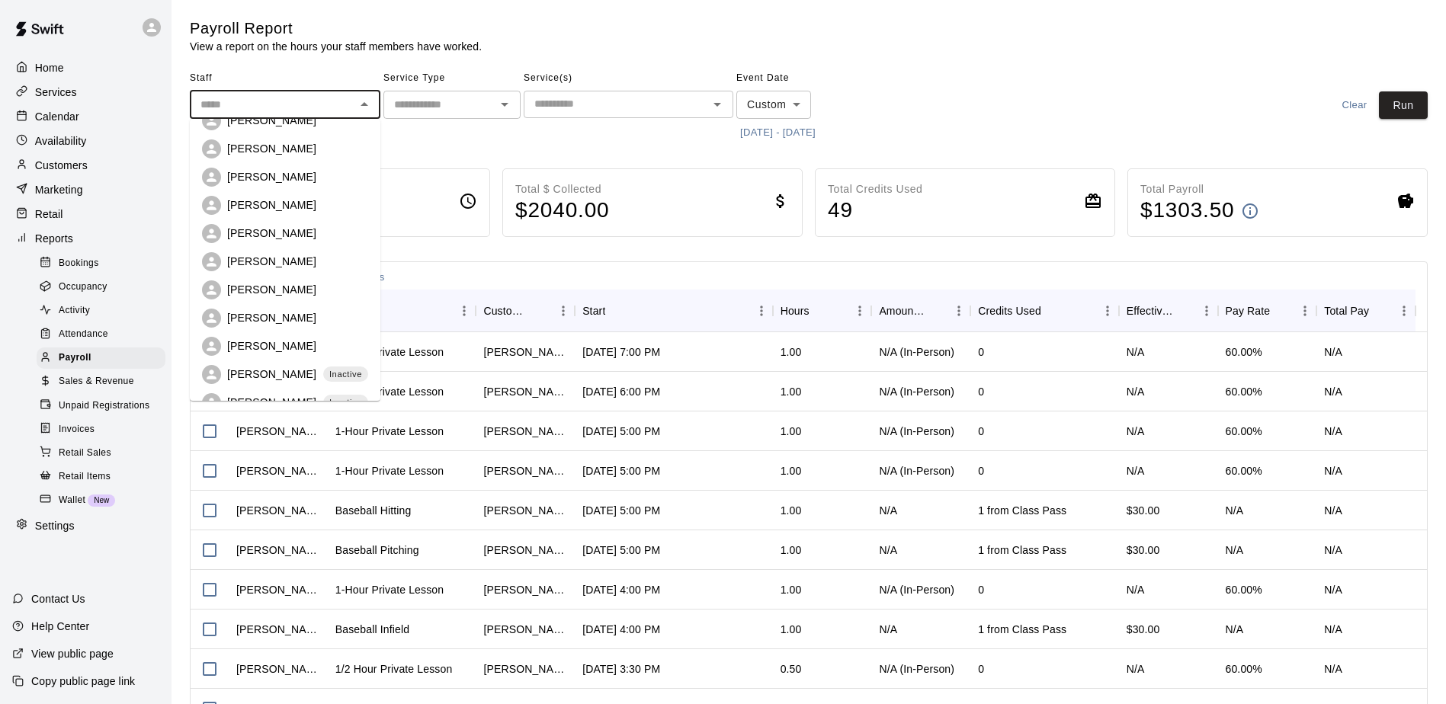
scroll to position [305, 0]
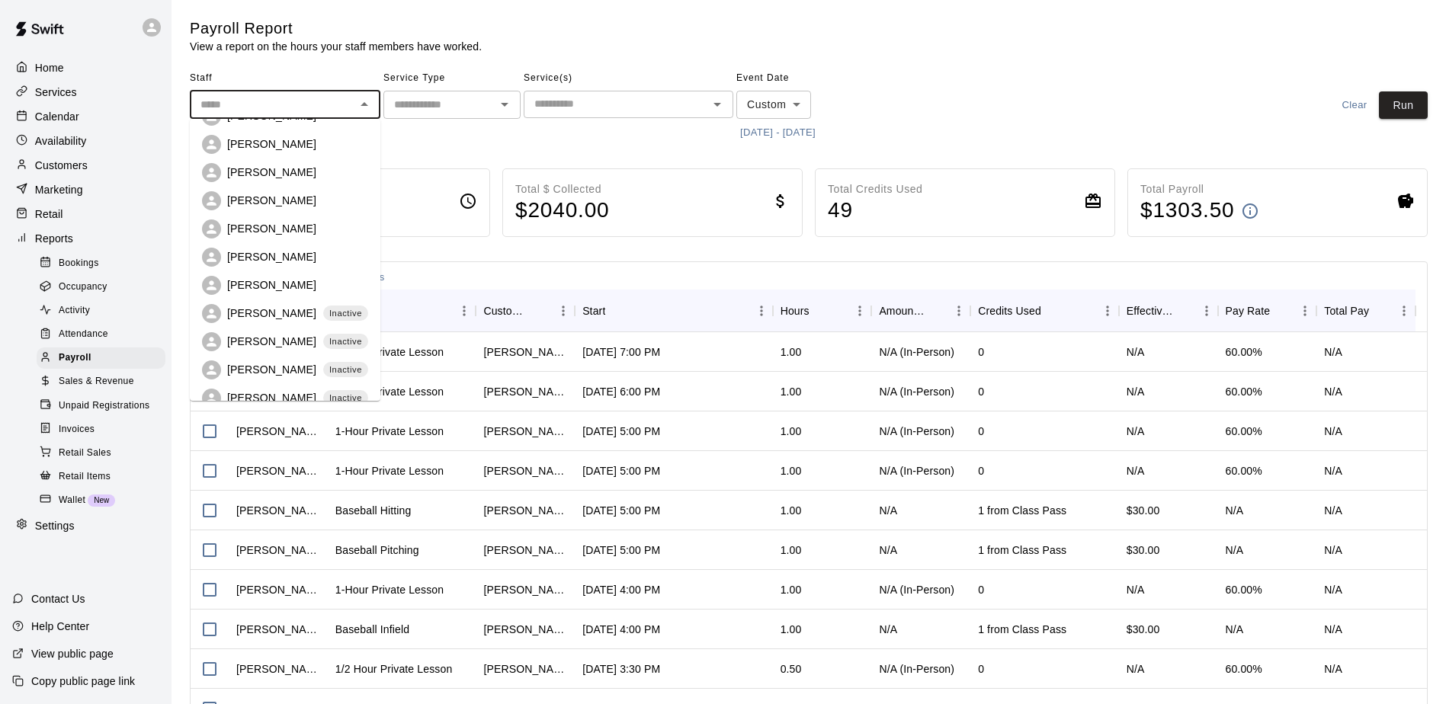
click at [266, 201] on p "[PERSON_NAME]" at bounding box center [271, 200] width 89 height 15
type input "**********"
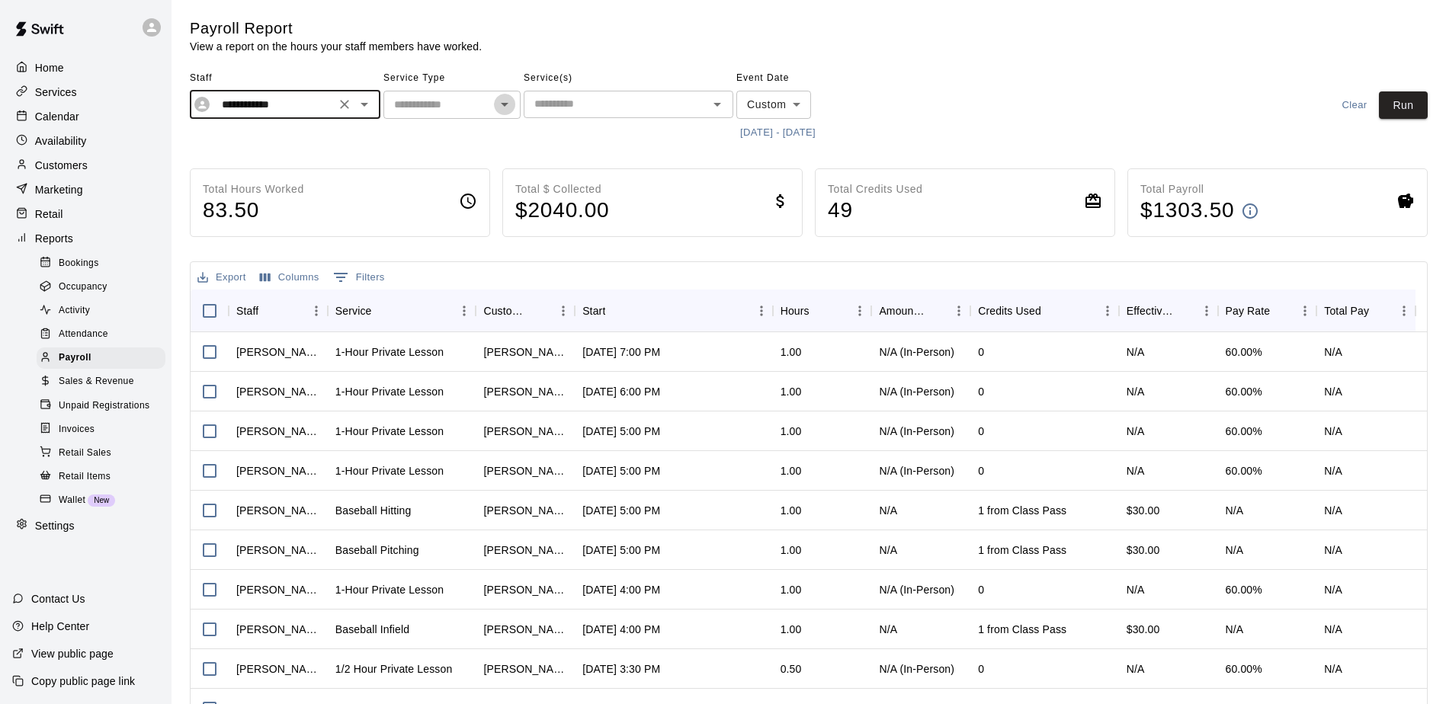
click at [506, 107] on icon "Open" at bounding box center [505, 104] width 18 height 18
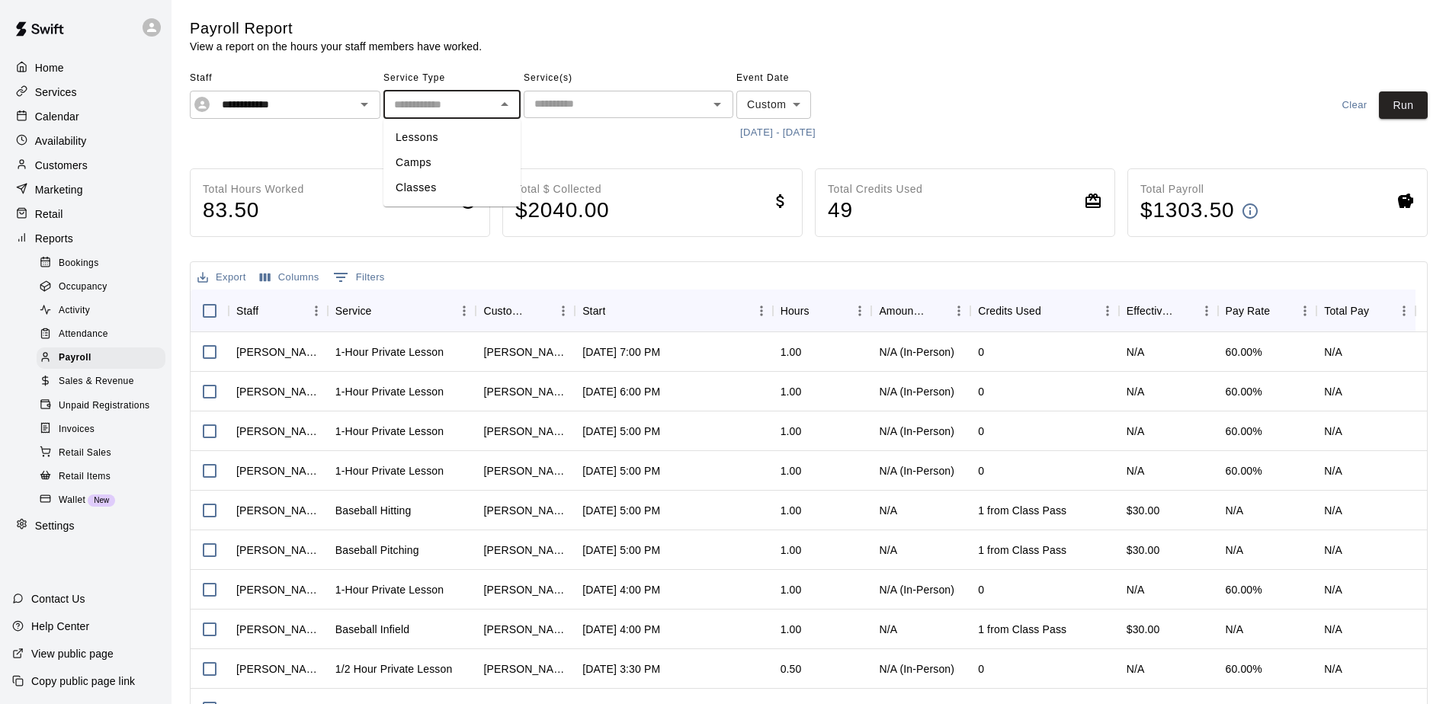
click at [458, 180] on li "Classes" at bounding box center [451, 187] width 137 height 25
type input "*******"
click at [1397, 102] on button "Run" at bounding box center [1403, 105] width 49 height 28
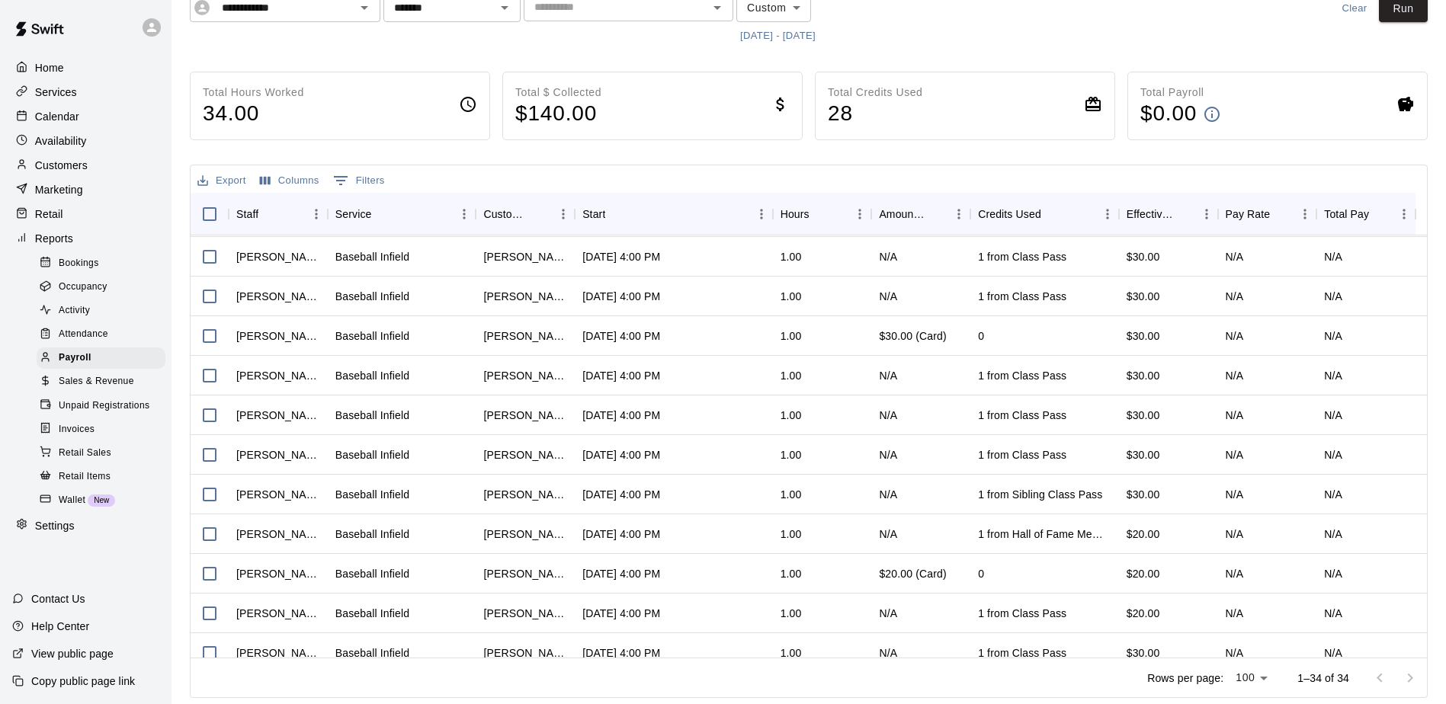
scroll to position [544, 0]
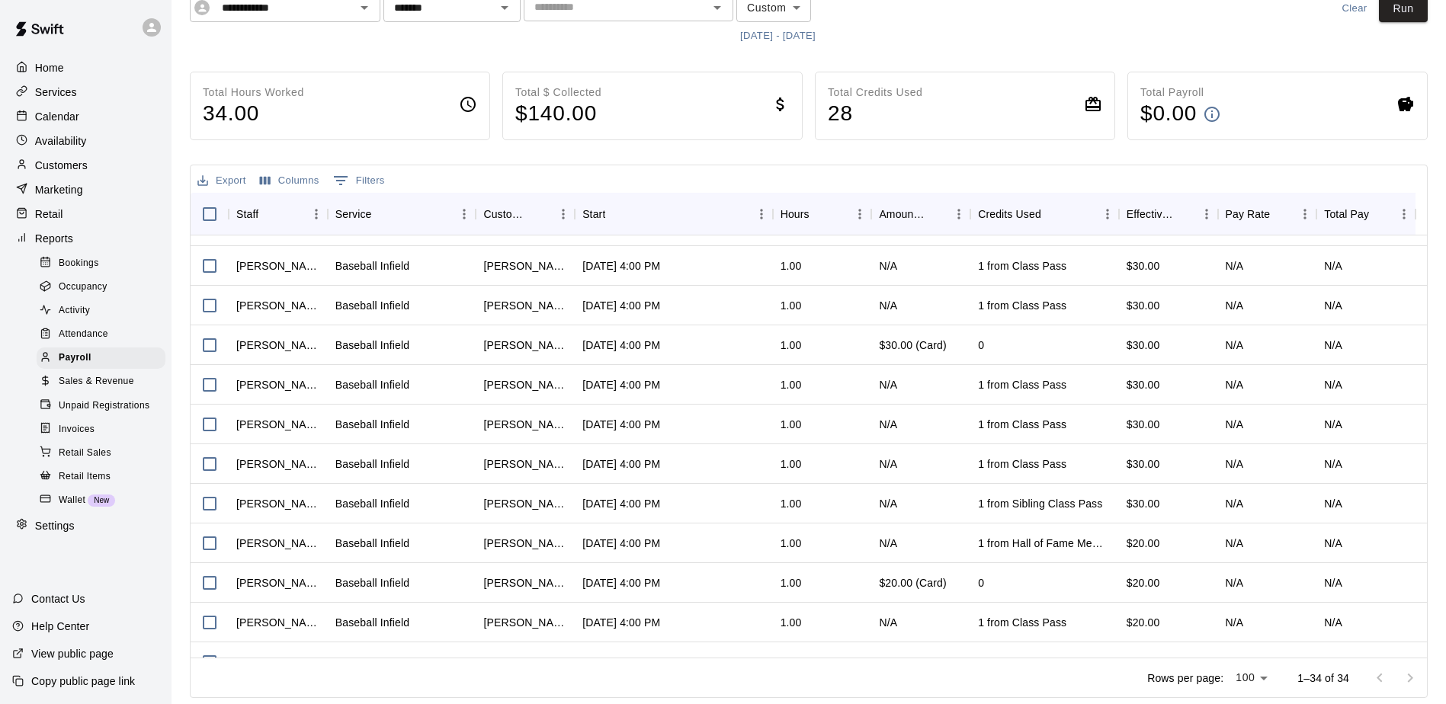
click at [72, 112] on p "Calendar" at bounding box center [57, 116] width 44 height 15
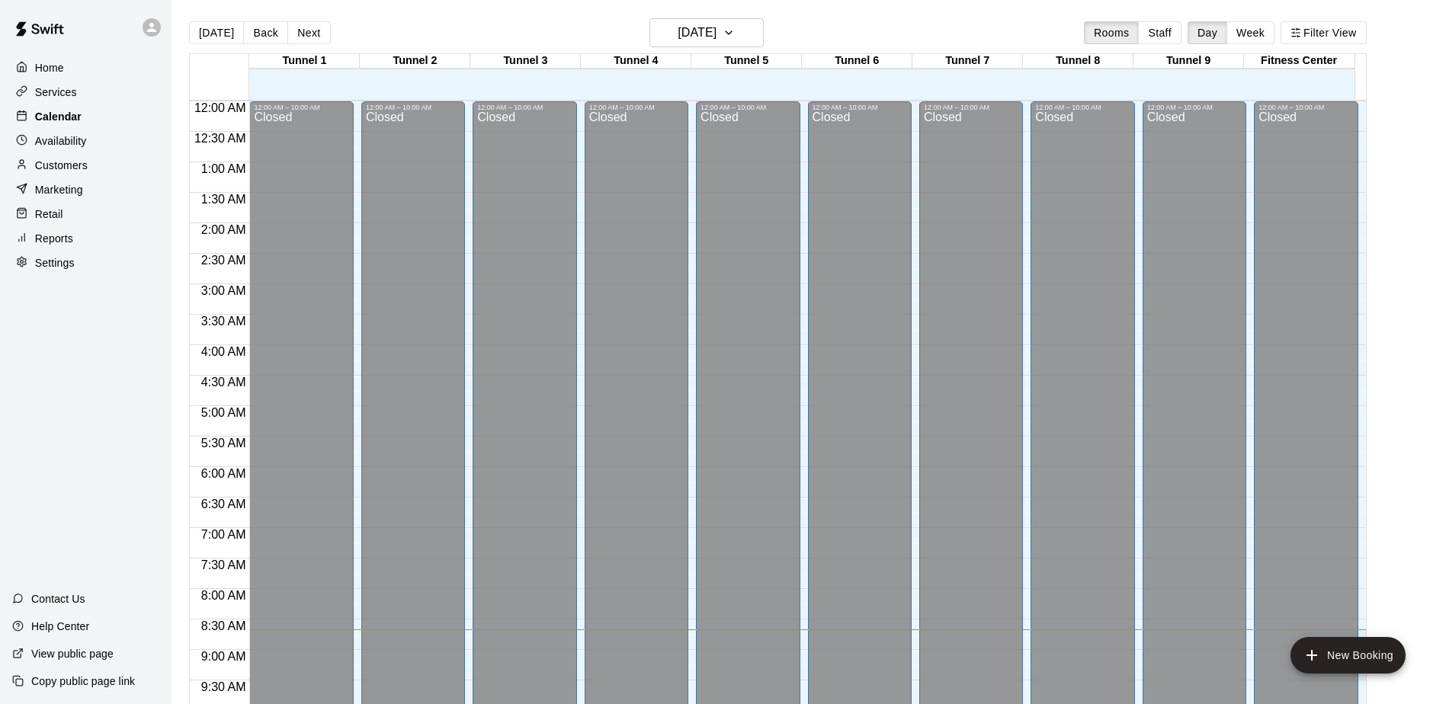
scroll to position [530, 0]
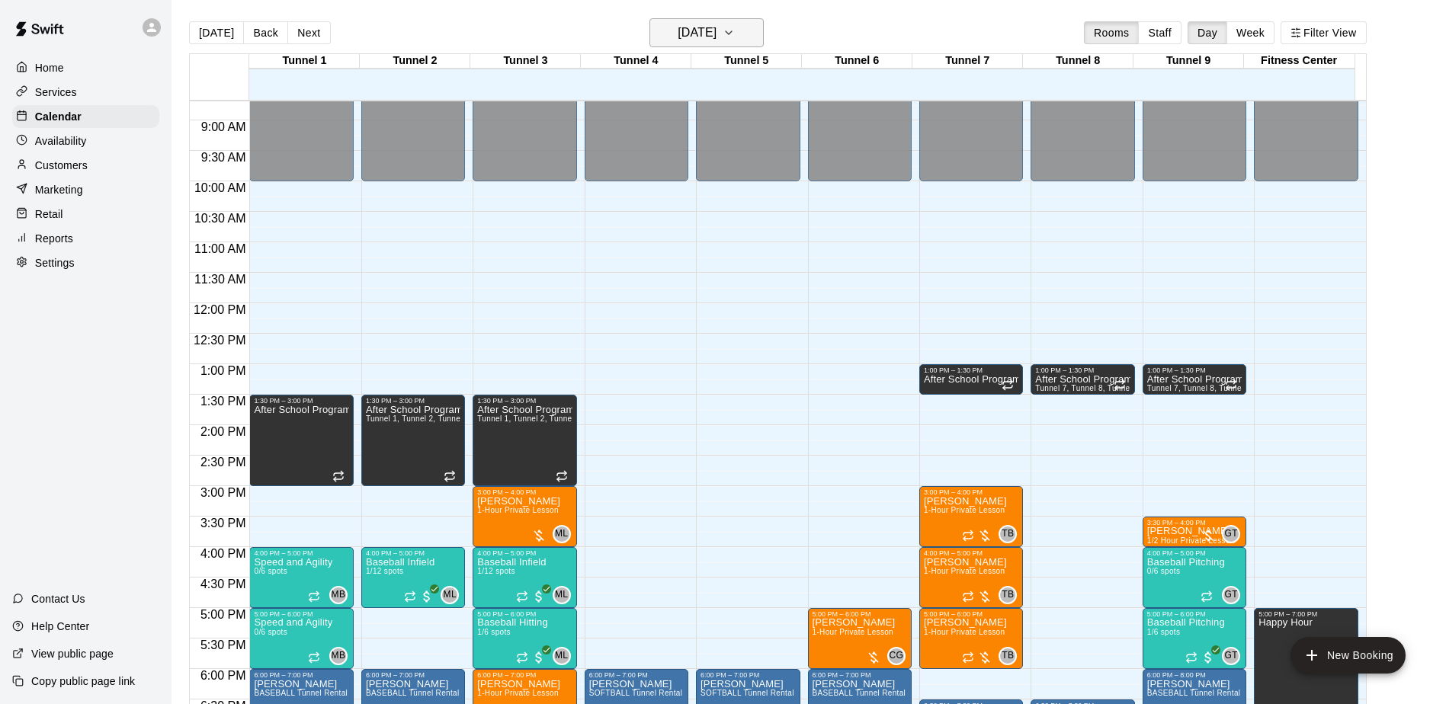
click at [732, 33] on icon "button" at bounding box center [729, 32] width 6 height 3
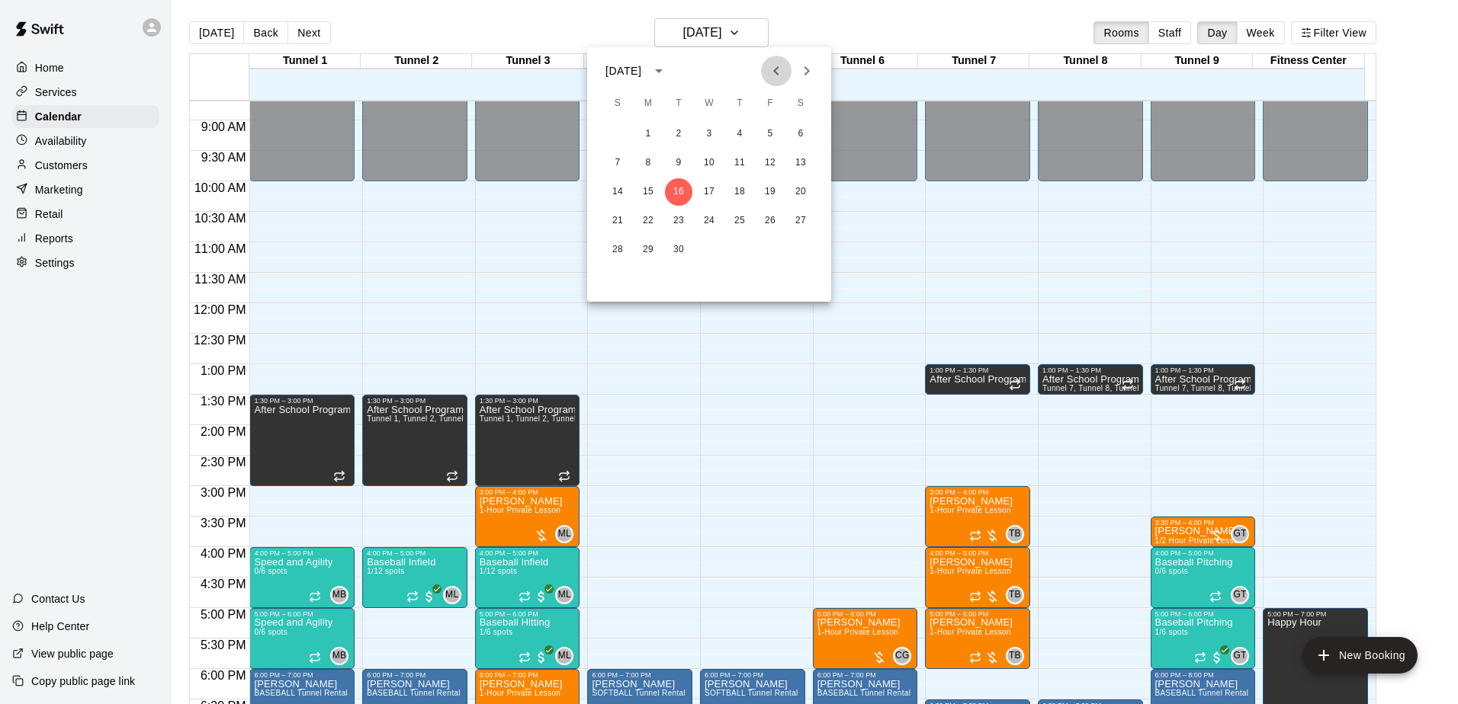
click at [770, 74] on icon "Previous month" at bounding box center [776, 71] width 18 height 18
click at [616, 273] on button "31" at bounding box center [617, 278] width 27 height 27
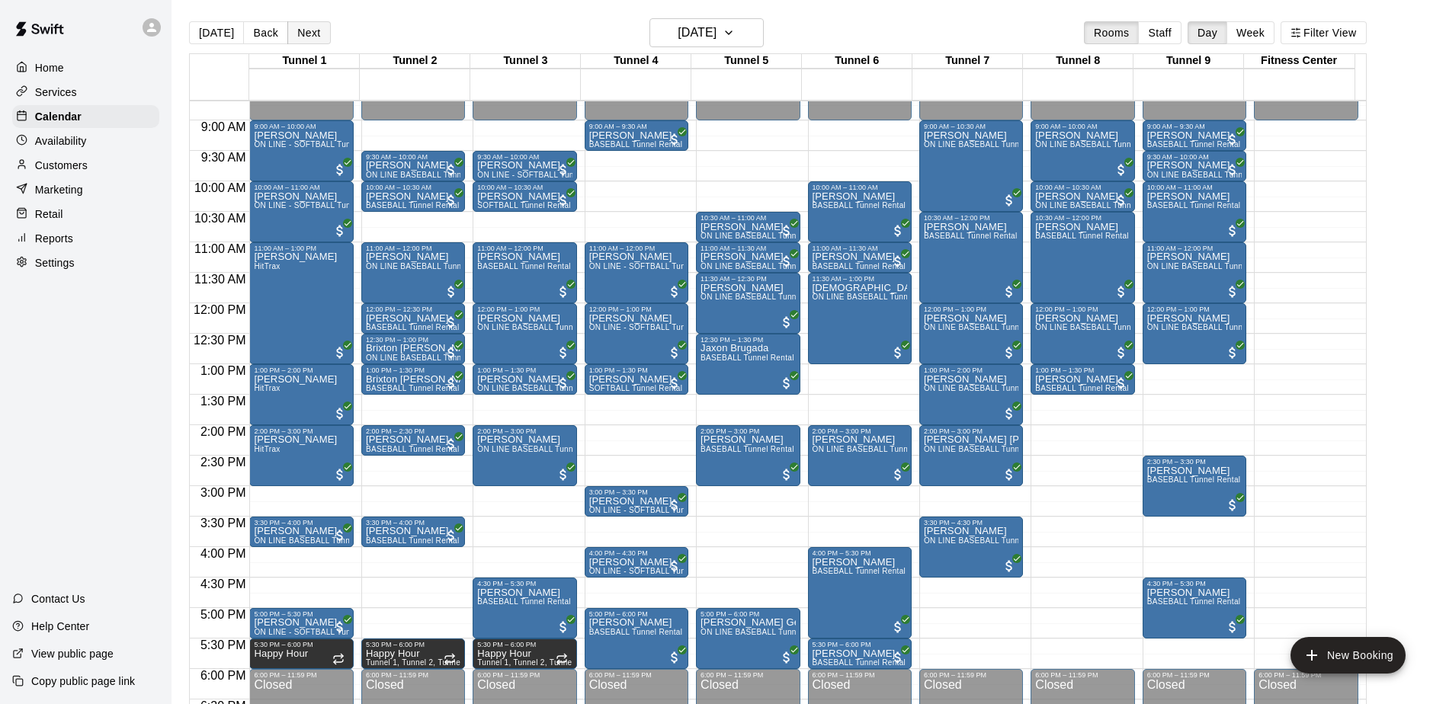
click at [316, 33] on button "Next" at bounding box center [308, 32] width 43 height 23
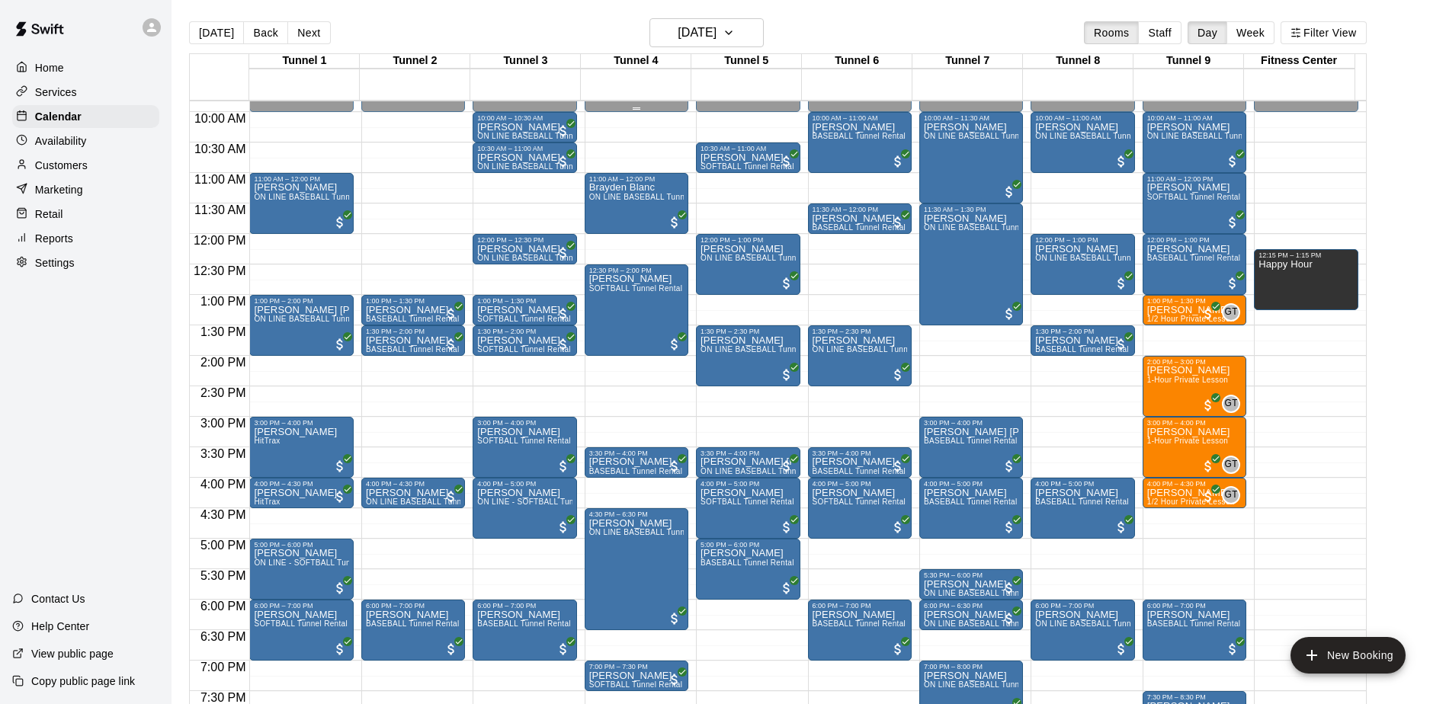
scroll to position [454, 0]
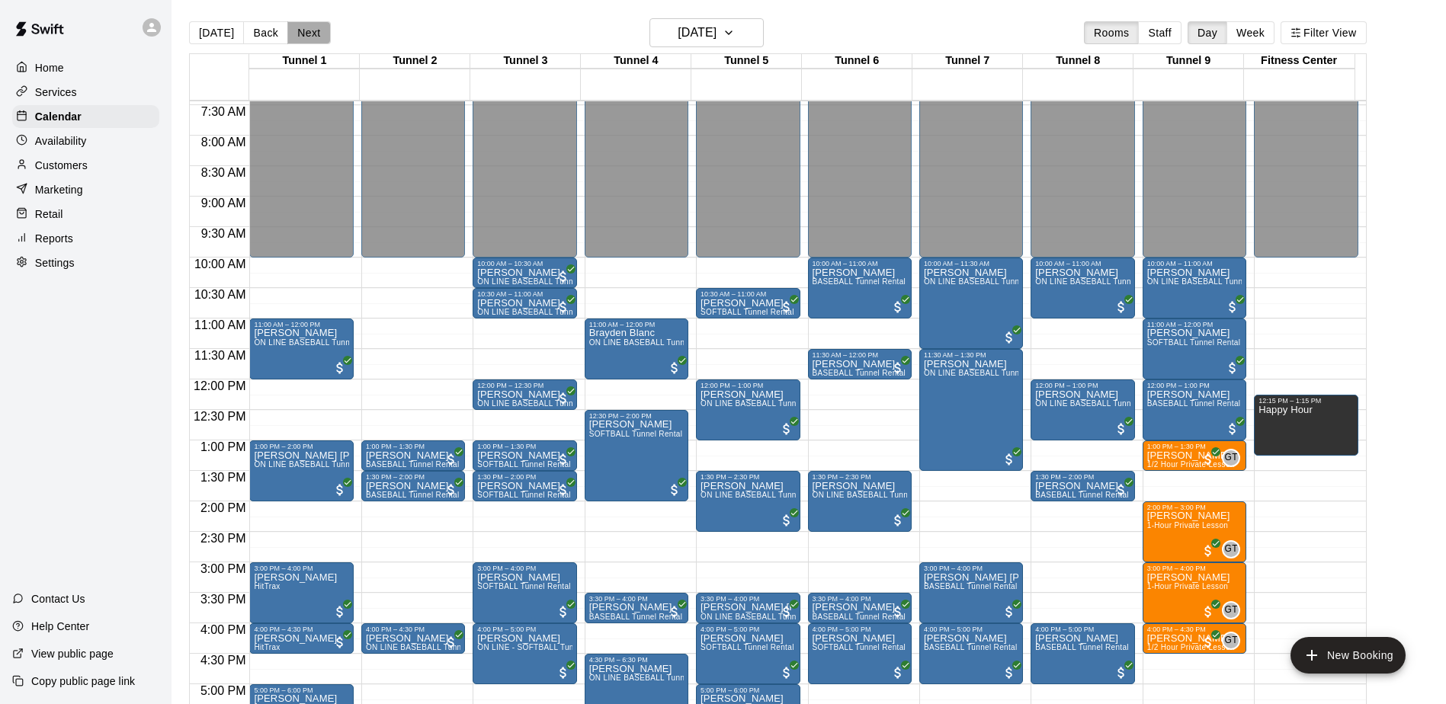
click at [317, 25] on button "Next" at bounding box center [308, 32] width 43 height 23
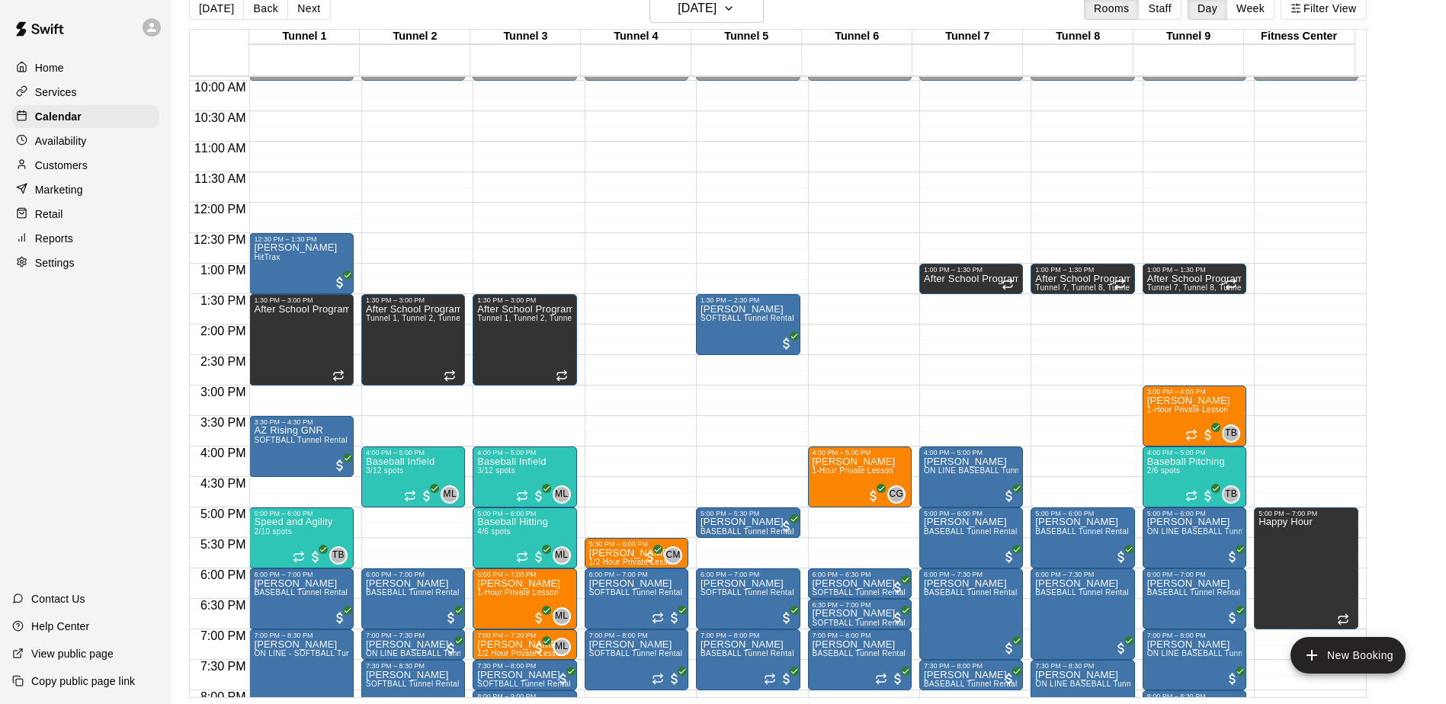
scroll to position [682, 0]
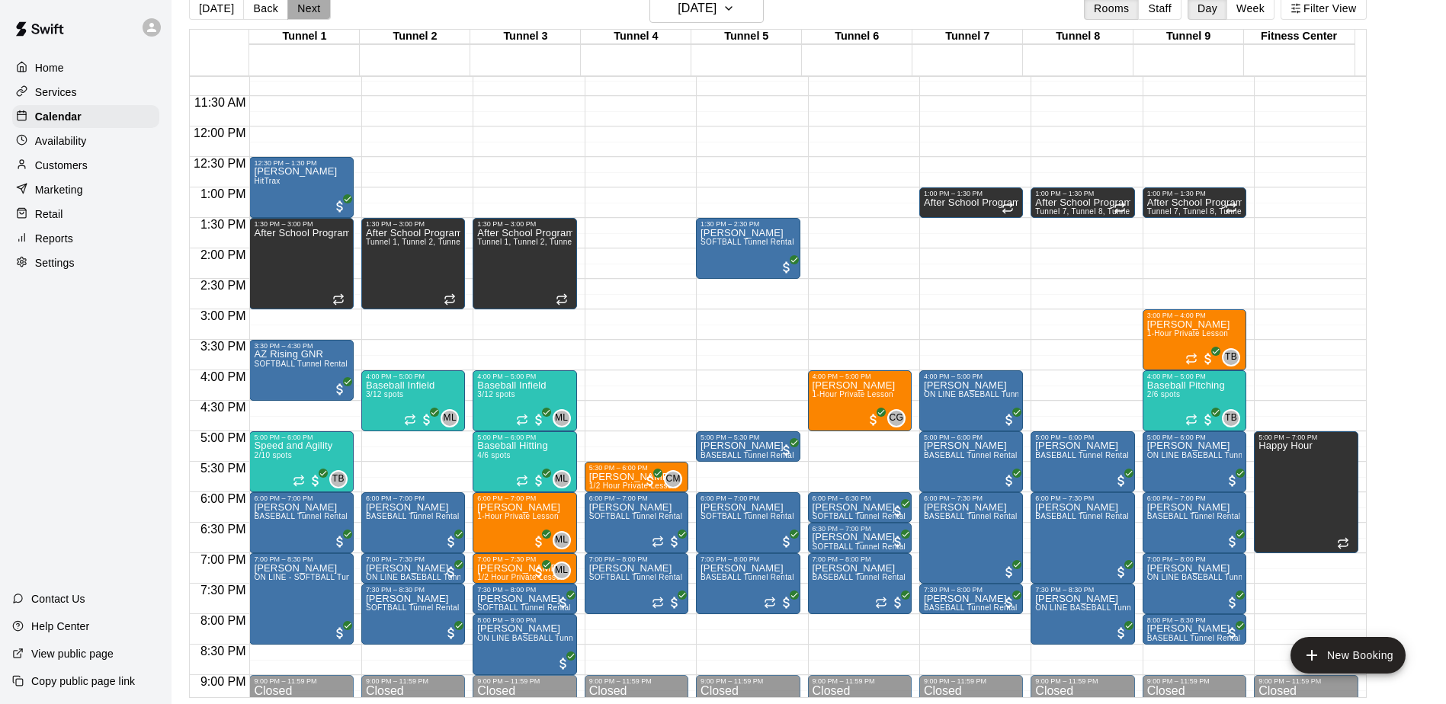
click at [315, 8] on button "Next" at bounding box center [308, 8] width 43 height 23
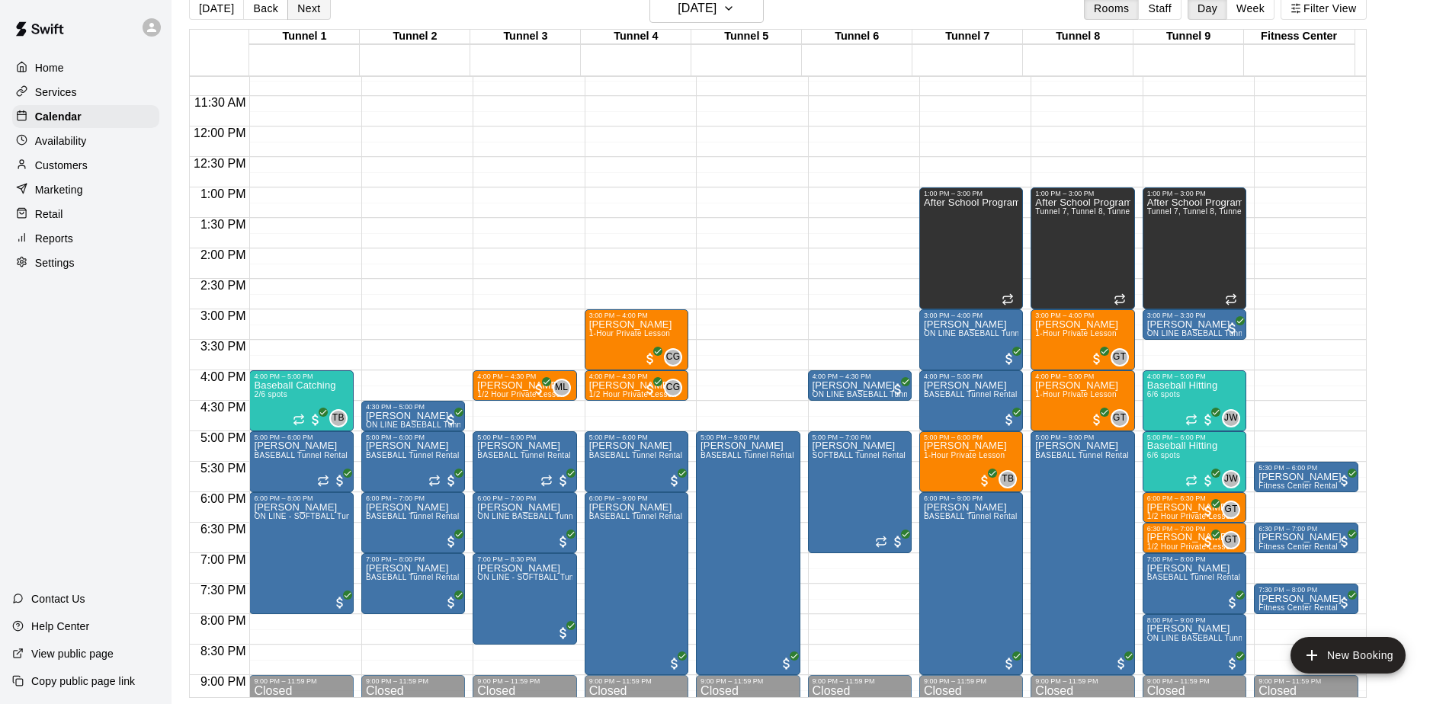
click at [297, 8] on button "Next" at bounding box center [308, 8] width 43 height 23
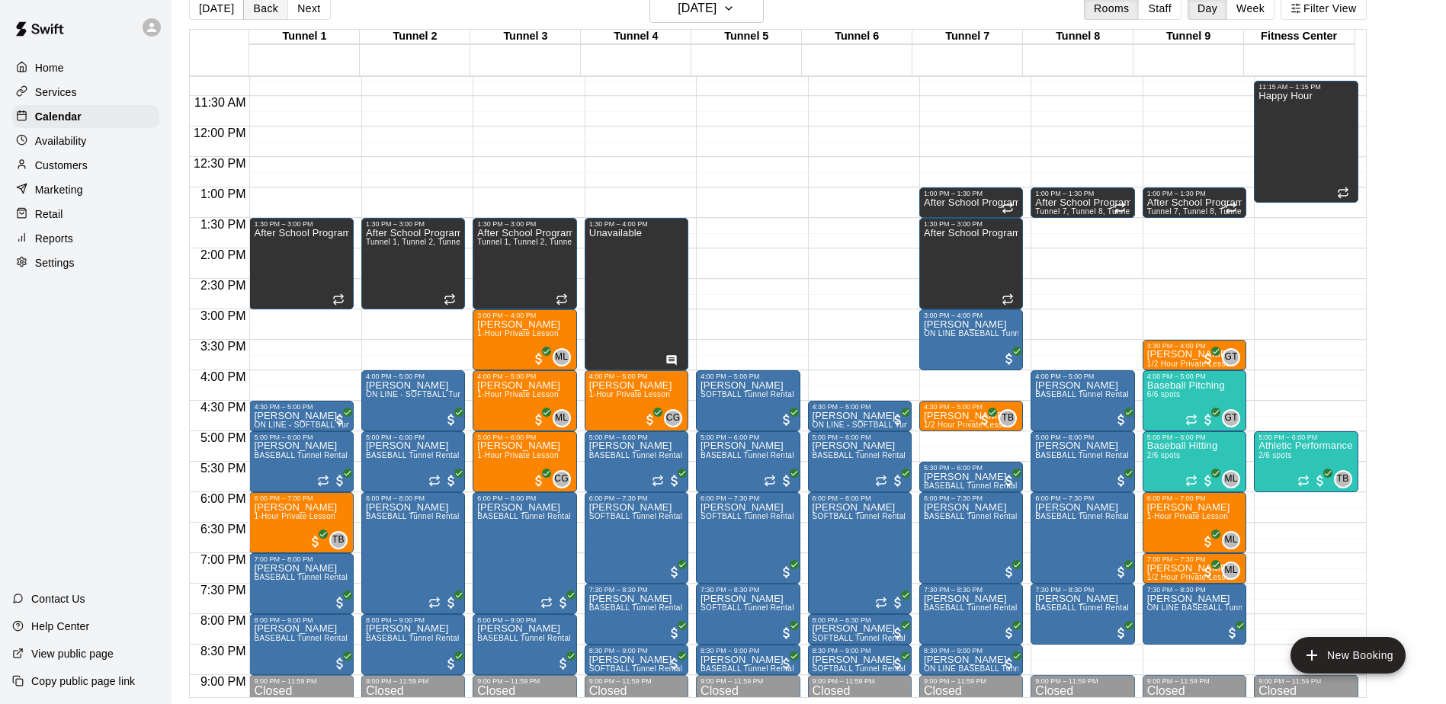
click at [265, 9] on button "Back" at bounding box center [265, 8] width 45 height 23
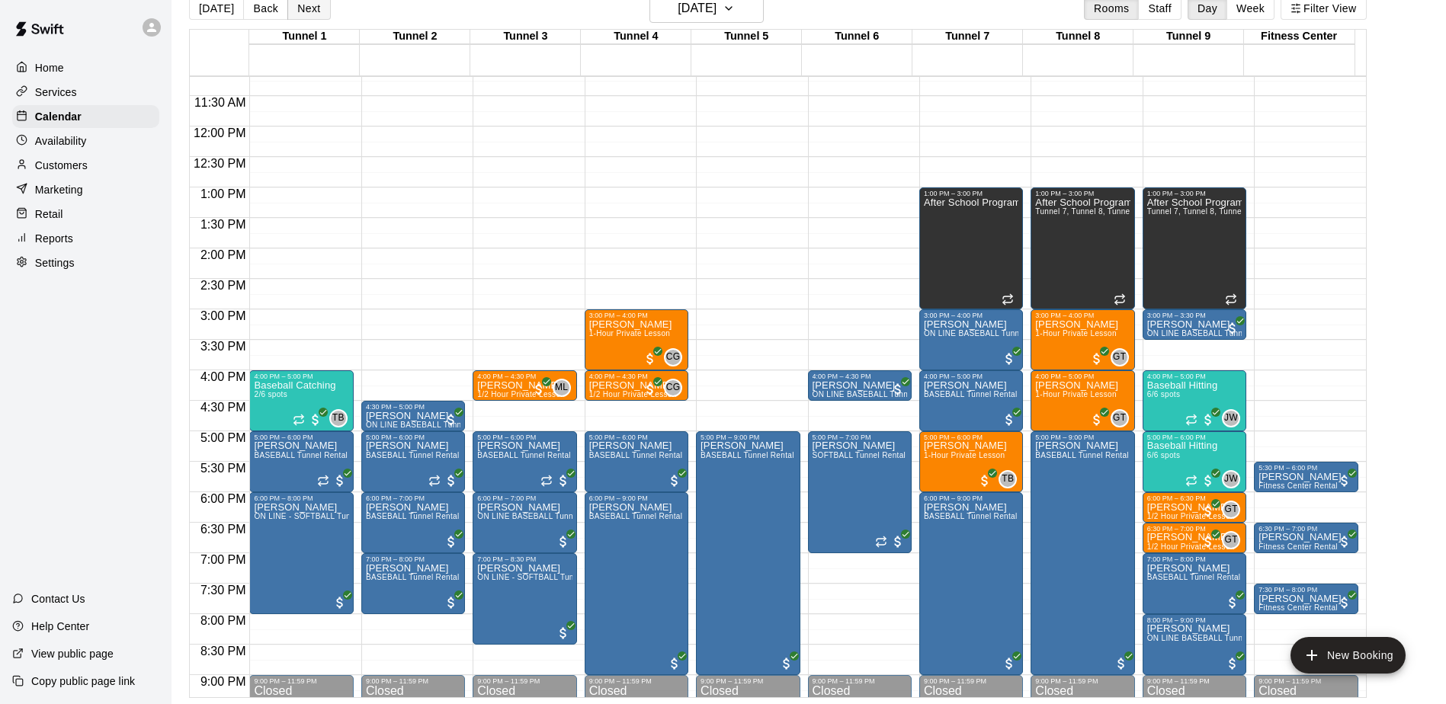
click at [314, 11] on button "Next" at bounding box center [308, 8] width 43 height 23
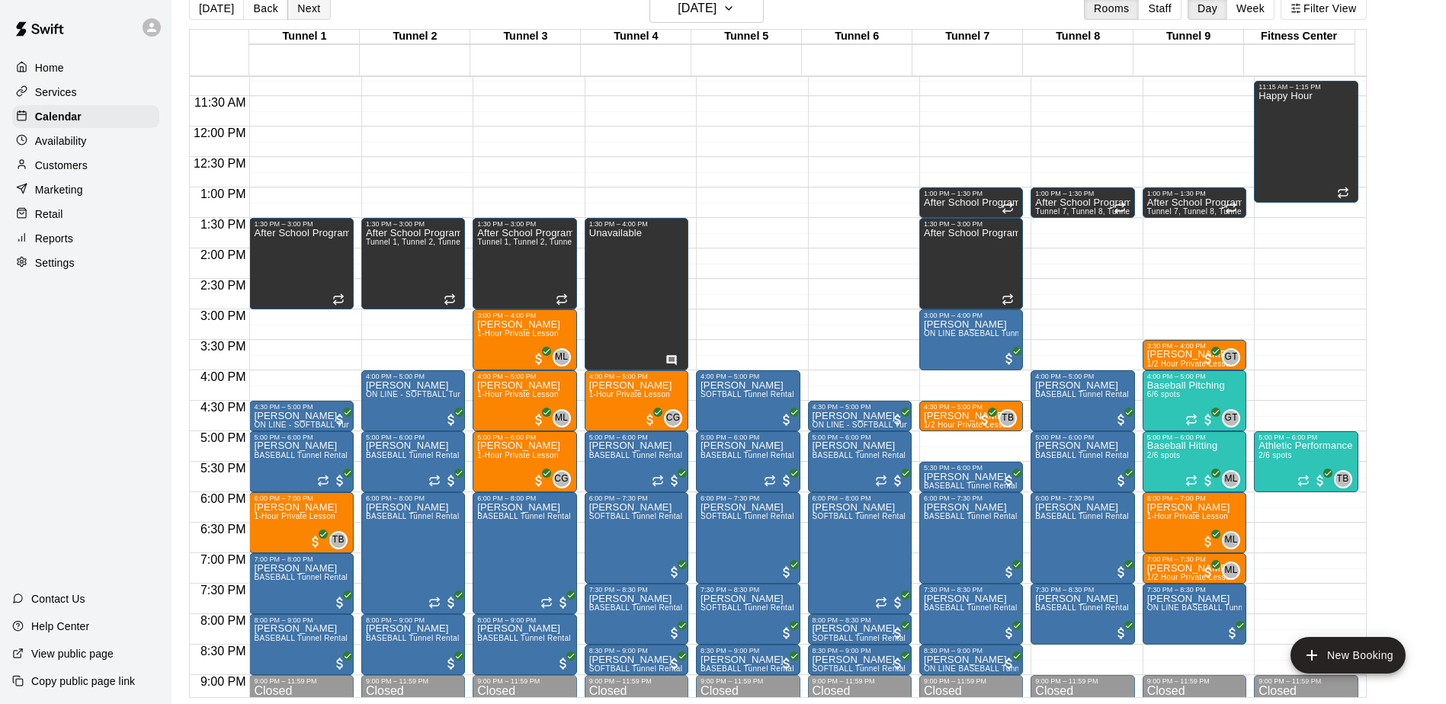
click at [309, 11] on button "Next" at bounding box center [308, 8] width 43 height 23
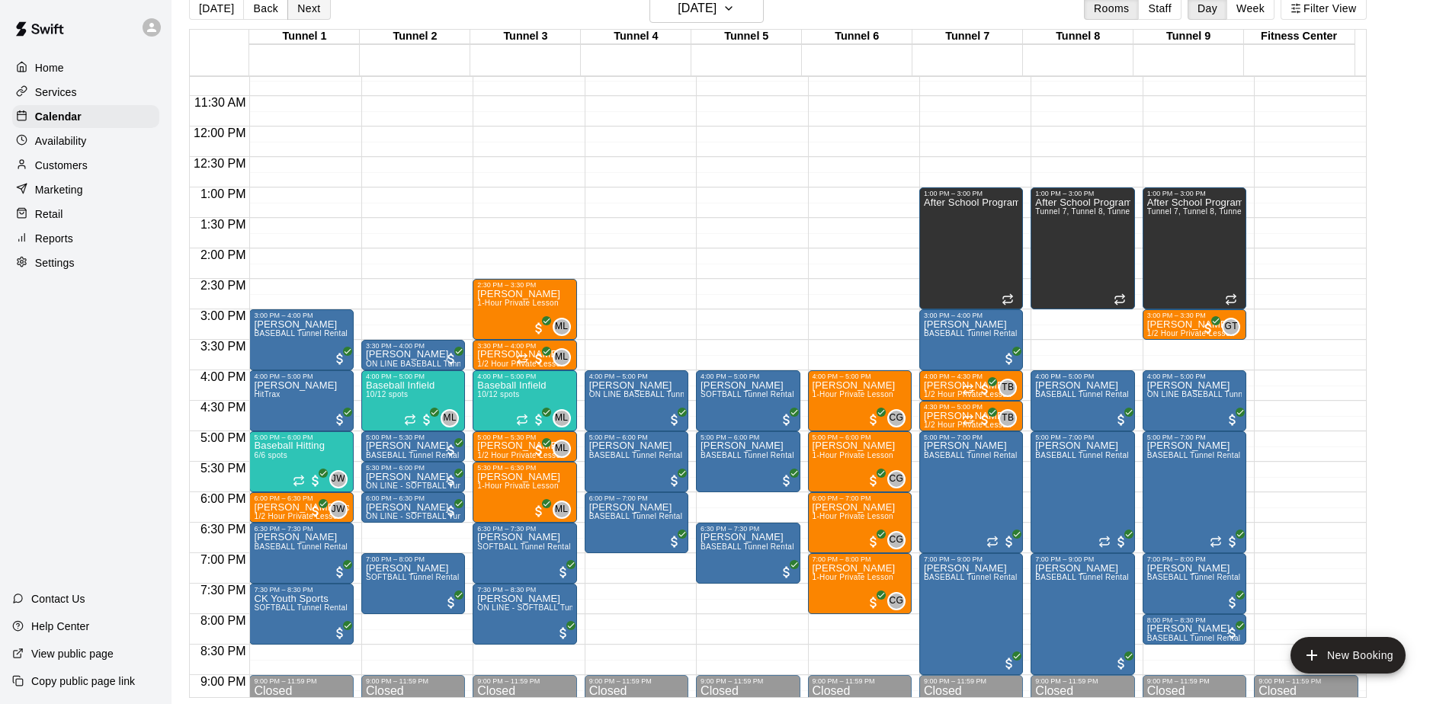
click at [300, 11] on button "Next" at bounding box center [308, 8] width 43 height 23
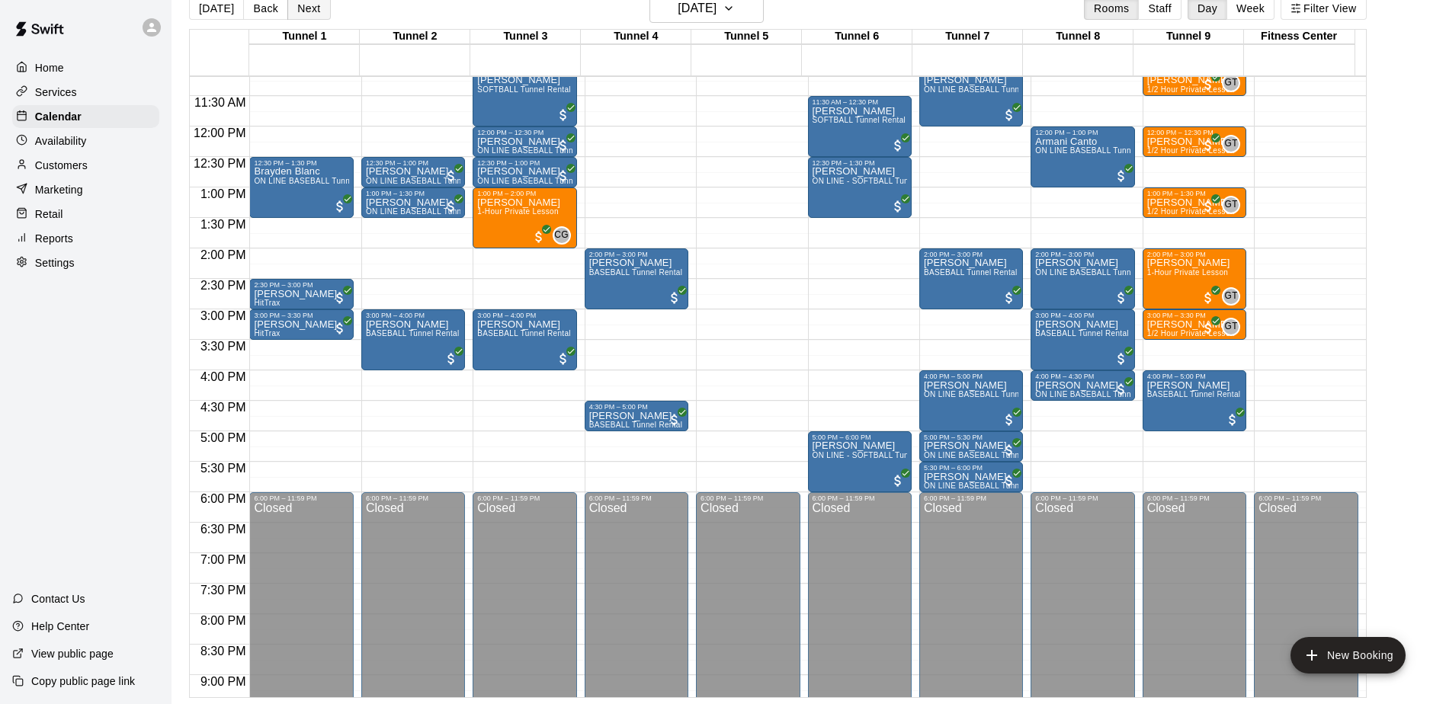
click at [300, 11] on button "Next" at bounding box center [308, 8] width 43 height 23
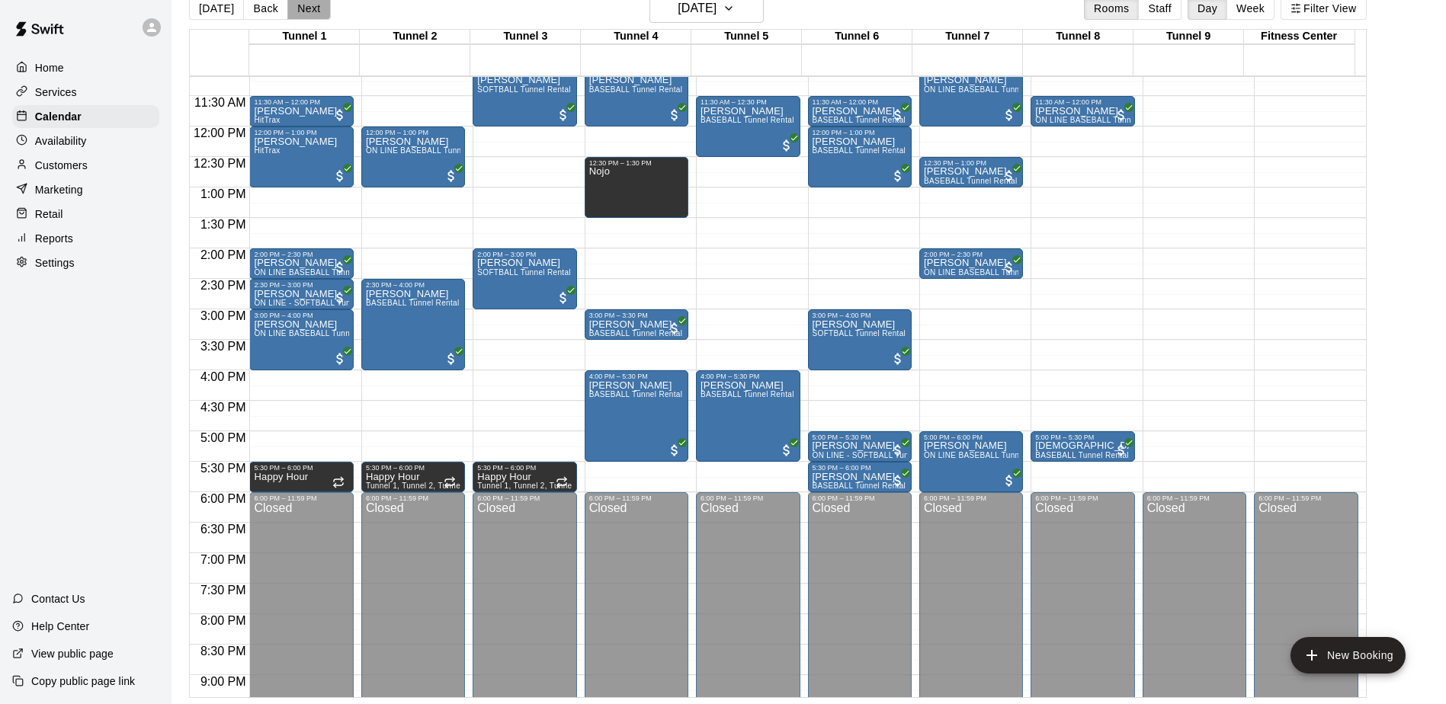
click at [300, 11] on button "Next" at bounding box center [308, 8] width 43 height 23
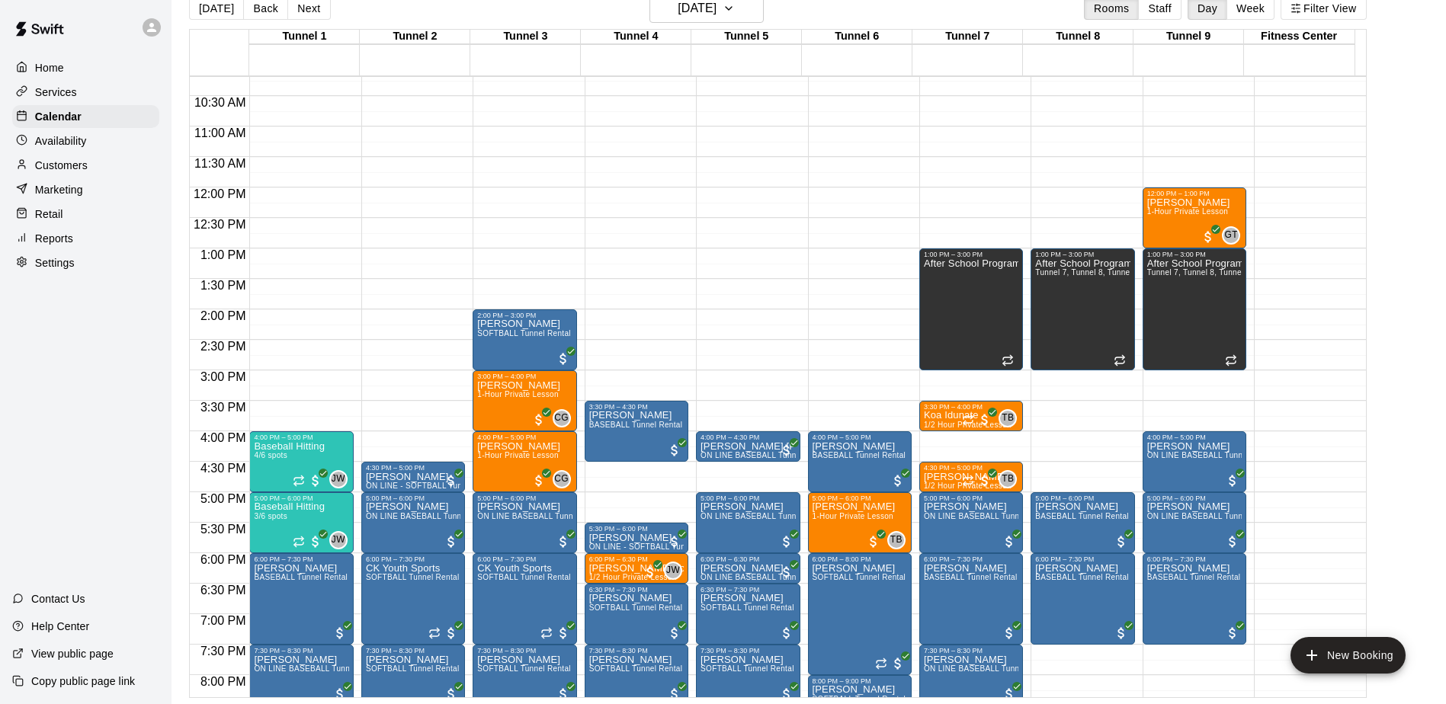
scroll to position [606, 0]
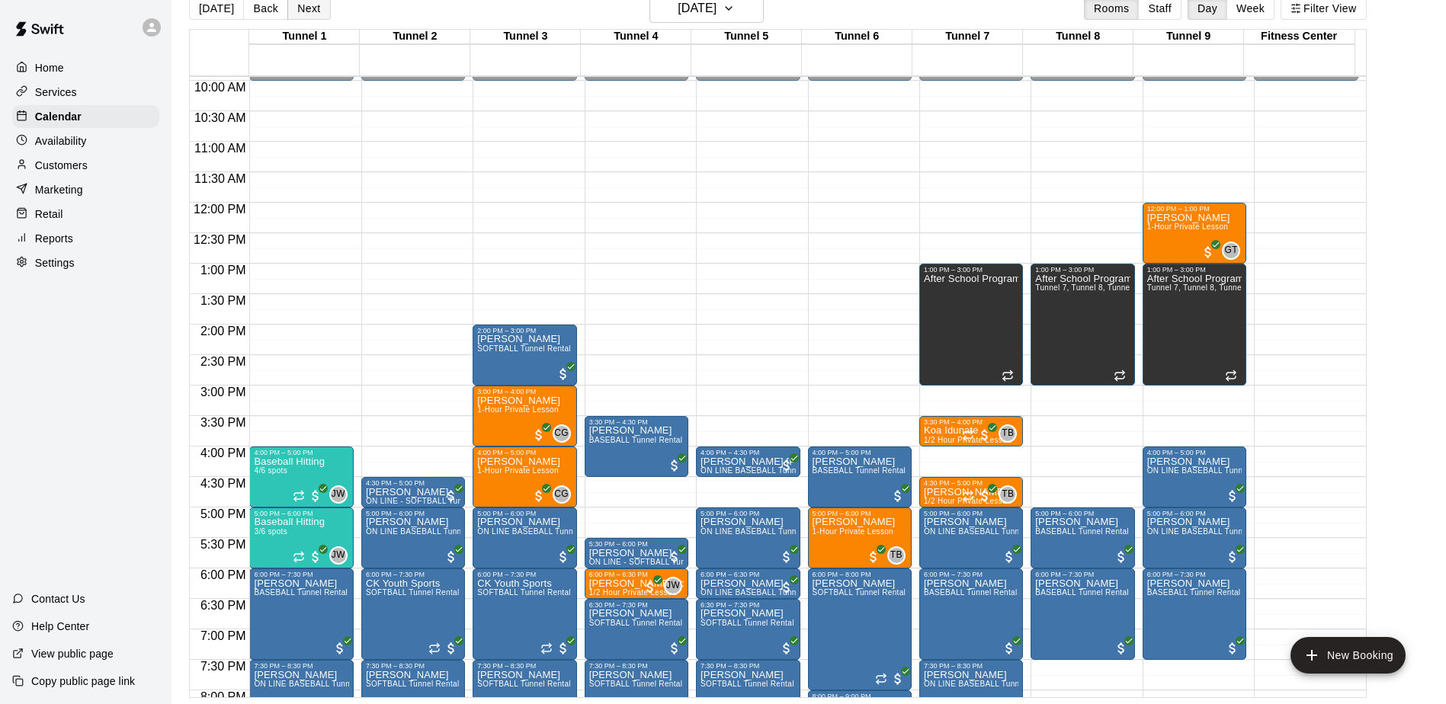
click at [299, 14] on button "Next" at bounding box center [308, 8] width 43 height 23
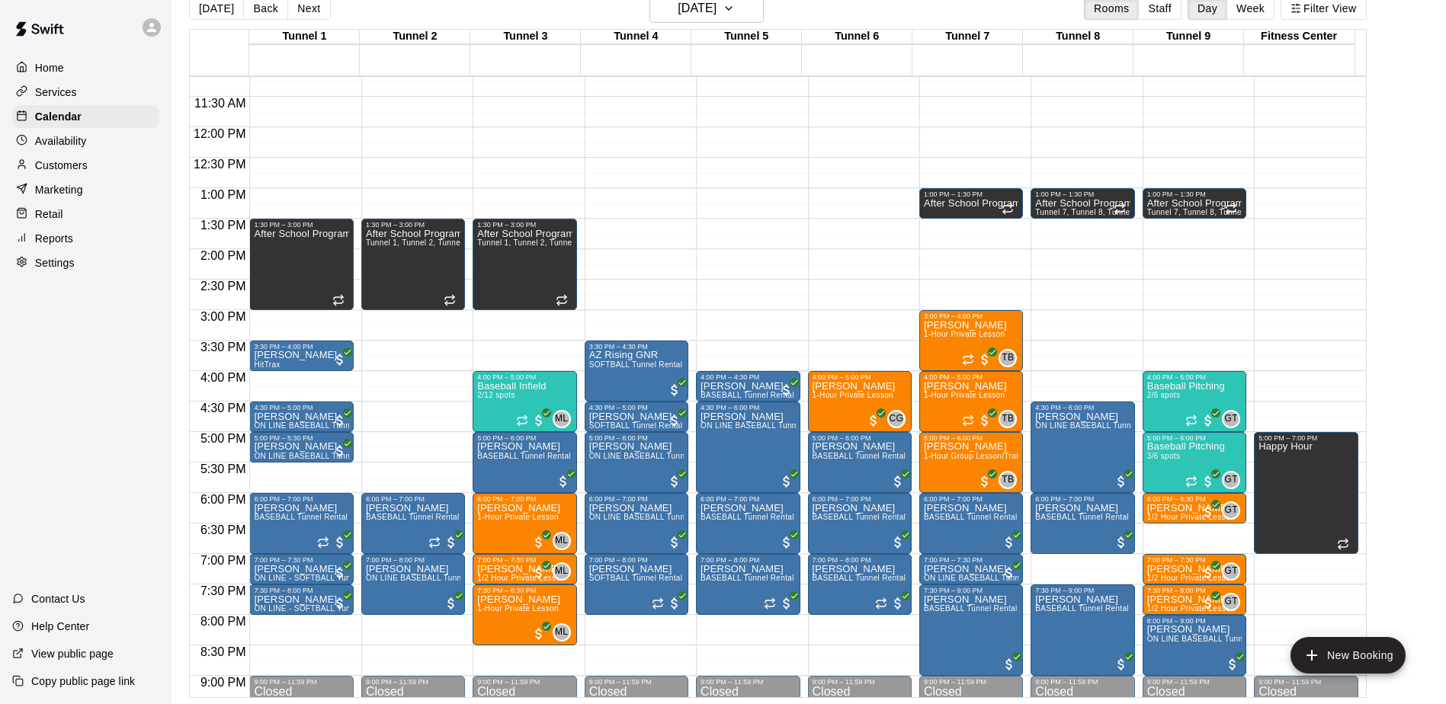
scroll to position [682, 0]
click at [317, 7] on button "Next" at bounding box center [308, 8] width 43 height 23
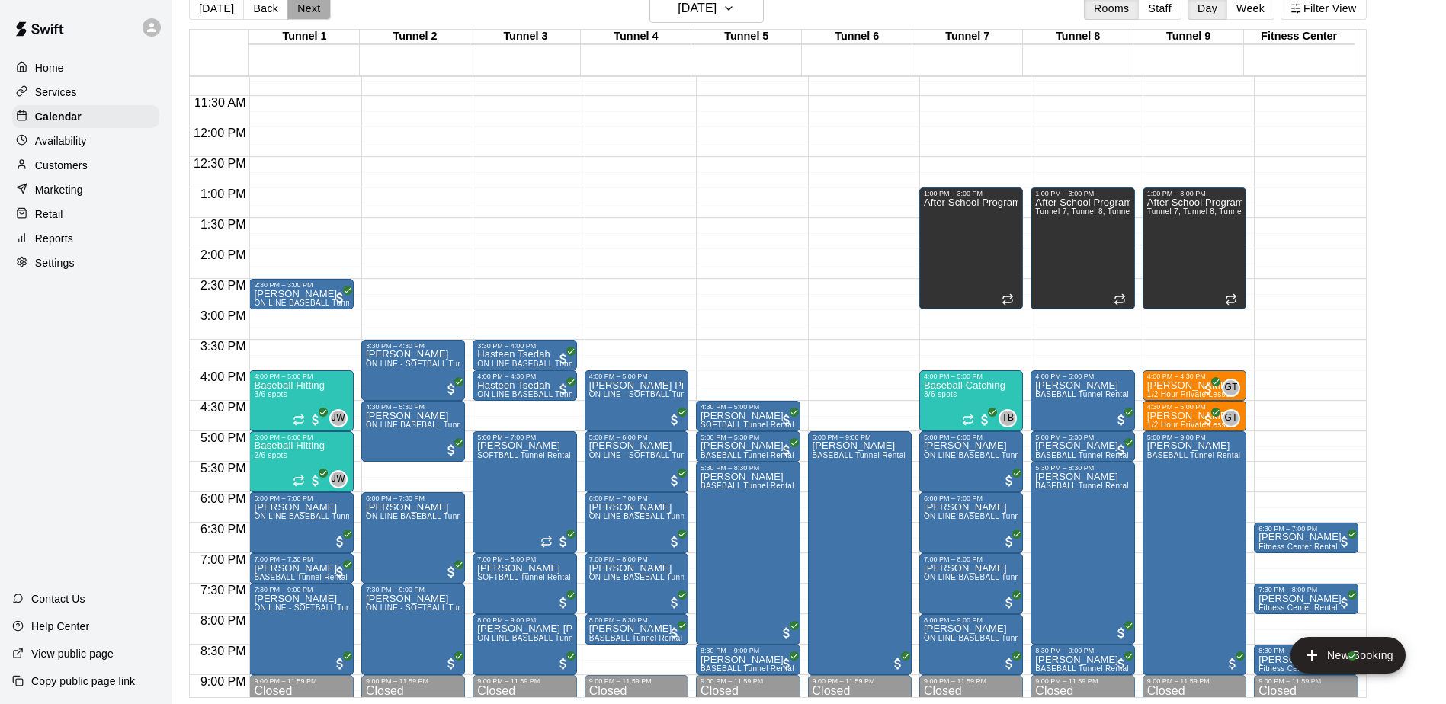
click at [303, 13] on button "Next" at bounding box center [308, 8] width 43 height 23
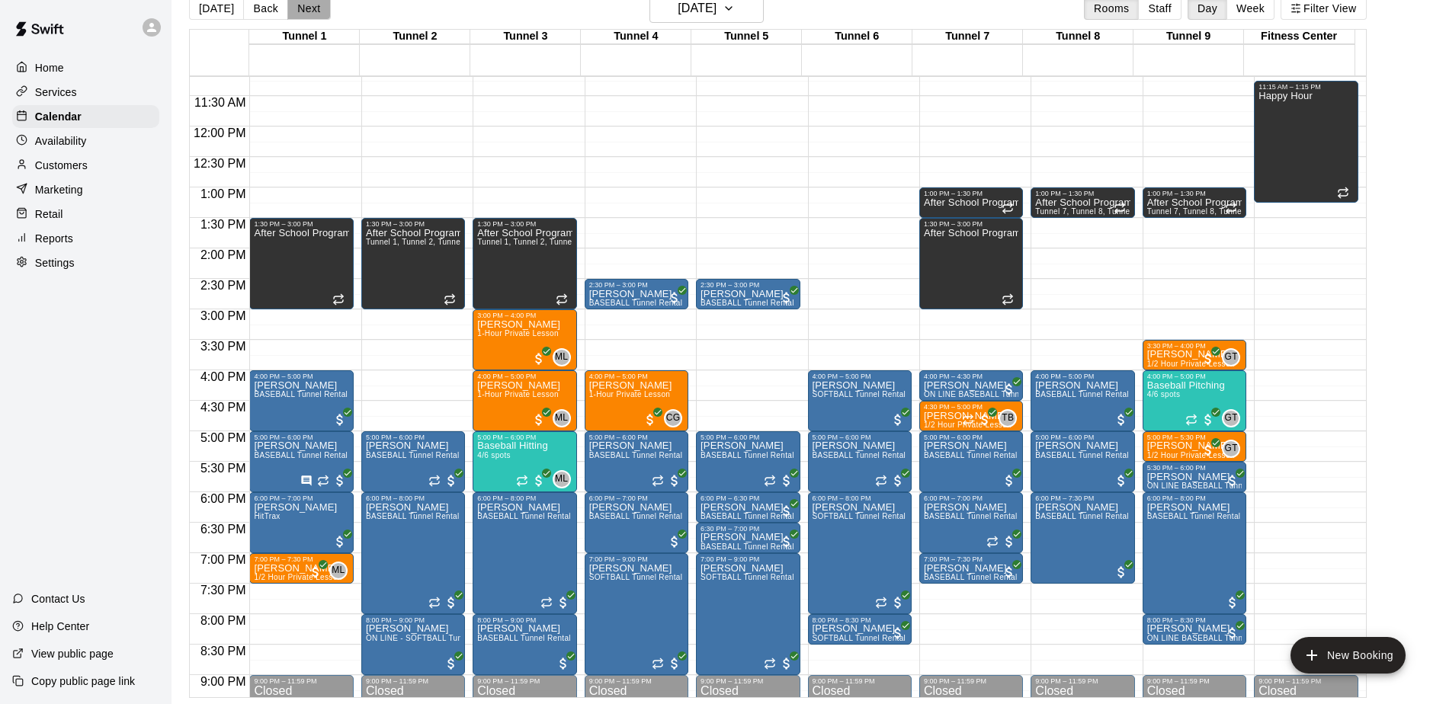
click at [303, 13] on button "Next" at bounding box center [308, 8] width 43 height 23
